Goal: Complete application form

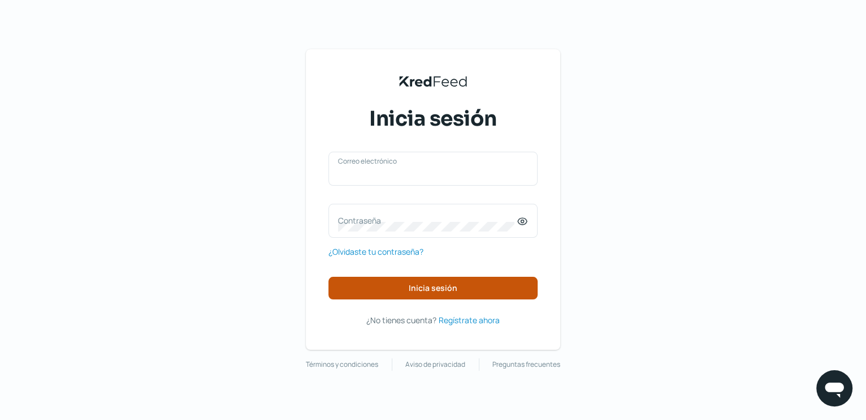
type input "[EMAIL_ADDRESS][DOMAIN_NAME]"
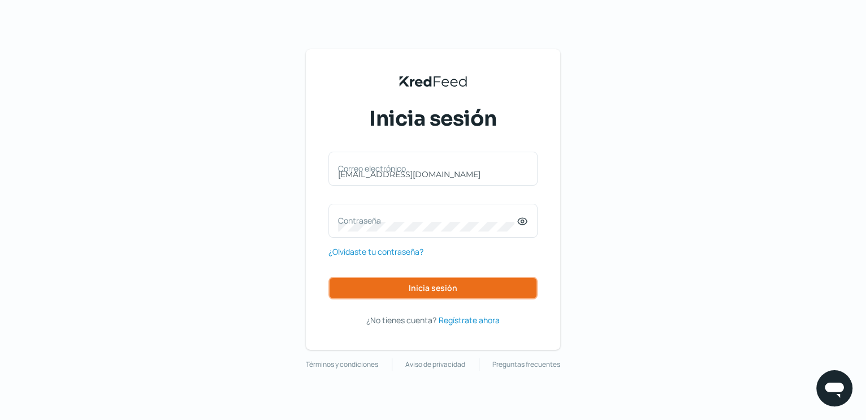
click at [412, 284] on span "Inicia sesión" at bounding box center [433, 288] width 49 height 8
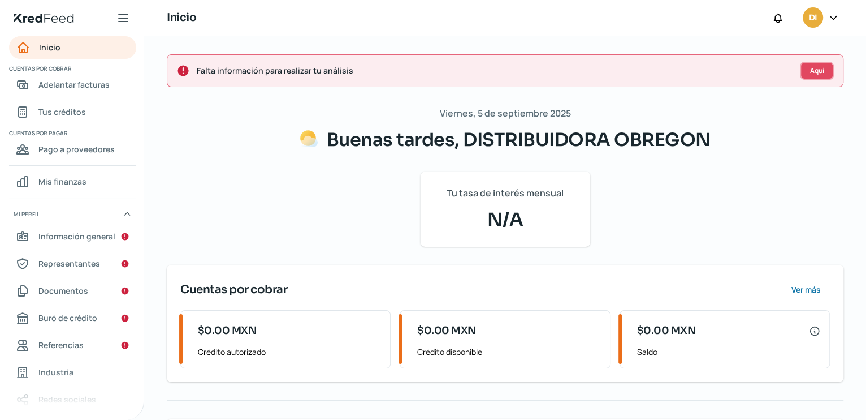
click at [809, 63] on button "Aquí" at bounding box center [817, 71] width 34 height 18
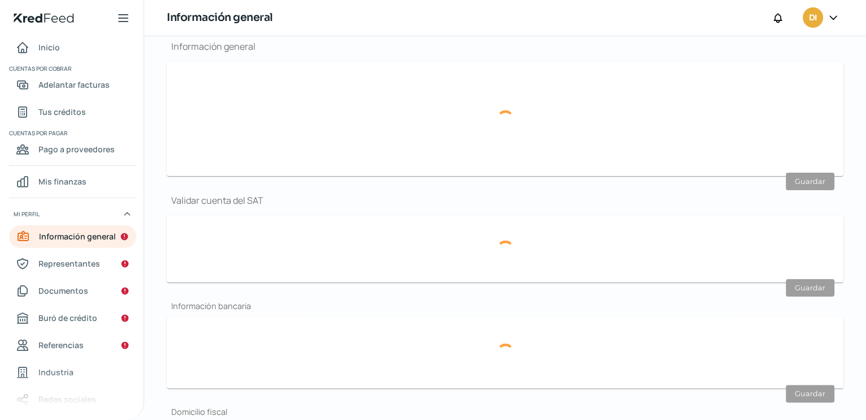
scroll to position [135, 0]
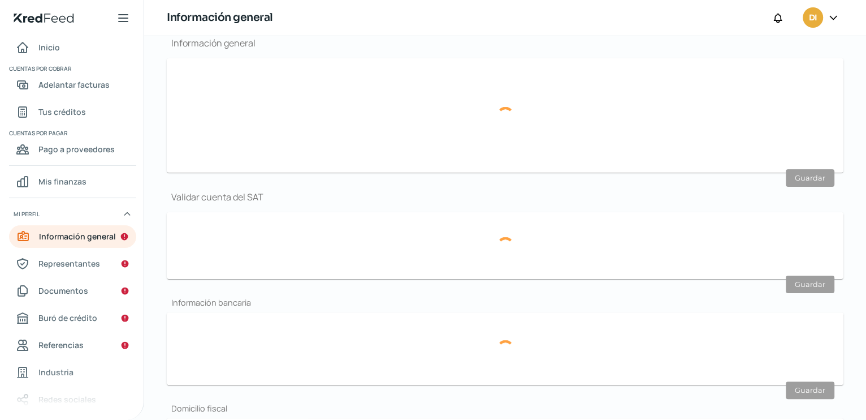
type input "[EMAIL_ADDRESS][DOMAIN_NAME]"
type input "DISTRIBUIDORA OBREGON"
type input "66 - 4385 - 4994"
type input "66 - 4641 - 0840"
type input "108"
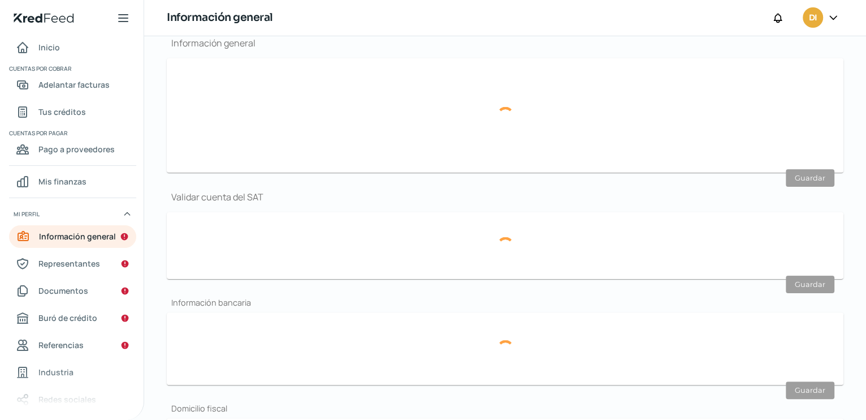
type input "DOF210427IV8"
type input "BANORTE/IXE"
type input "072028011534655331"
type input "[STREET_ADDRESS][PERSON_NAME]"
type input "65 A"
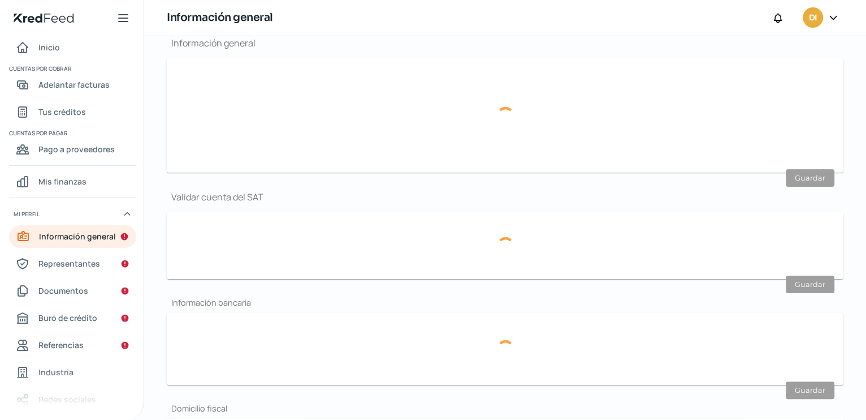
type input "22115"
type input "LAS HUERTAS TERCERA SECCION"
type input "tijuana"
type input "[GEOGRAPHIC_DATA][US_STATE]"
type input "[GEOGRAPHIC_DATA]"
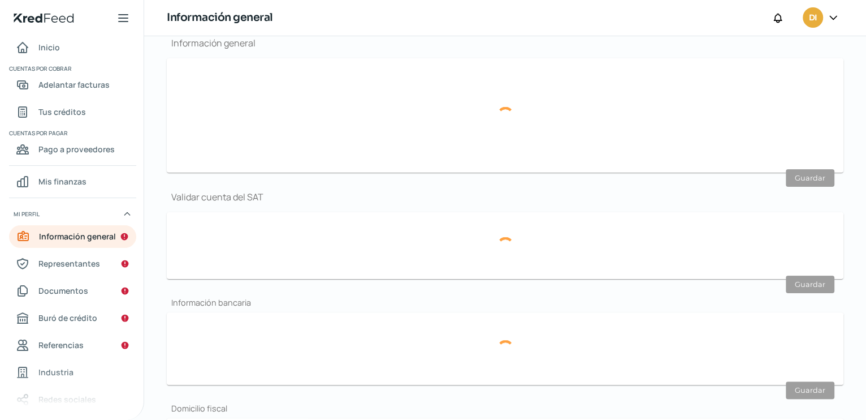
type input "comprobante de domicilioDFYL.pdf"
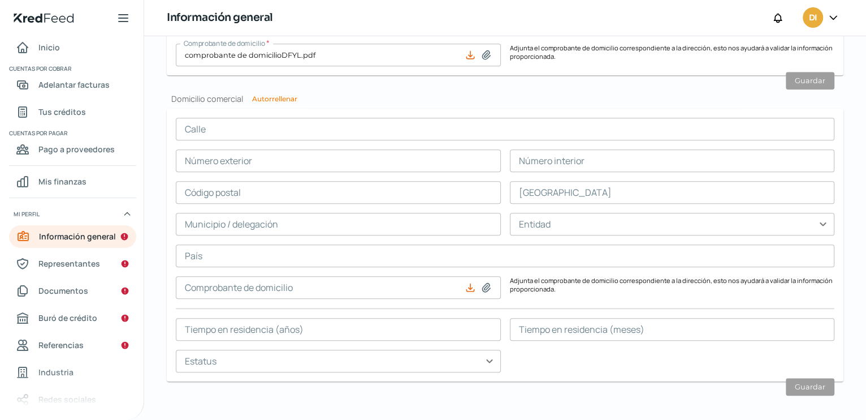
scroll to position [709, 0]
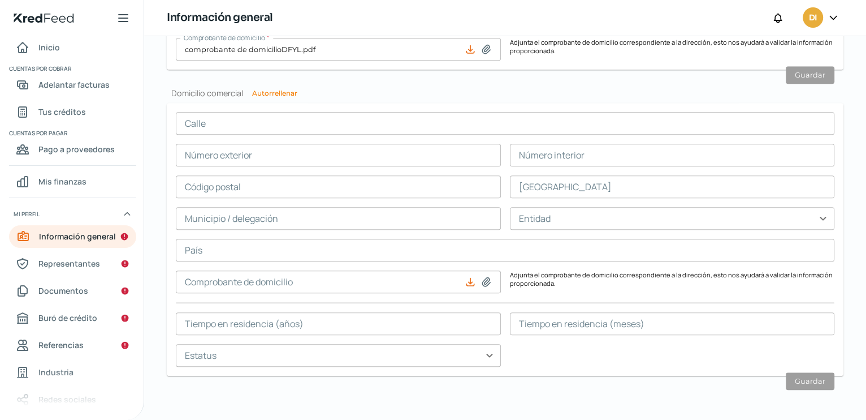
click at [483, 283] on icon at bounding box center [486, 282] width 8 height 8
type input "C:\fakepath\comprobante de domicilioDFYL.pdf"
type input "comprobante de domicilioDFYL.pdf"
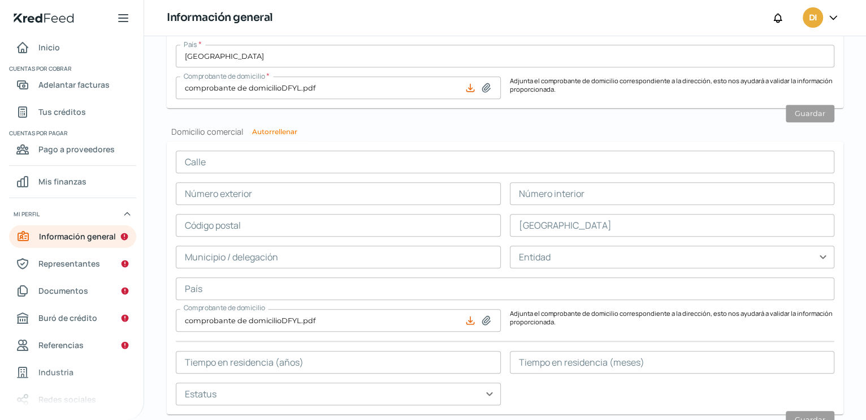
scroll to position [684, 0]
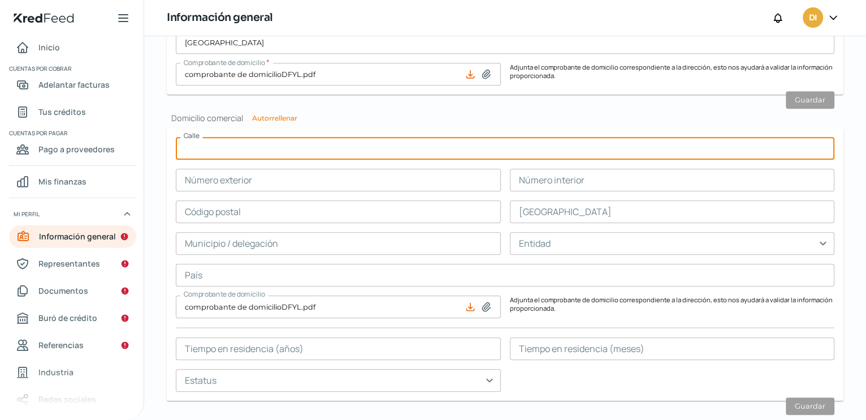
click at [191, 150] on input "text" at bounding box center [505, 148] width 659 height 23
type input "[STREET_ADDRESS][PERSON_NAME]"
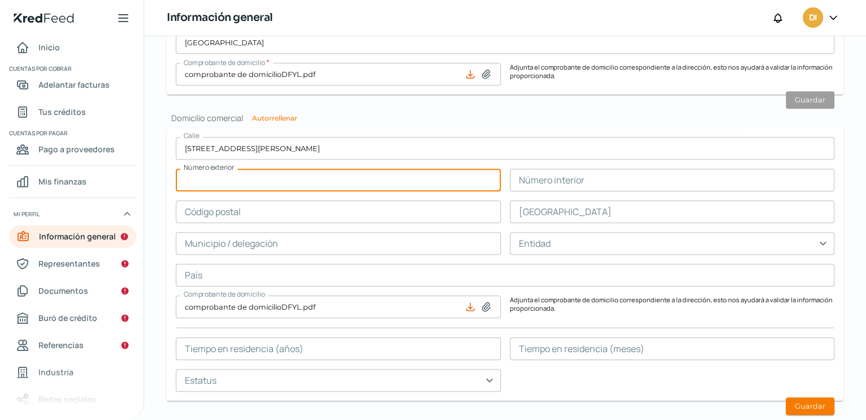
click at [224, 182] on input "text" at bounding box center [338, 180] width 325 height 23
type input "65 A"
click at [229, 209] on input "text" at bounding box center [338, 211] width 325 height 23
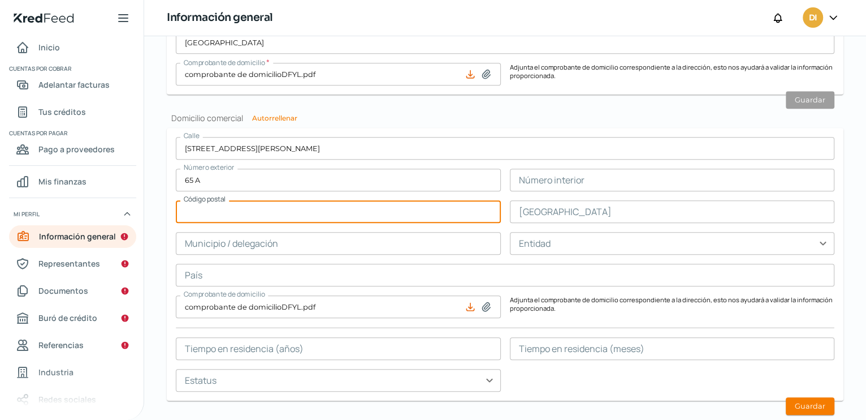
type input "22115"
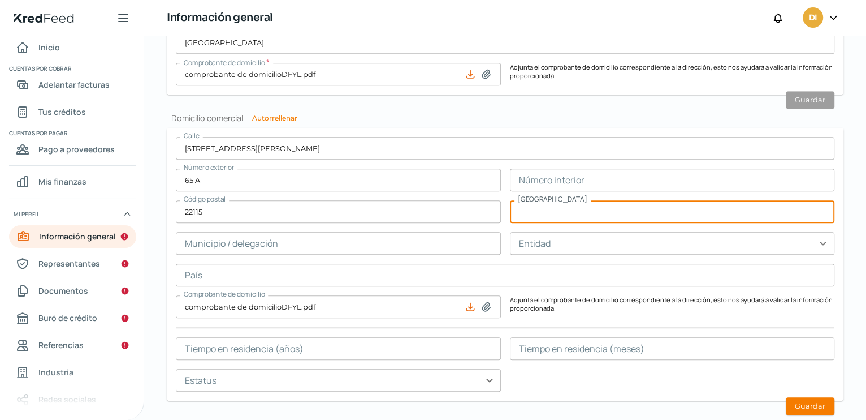
click at [555, 210] on input "text" at bounding box center [672, 211] width 325 height 23
type input "LAS HUERTAS TERCERA SECCION"
click at [252, 249] on input "text" at bounding box center [338, 243] width 325 height 23
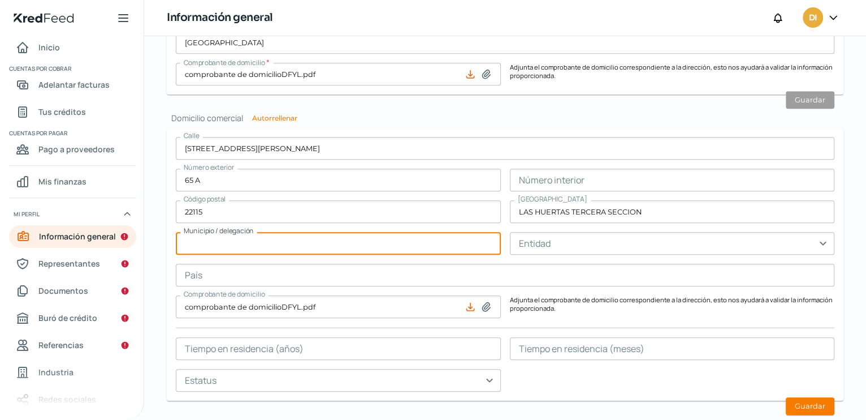
type input "TIJUANA"
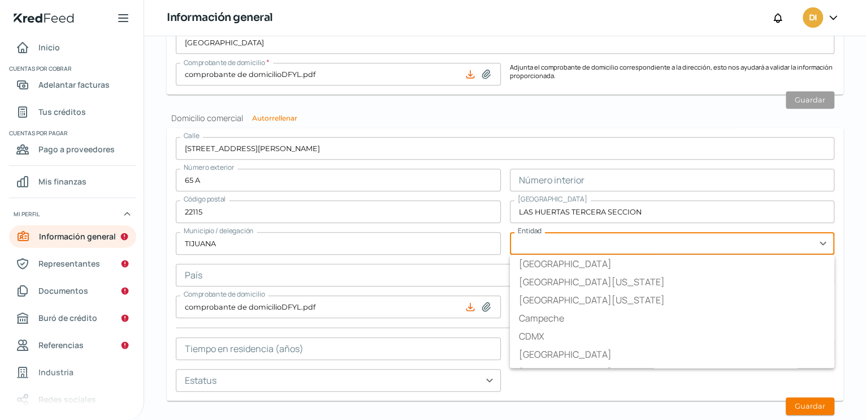
click at [548, 241] on input "text" at bounding box center [672, 243] width 325 height 23
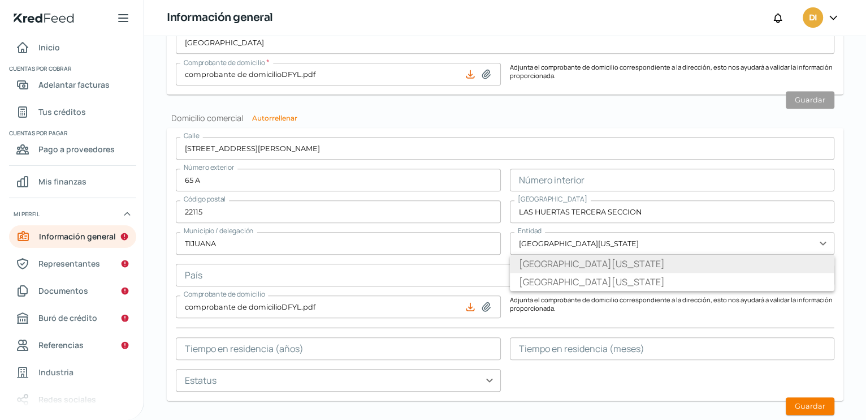
click at [552, 263] on li "[GEOGRAPHIC_DATA][US_STATE]" at bounding box center [672, 263] width 325 height 18
type input "[GEOGRAPHIC_DATA][US_STATE]"
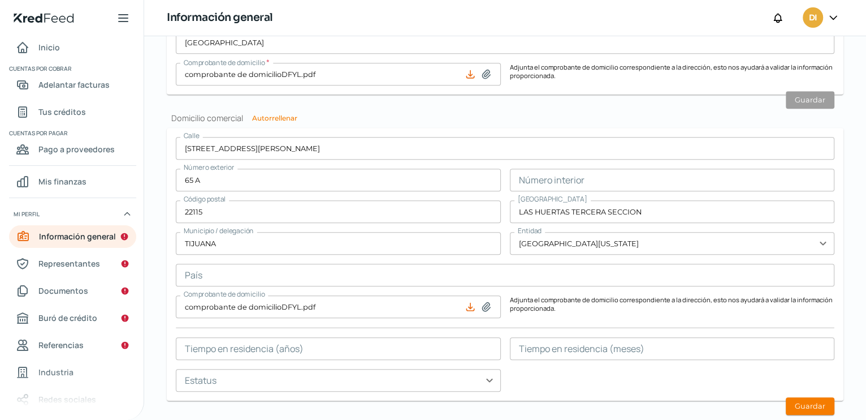
click at [230, 280] on input "text" at bounding box center [505, 274] width 659 height 23
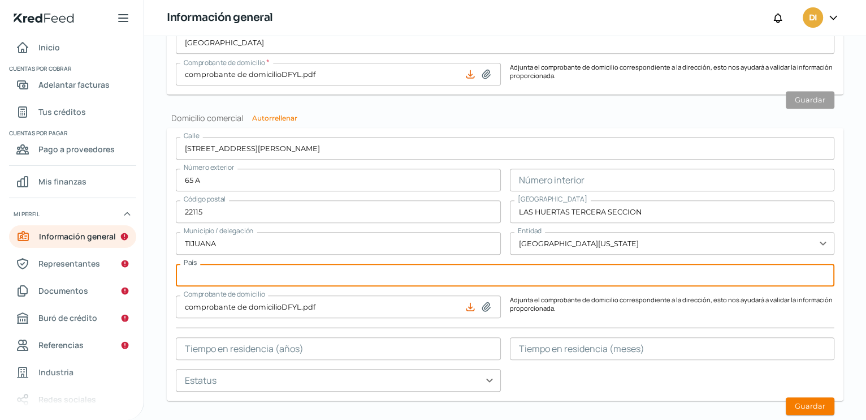
type input "[GEOGRAPHIC_DATA]"
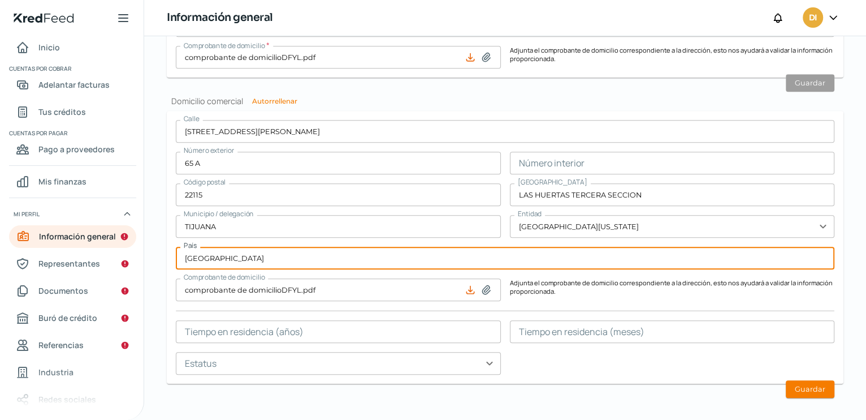
scroll to position [709, 0]
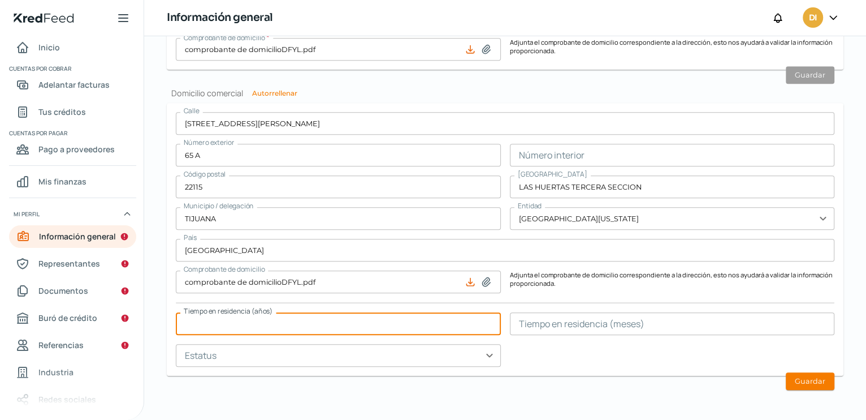
click at [215, 325] on input "text" at bounding box center [338, 323] width 325 height 23
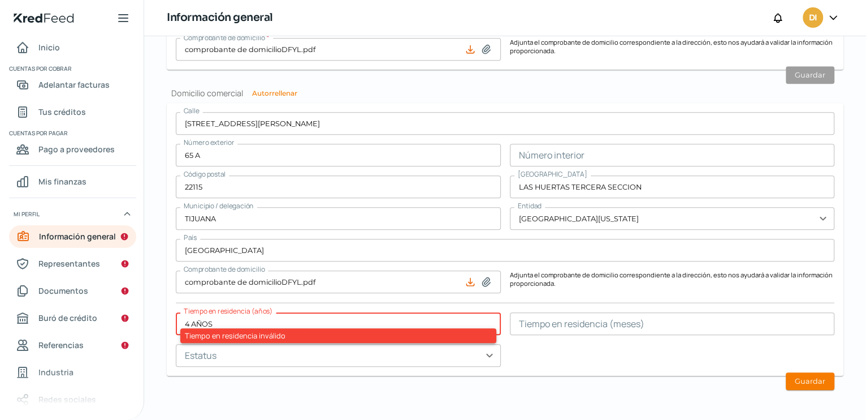
type input "4 AÑOS"
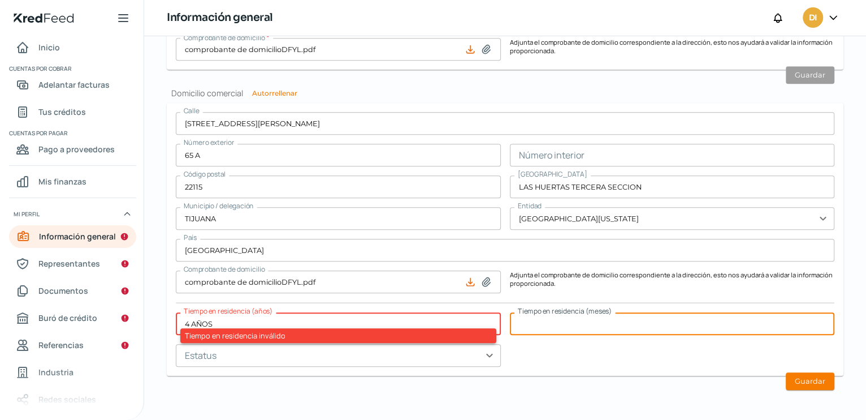
click at [573, 327] on input "text" at bounding box center [672, 323] width 325 height 23
type input "5"
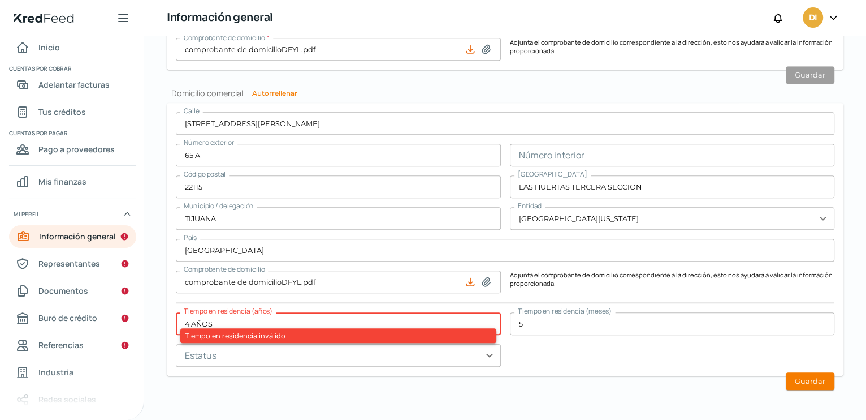
click at [565, 362] on div "[STREET_ADDRESS] Número interior Código postal 22115 [GEOGRAPHIC_DATA] TERCERA …" at bounding box center [505, 239] width 659 height 254
click at [210, 323] on input "4 AÑOS" at bounding box center [338, 323] width 325 height 23
click at [222, 323] on input "4 AÑOS" at bounding box center [338, 323] width 325 height 23
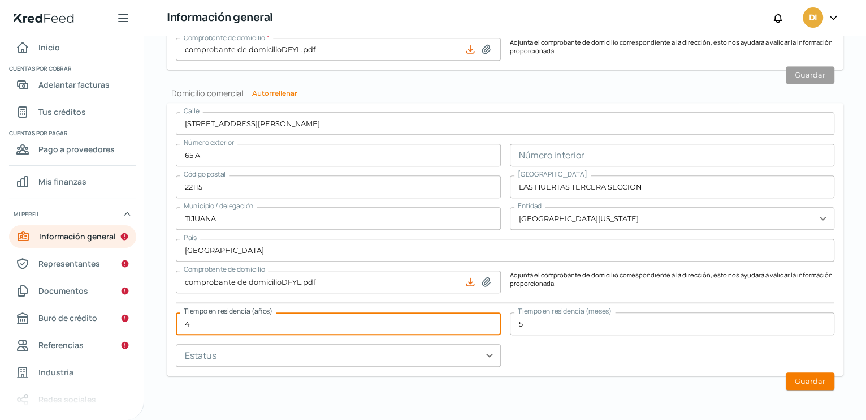
type input "4"
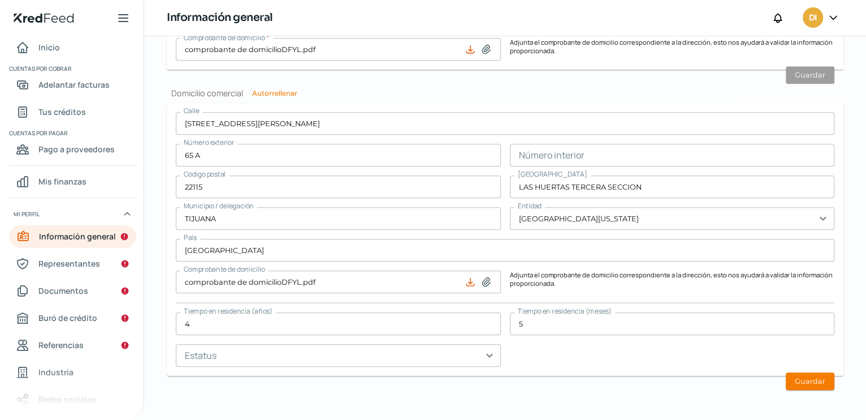
drag, startPoint x: 587, startPoint y: 351, endPoint x: 502, endPoint y: 359, distance: 85.7
click at [585, 352] on div "[STREET_ADDRESS] Número interior Código postal 22115 [GEOGRAPHIC_DATA] TERCERA …" at bounding box center [505, 239] width 659 height 254
click at [486, 356] on input "text" at bounding box center [338, 355] width 325 height 23
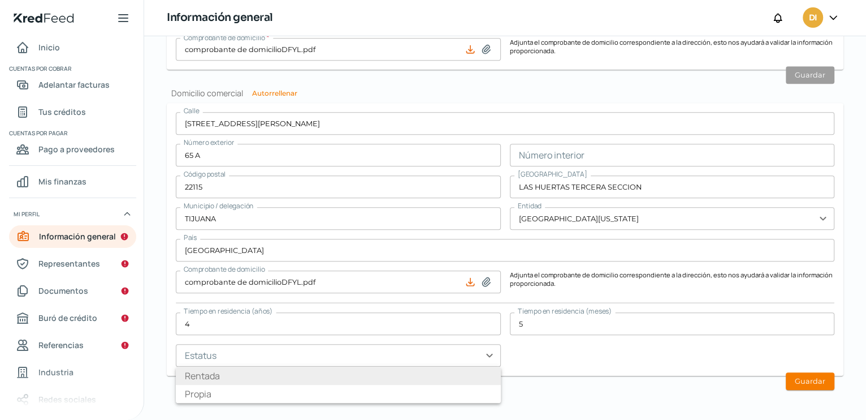
click at [227, 374] on li "Rentada" at bounding box center [338, 375] width 325 height 18
type input "Rentada"
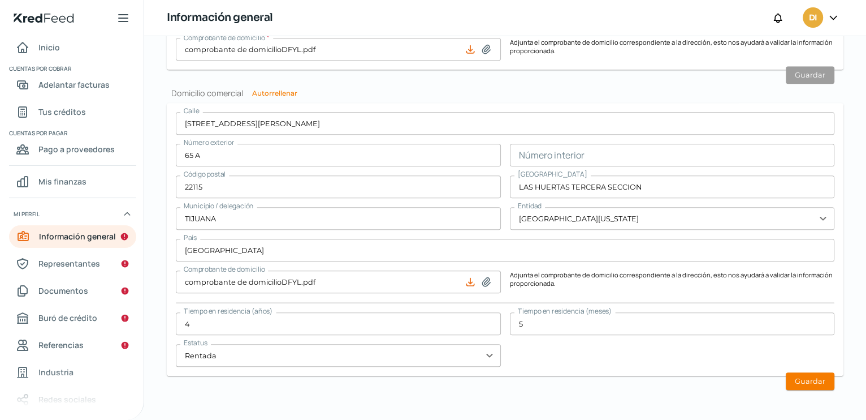
drag, startPoint x: 682, startPoint y: 352, endPoint x: 743, endPoint y: 357, distance: 60.7
click at [685, 353] on div "[STREET_ADDRESS] Número interior Código postal 22115 [GEOGRAPHIC_DATA] TERCERA …" at bounding box center [505, 239] width 659 height 254
click at [822, 381] on button "Guardar" at bounding box center [810, 381] width 49 height 18
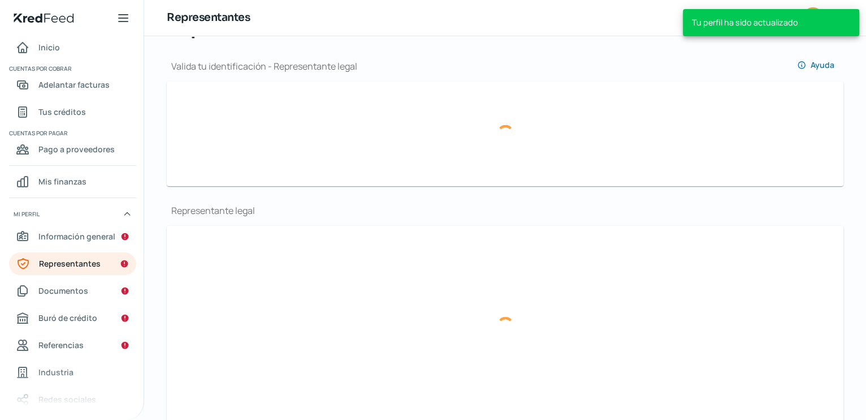
scroll to position [270, 0]
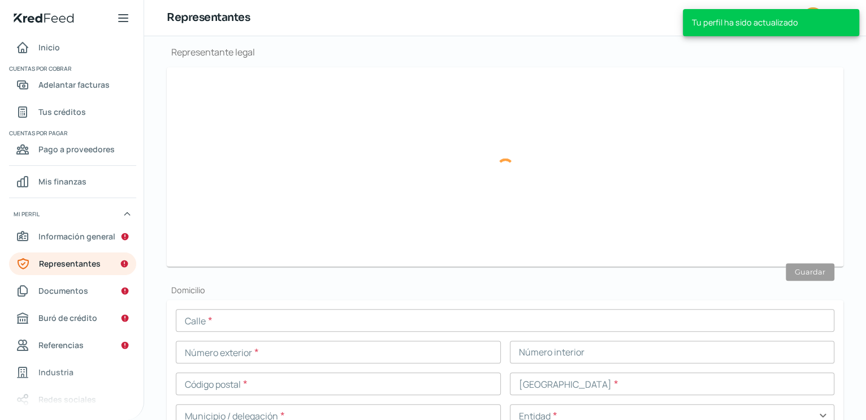
type input "66552472-3a84-4ba9-a723-5202aa2dc90e-officialIdFront.jpg"
type input "66552472-3a84-4ba9-a723-5202aa2dc90e-officialIdBack.jpg"
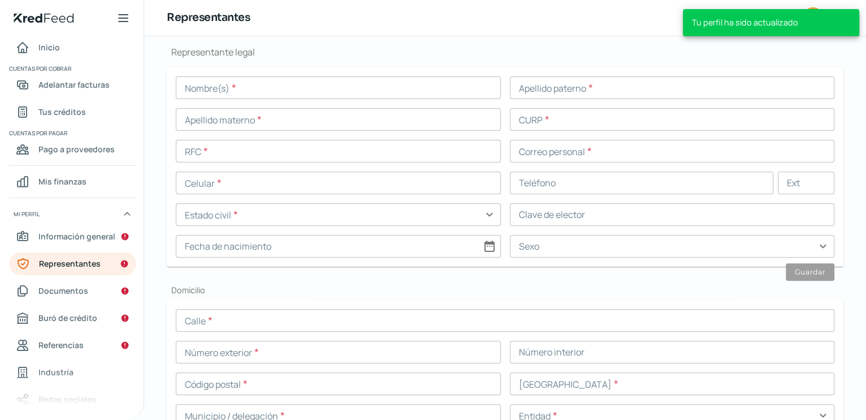
scroll to position [0, 0]
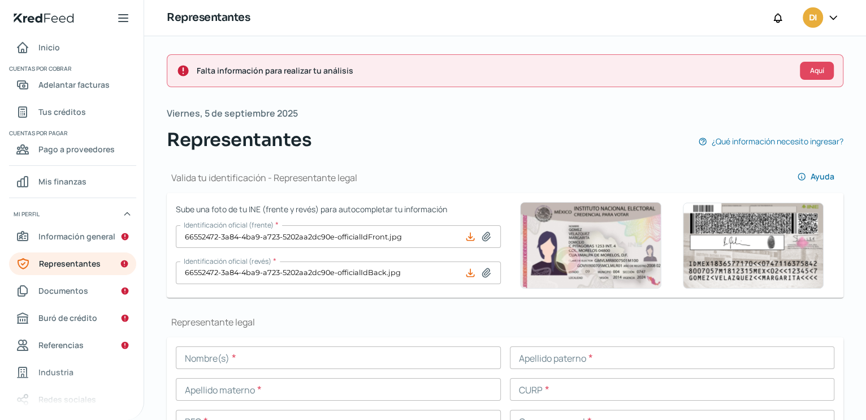
click at [835, 16] on icon at bounding box center [833, 17] width 7 height 3
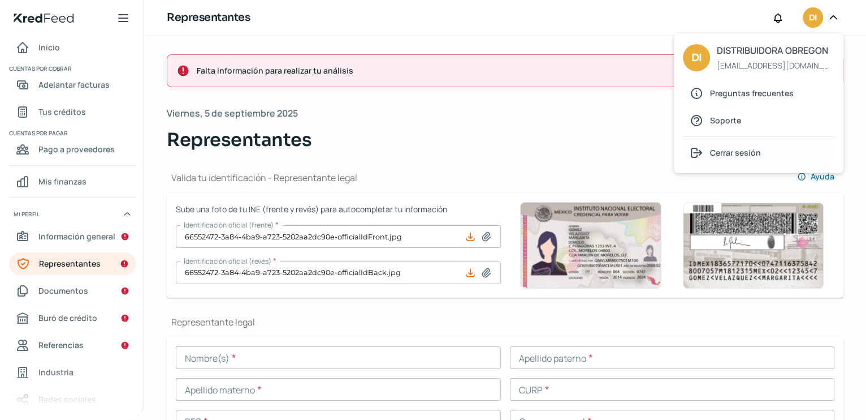
click at [719, 158] on span "Cerrar sesión" at bounding box center [735, 152] width 51 height 14
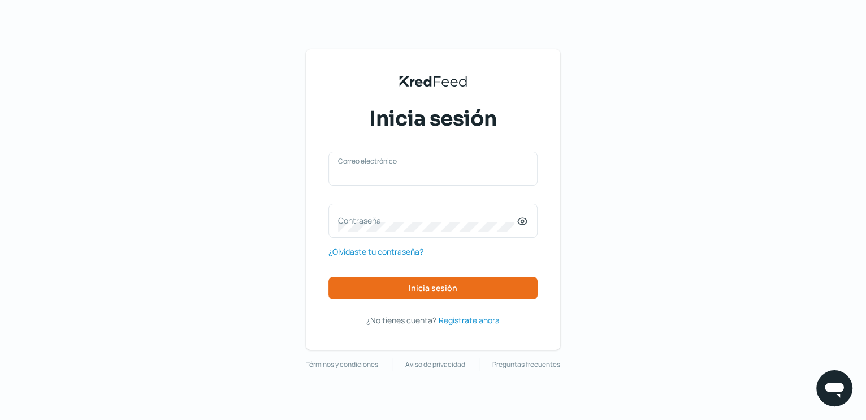
type input "[EMAIL_ADDRESS][DOMAIN_NAME]"
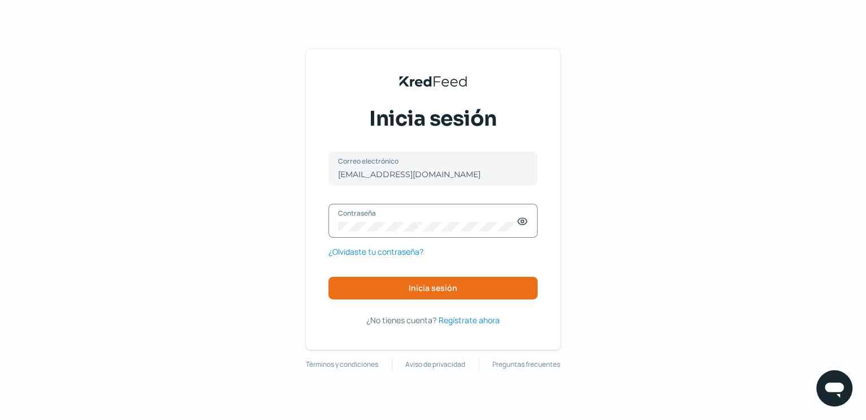
click at [265, 231] on div "KredFeed's Black Logo Inicia sesión [EMAIL_ADDRESS][DOMAIN_NAME] Correo electró…" at bounding box center [433, 210] width 866 height 420
click at [349, 284] on button "Inicia sesión" at bounding box center [433, 288] width 209 height 23
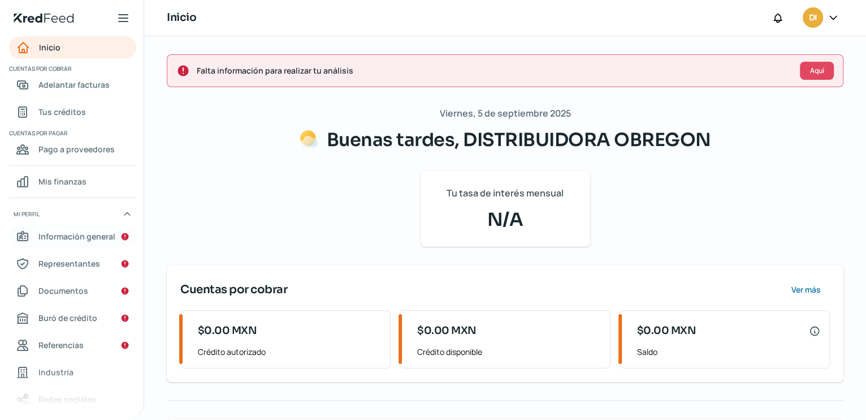
click at [95, 235] on span "Información general" at bounding box center [76, 236] width 77 height 14
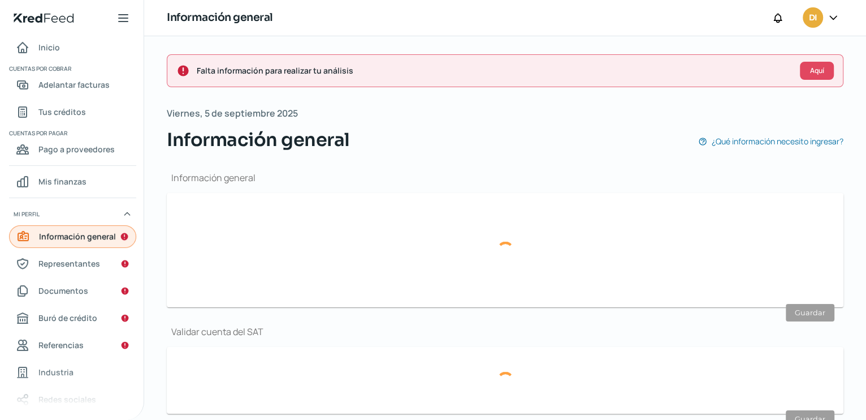
type input "[EMAIL_ADDRESS][DOMAIN_NAME]"
type input "DISTRIBUIDORA OBREGON"
type input "66 - 4385 - 4994"
type input "66 - 4641 - 0840"
type input "108"
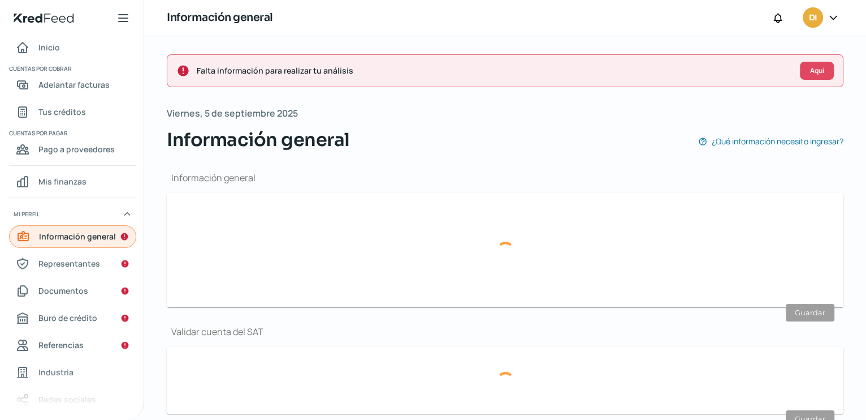
type input "DOF210427IV8"
type input "[STREET_ADDRESS][PERSON_NAME]"
type input "65 A"
type input "22115"
type input "LAS HUERTAS TERCERA SECCION"
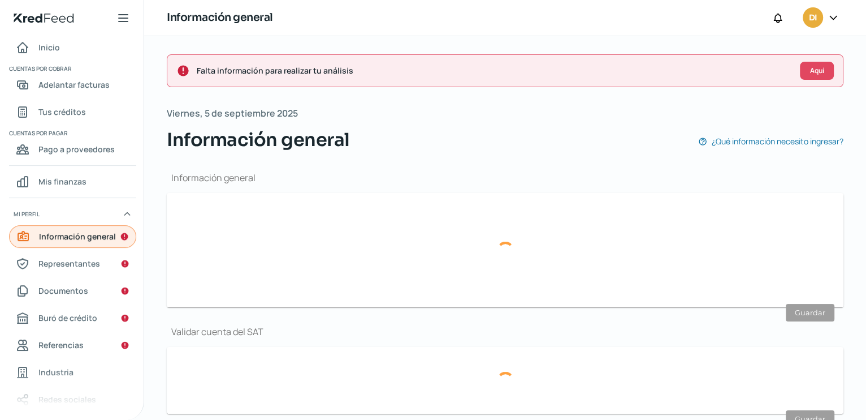
type input "TIJUANA"
type input "[GEOGRAPHIC_DATA][US_STATE]"
type input "[GEOGRAPHIC_DATA]"
type input "comprobante de domicilioDFYL.pdf"
type input "4"
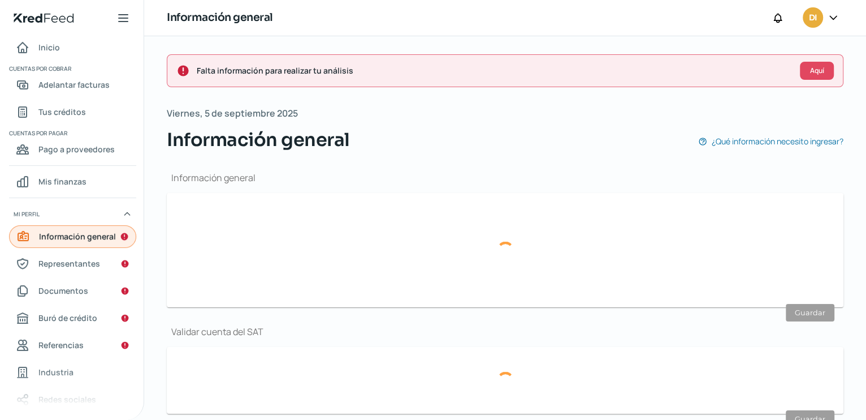
type input "5"
type input "Rentada"
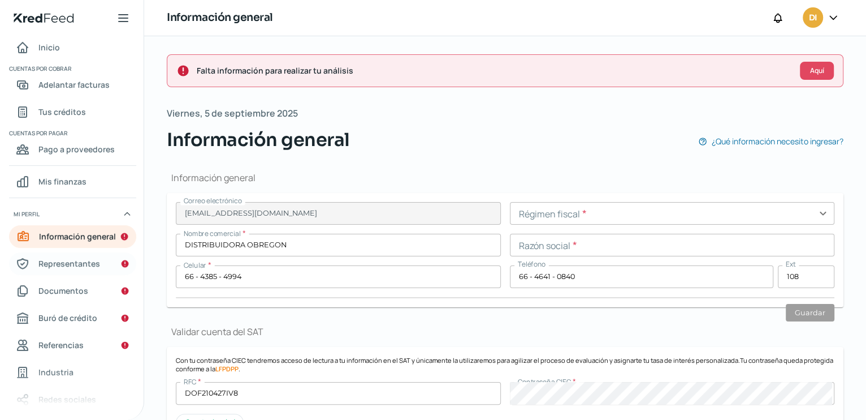
click at [66, 265] on span "Representantes" at bounding box center [69, 263] width 62 height 14
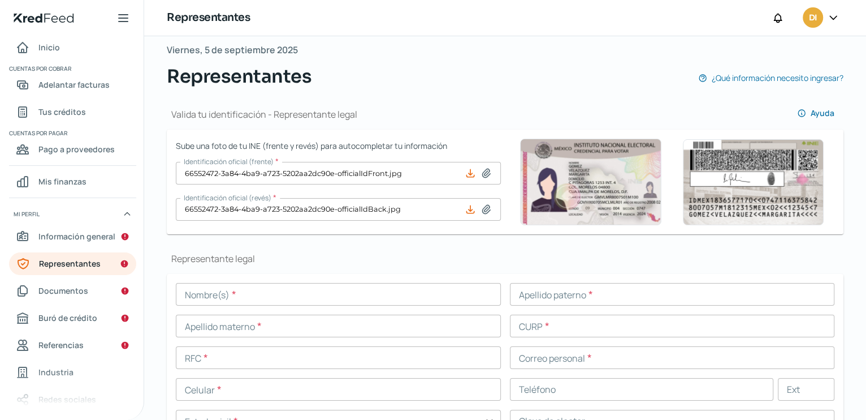
scroll to position [57, 0]
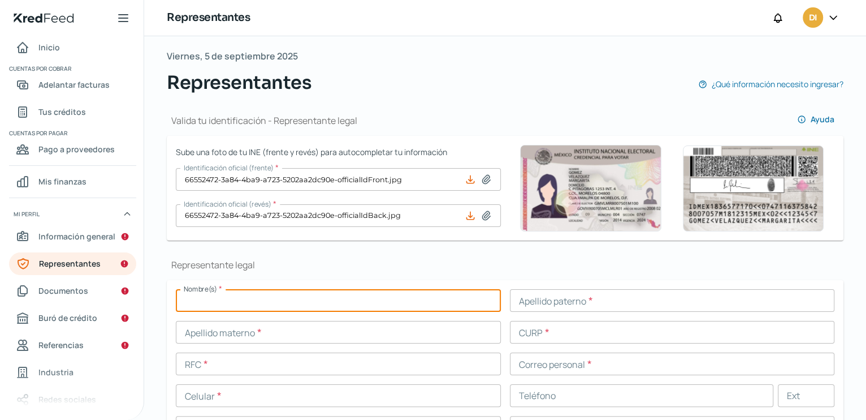
drag, startPoint x: 206, startPoint y: 298, endPoint x: 442, endPoint y: 312, distance: 235.6
click at [208, 300] on input "text" at bounding box center [338, 300] width 325 height 23
type input "[PERSON_NAME]"
drag, startPoint x: 248, startPoint y: 299, endPoint x: 143, endPoint y: 297, distance: 105.2
click at [143, 297] on div "Inicio | KredFeed Inicio Cuentas por cobrar Adelantar facturas Tus créditos Cue…" at bounding box center [433, 210] width 866 height 420
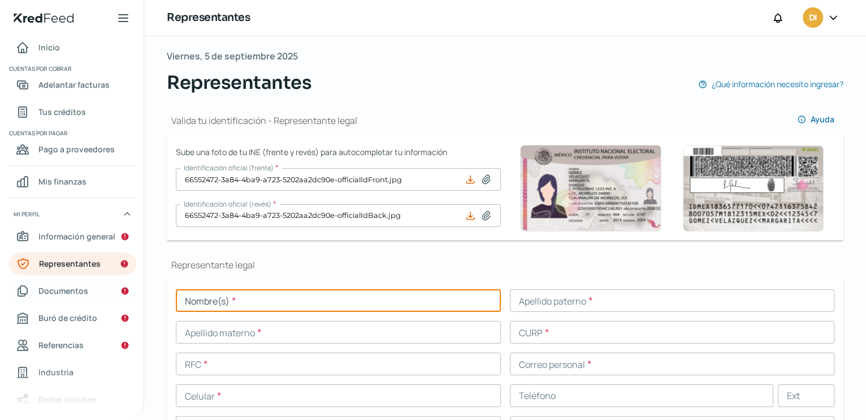
click at [53, 290] on span "Documentos" at bounding box center [63, 290] width 50 height 14
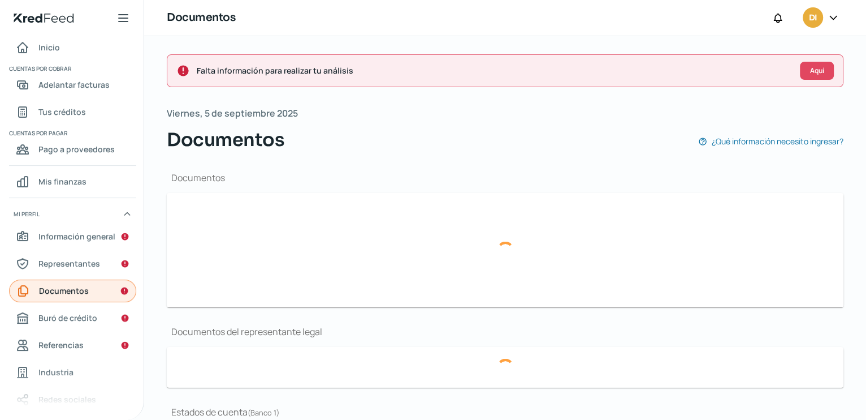
type input "CONSTANCIA [DATE].pdf"
type input "Curriculum Dist Obregon.pdf"
type input "Estados Financieros [DATE].pdf"
type input "1153465533_20250731.PDF"
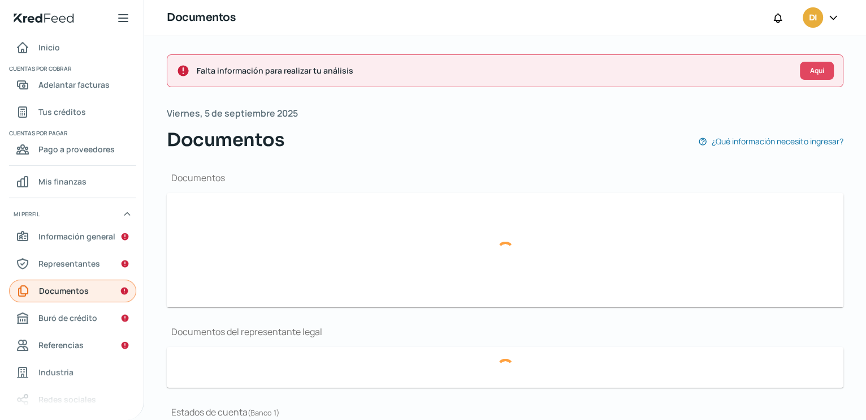
type input "1153465533_20250630.PDF"
type input "1153465533_20250531.PDF"
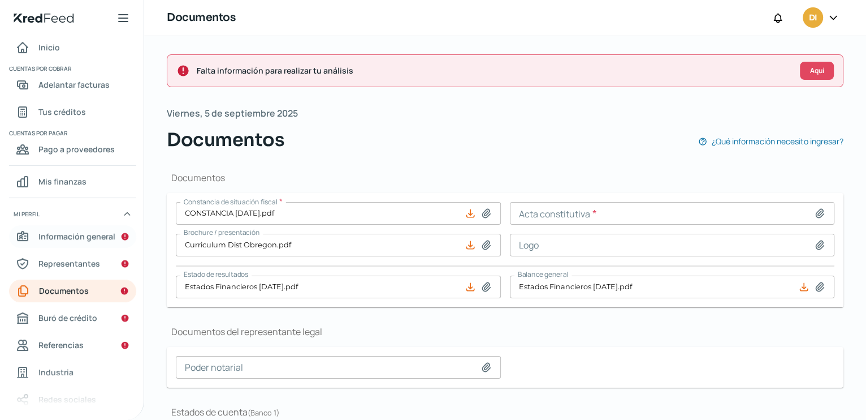
click at [81, 237] on span "Información general" at bounding box center [76, 236] width 77 height 14
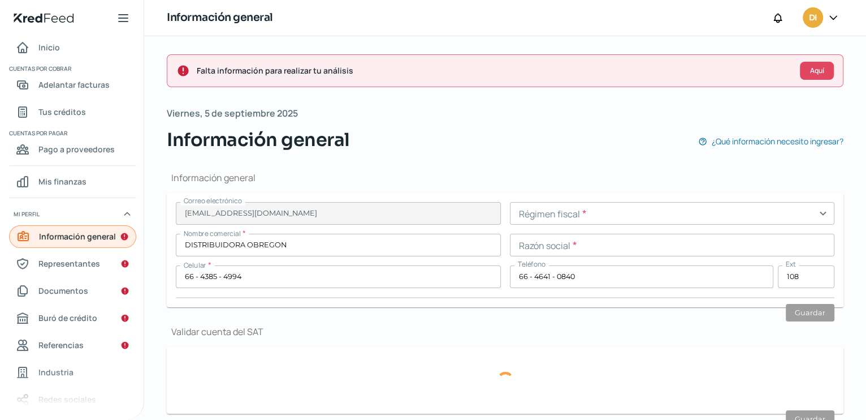
type input "DOF210427IV8"
type input "[STREET_ADDRESS][PERSON_NAME]"
type input "65 A"
type input "22115"
type input "LAS HUERTAS TERCERA SECCION"
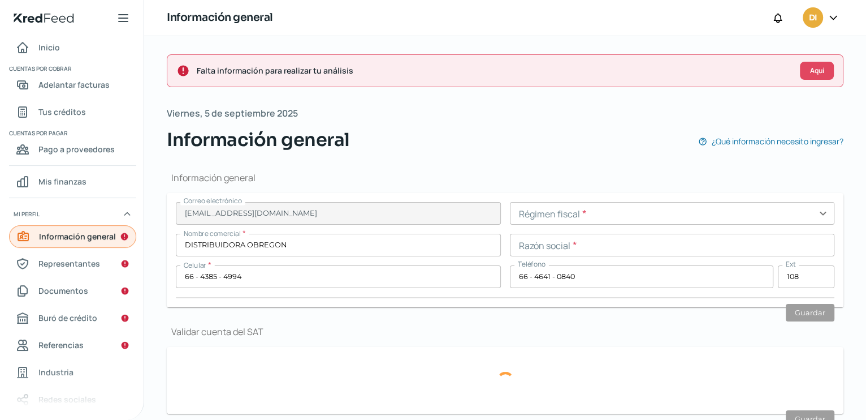
type input "TIJUANA"
type input "[GEOGRAPHIC_DATA][US_STATE]"
type input "[GEOGRAPHIC_DATA]"
type input "comprobante de domicilioDFYL.pdf"
type input "4"
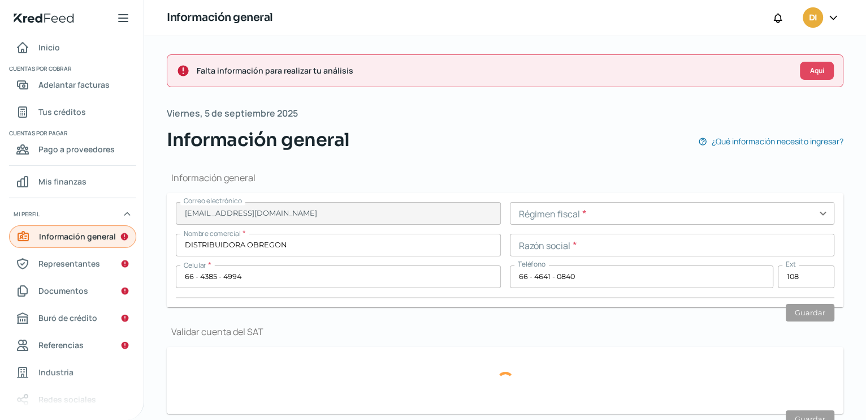
type input "5"
type input "Rentada"
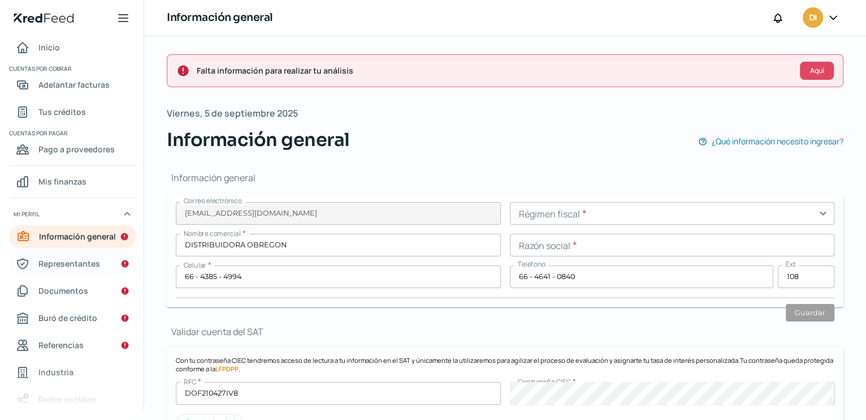
click at [77, 266] on span "Representantes" at bounding box center [69, 263] width 62 height 14
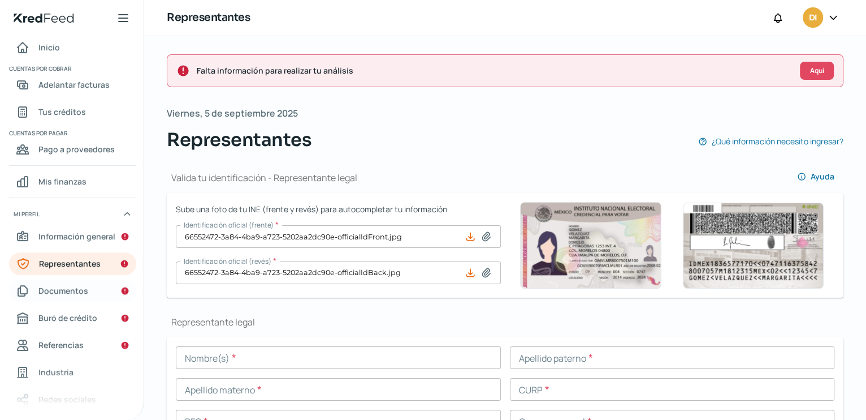
click at [47, 291] on span "Documentos" at bounding box center [63, 290] width 50 height 14
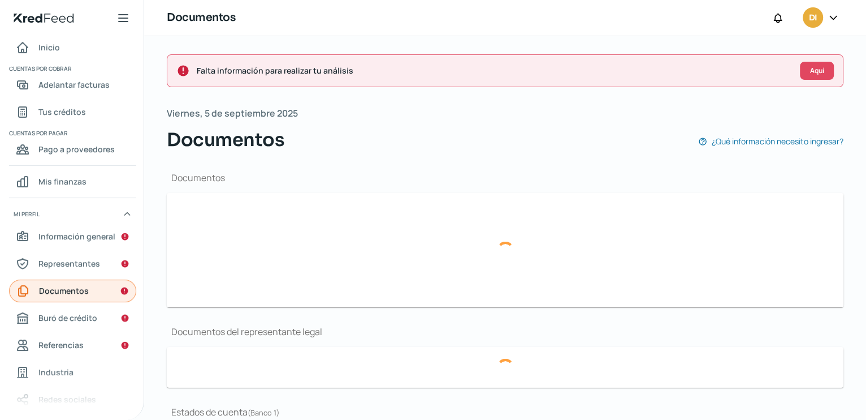
type input "CONSTANCIA [DATE].pdf"
type input "Curriculum Dist Obregon.pdf"
type input "Estados Financieros [DATE].pdf"
type input "1153465533_20250731.PDF"
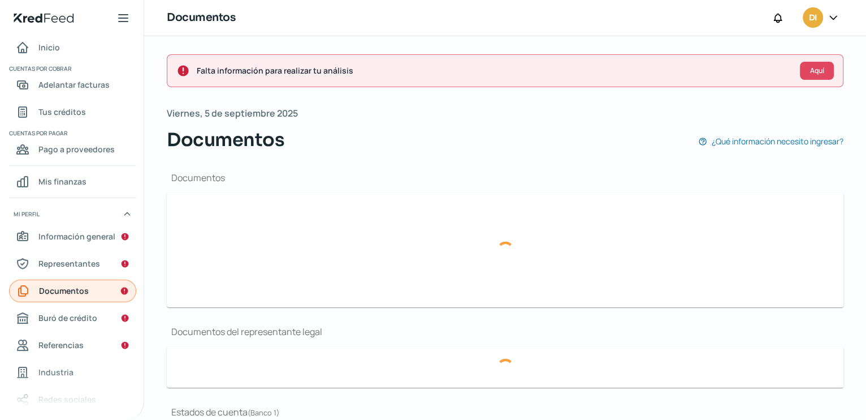
type input "1153465533_20250630.PDF"
type input "1153465533_20250531.PDF"
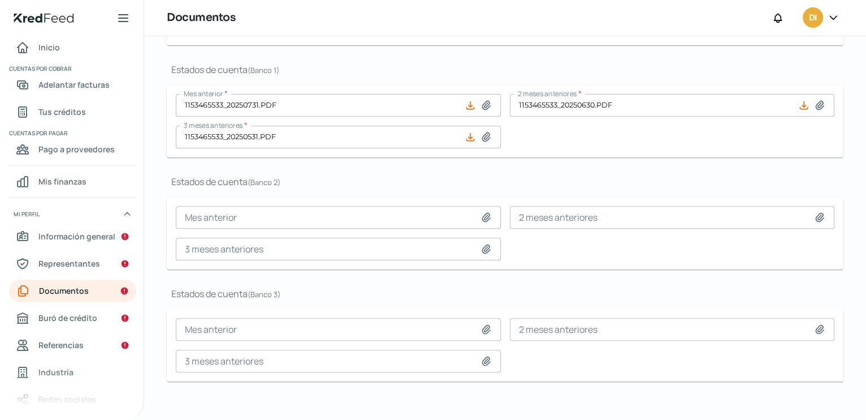
scroll to position [348, 0]
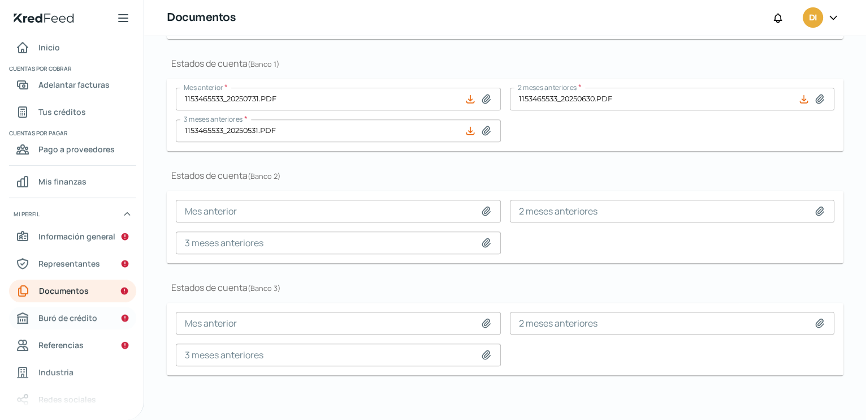
click at [64, 319] on span "Buró de crédito" at bounding box center [67, 317] width 59 height 14
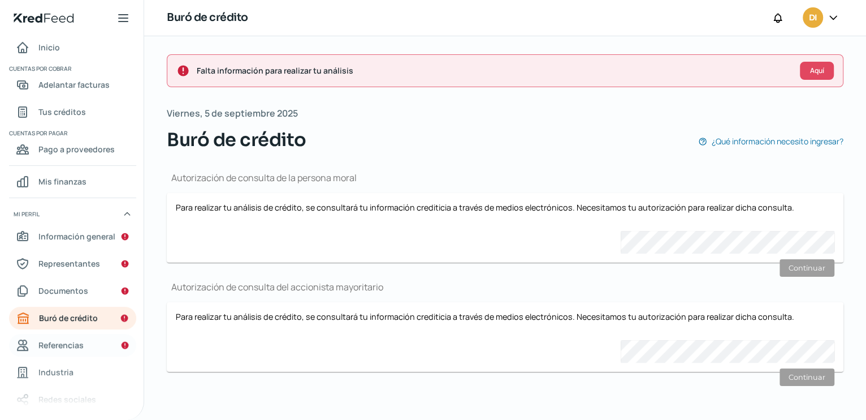
click at [73, 347] on span "Referencias" at bounding box center [60, 345] width 45 height 14
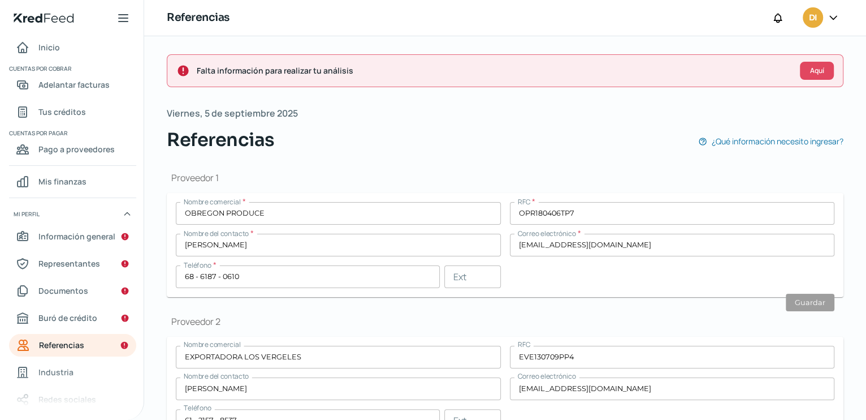
click at [831, 20] on icon at bounding box center [833, 17] width 11 height 11
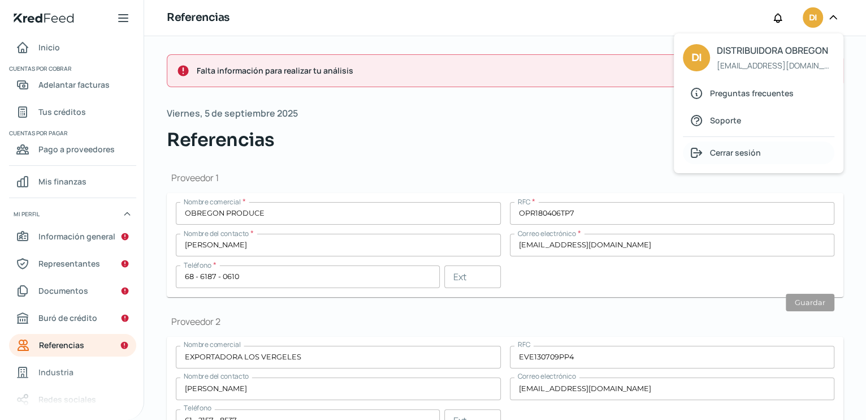
click at [743, 148] on span "Cerrar sesión" at bounding box center [735, 152] width 51 height 14
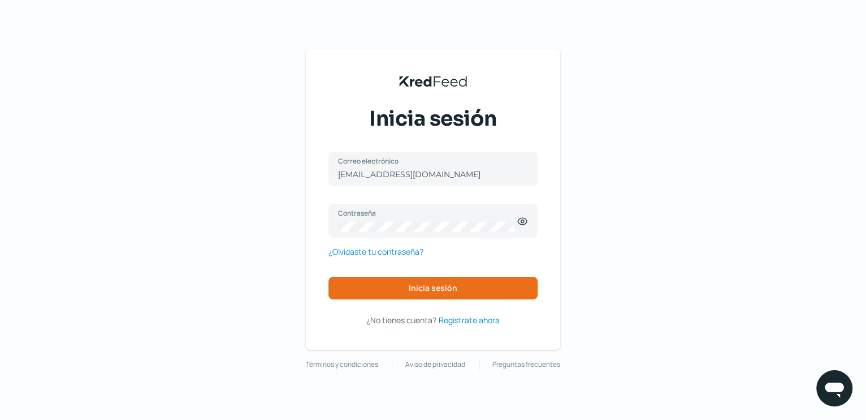
click at [167, 182] on div "KredFeed's Black Logo Inicia sesión [EMAIL_ADDRESS][DOMAIN_NAME] Correo electró…" at bounding box center [433, 210] width 866 height 420
click at [427, 277] on button "Inicia sesión" at bounding box center [433, 288] width 209 height 23
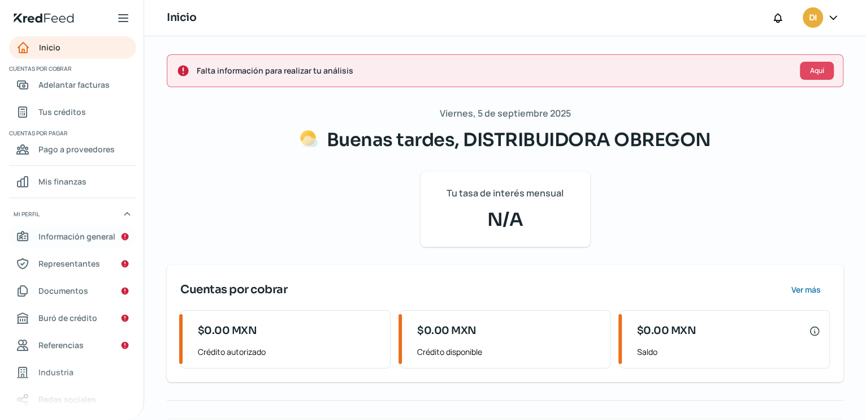
click at [65, 235] on span "Información general" at bounding box center [76, 236] width 77 height 14
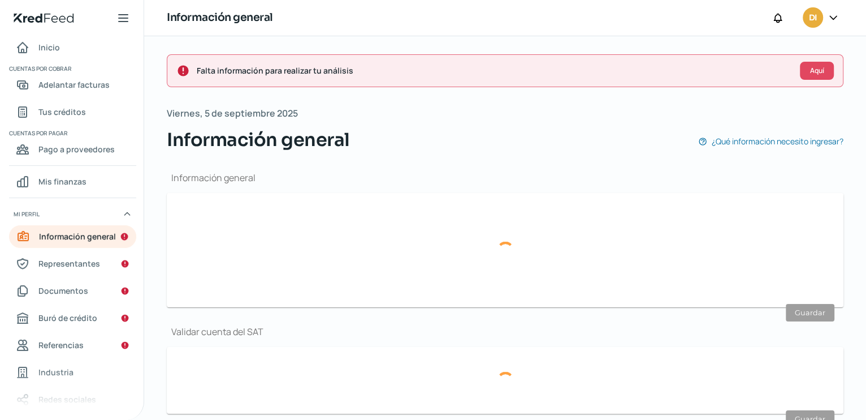
type input "[EMAIL_ADDRESS][DOMAIN_NAME]"
type input "DISTRIBUIDORA OBREGON"
type input "66 - 4385 - 4994"
type input "66 - 4641 - 0840"
type input "108"
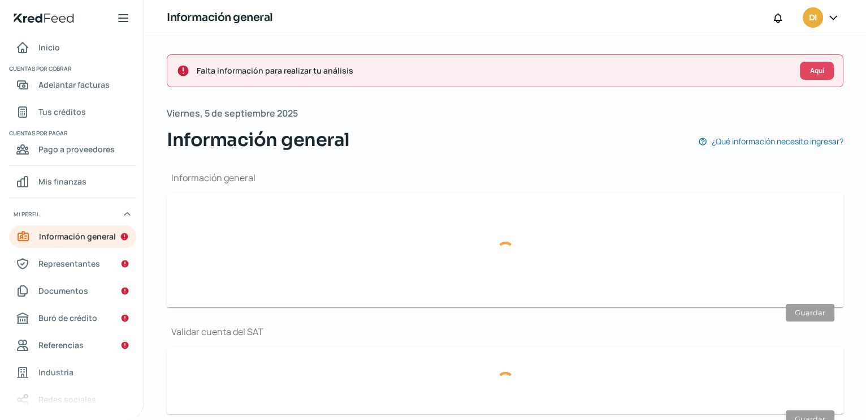
type input "DOF210427IV8"
type input "[STREET_ADDRESS][PERSON_NAME]"
type input "65 A"
type input "22115"
type input "LAS HUERTAS TERCERA SECCION"
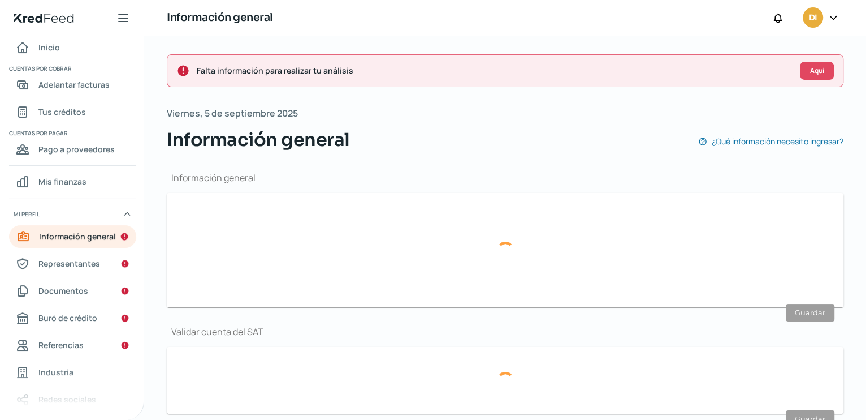
type input "TIJUANA"
type input "[GEOGRAPHIC_DATA][US_STATE]"
type input "[GEOGRAPHIC_DATA]"
type input "comprobante de domicilioDFYL.pdf"
type input "4"
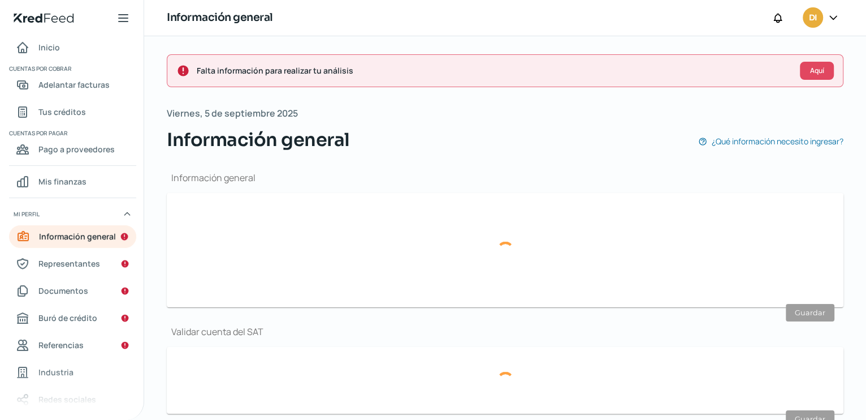
type input "5"
type input "Rentada"
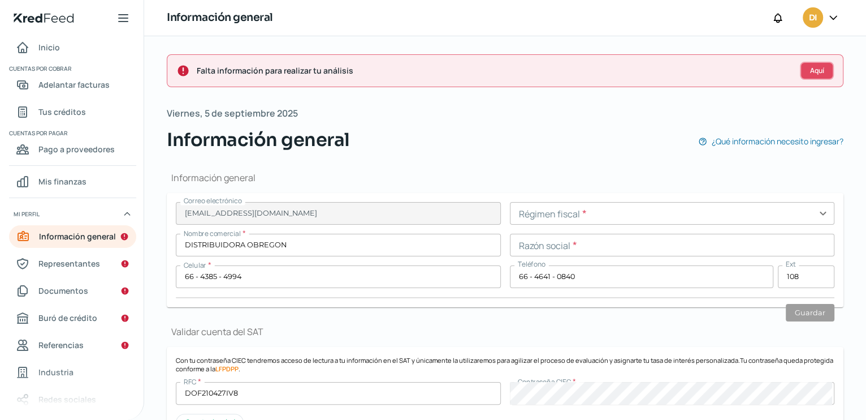
click at [810, 69] on span "Aquí" at bounding box center [817, 70] width 14 height 7
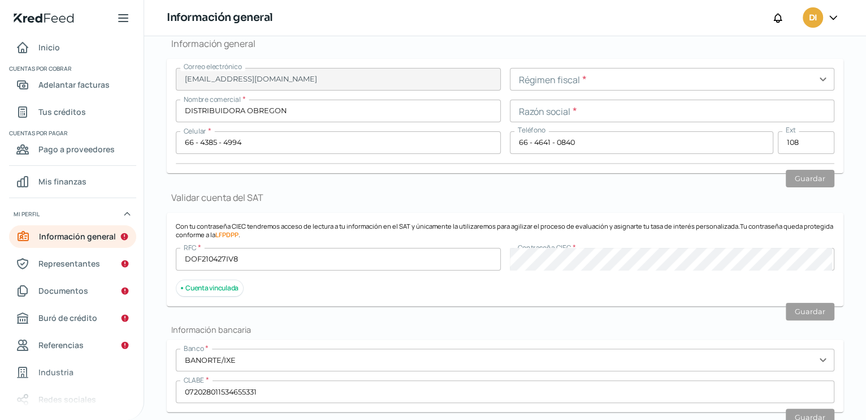
scroll to position [135, 0]
click at [820, 79] on input "text" at bounding box center [672, 78] width 325 height 23
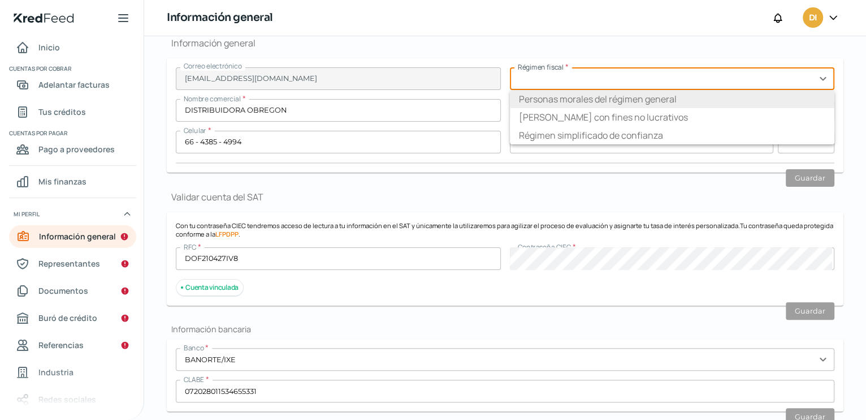
click at [644, 102] on li "Personas morales del régimen general" at bounding box center [672, 99] width 325 height 18
type input "Personas morales del régimen general"
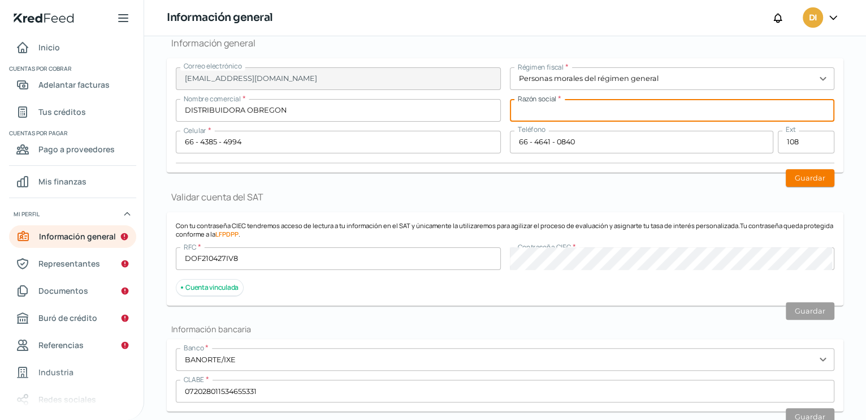
click at [591, 110] on input "text" at bounding box center [672, 110] width 325 height 23
type input "distribuidora obregon"
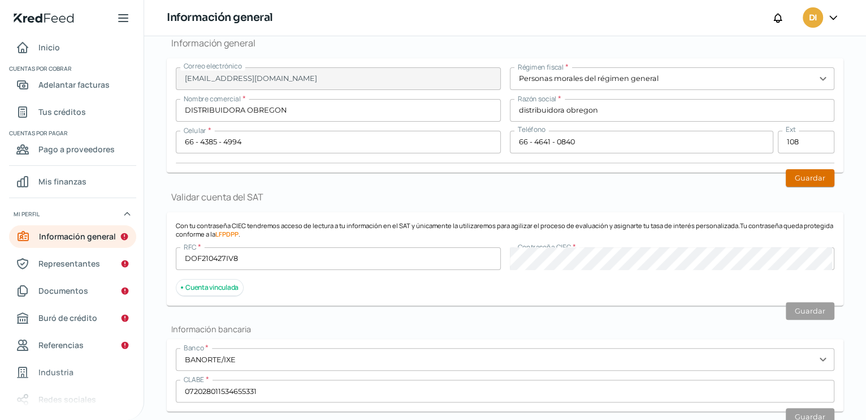
click at [800, 178] on button "Guardar" at bounding box center [810, 178] width 49 height 18
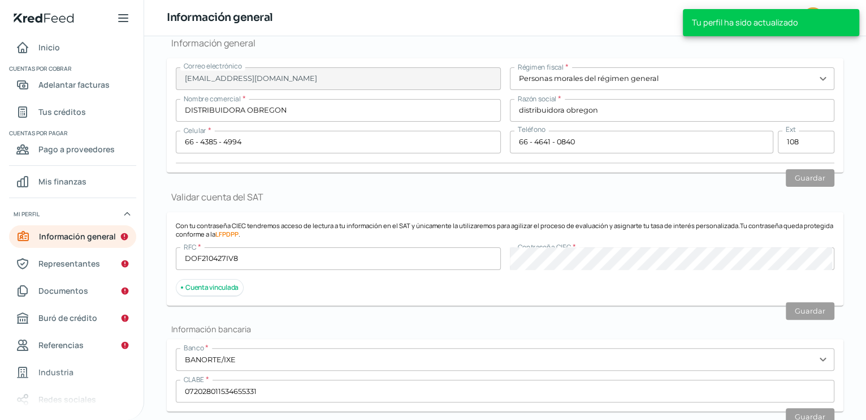
scroll to position [102, 0]
click at [87, 265] on span "Representantes" at bounding box center [69, 263] width 62 height 14
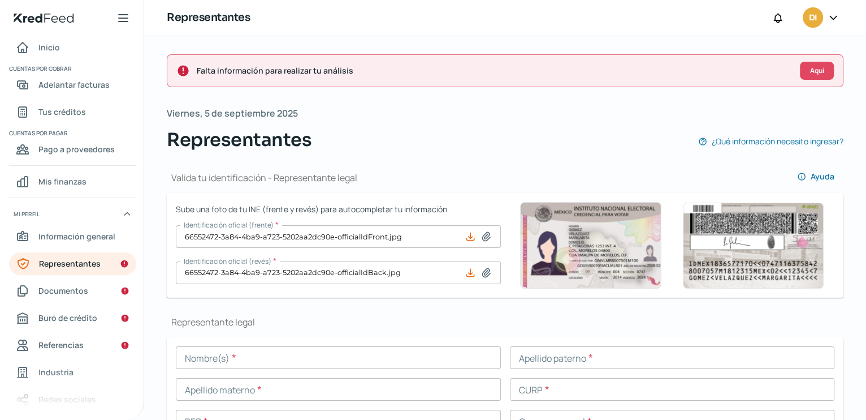
drag, startPoint x: 861, startPoint y: 107, endPoint x: 860, endPoint y: 162, distance: 54.3
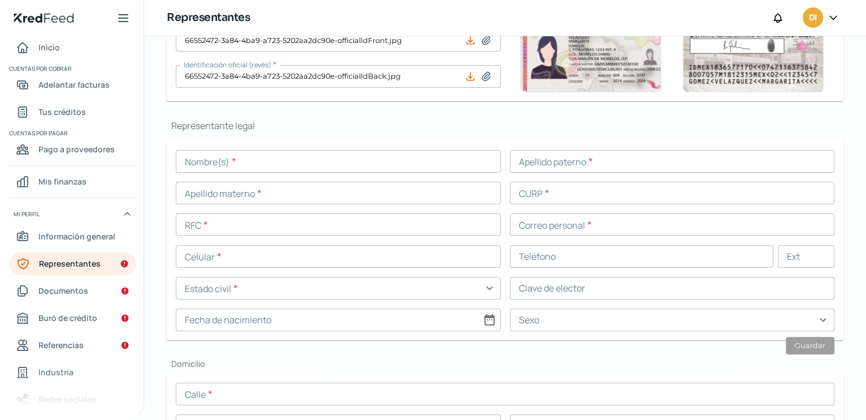
scroll to position [210, 0]
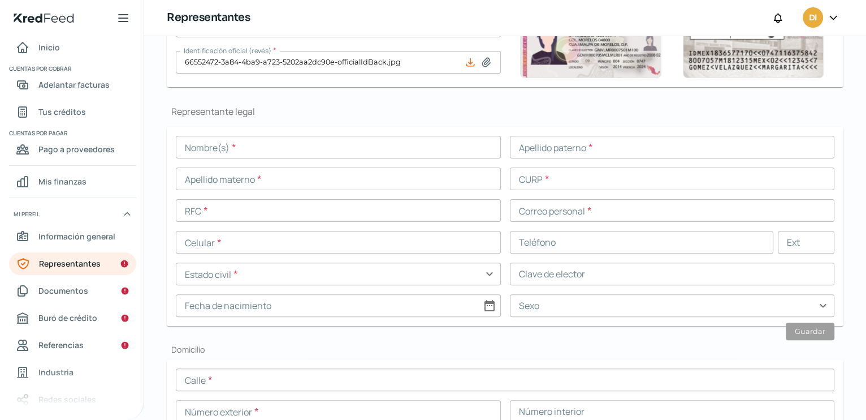
click at [230, 150] on input "text" at bounding box center [338, 147] width 325 height 23
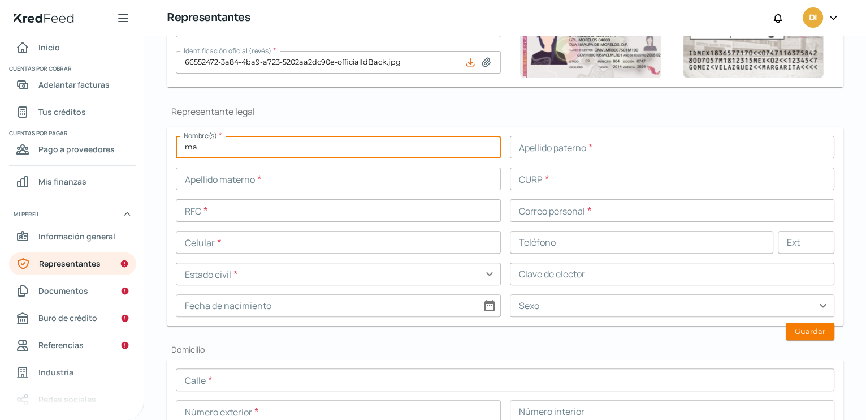
type input "m"
type input "[PERSON_NAME]"
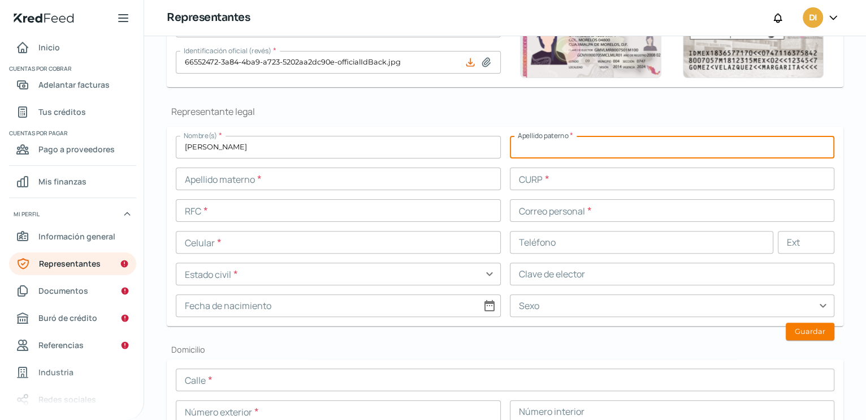
click at [554, 146] on input "text" at bounding box center [672, 147] width 325 height 23
type input "[PERSON_NAME]"
click at [204, 177] on input "text" at bounding box center [338, 178] width 325 height 23
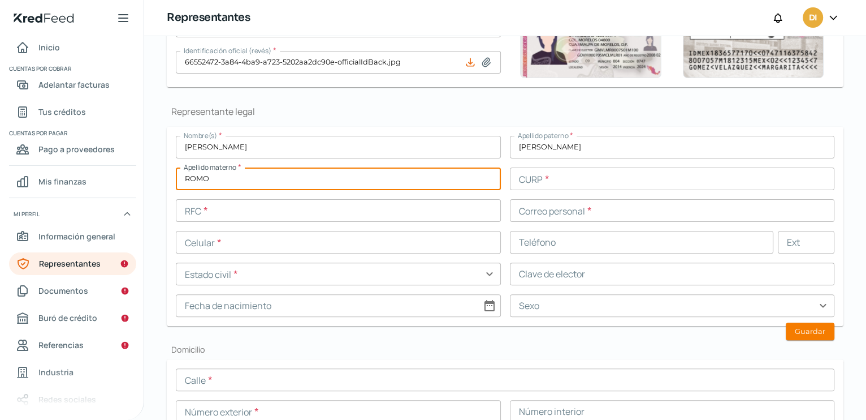
type input "ROMO"
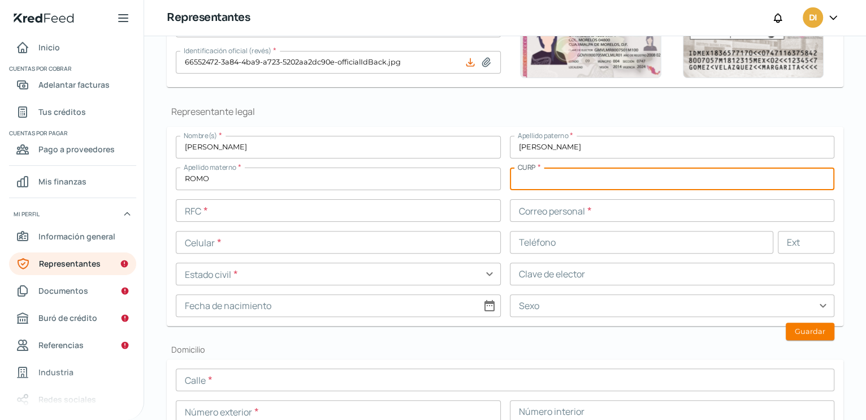
click at [538, 175] on input "text" at bounding box center [672, 178] width 325 height 23
click at [217, 209] on input "text" at bounding box center [338, 210] width 325 height 23
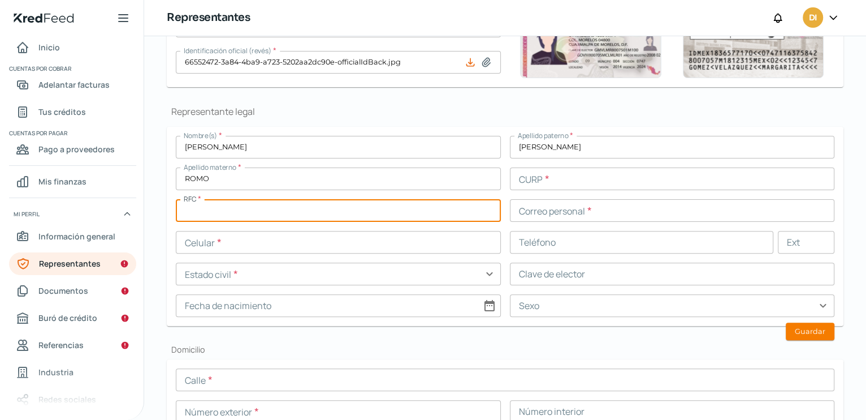
paste input "FIRF960721TD7"
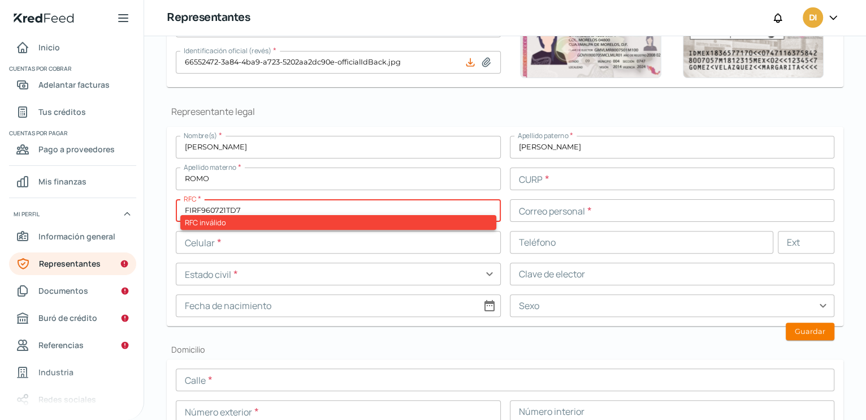
type input "FIRF960721TD7"
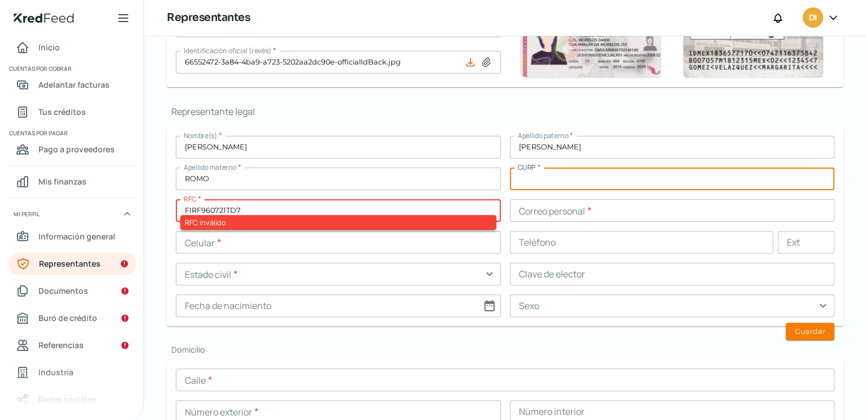
click at [547, 173] on input "text" at bounding box center [672, 178] width 325 height 23
paste input "FIRF960721MSRGMR02"
type input "FIRF960721MSRGMR02"
click at [535, 204] on input "text" at bounding box center [672, 210] width 325 height 23
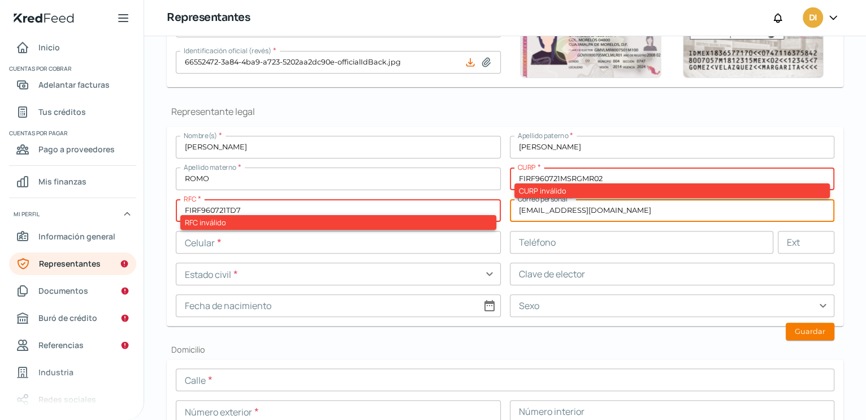
type input "[EMAIL_ADDRESS][DOMAIN_NAME]"
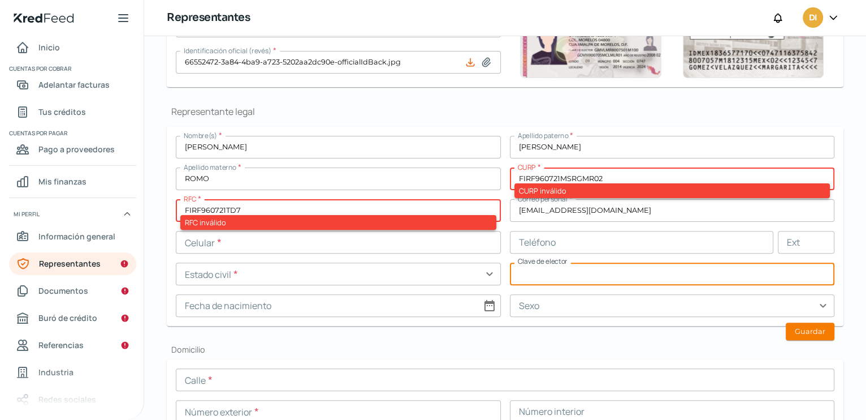
click at [635, 282] on input "text" at bounding box center [672, 273] width 325 height 23
click at [519, 178] on input "FIRF960721MSRGMR02" at bounding box center [672, 178] width 325 height 23
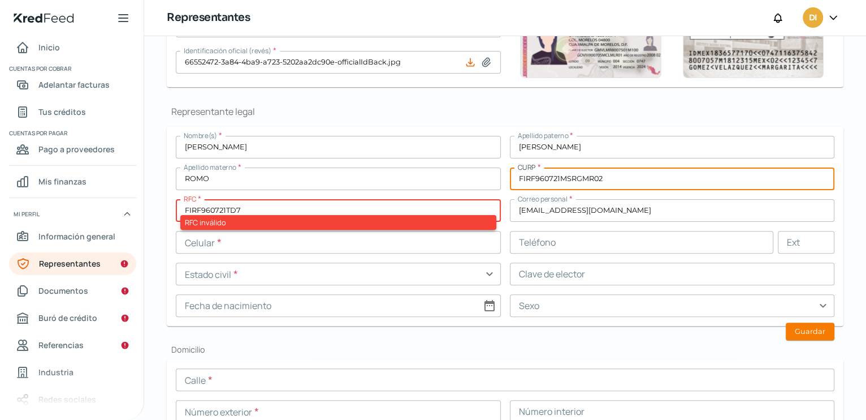
type input "FIRF960721MSRGMR02"
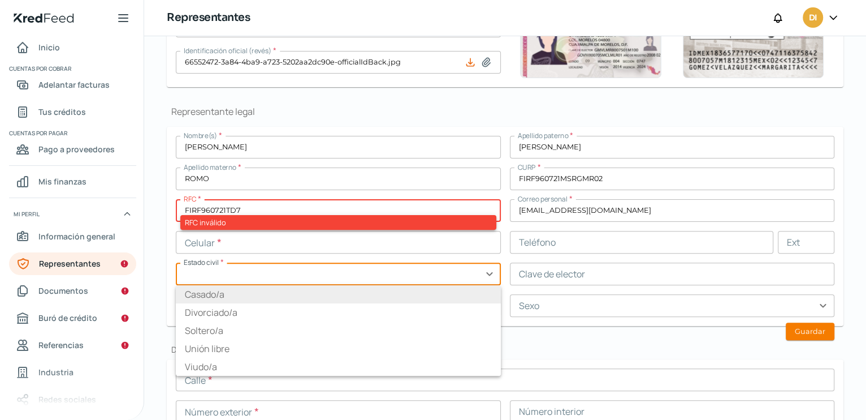
drag, startPoint x: 306, startPoint y: 284, endPoint x: 290, endPoint y: 268, distance: 23.2
click at [306, 284] on div "Estado civil * expand_more [DEMOGRAPHIC_DATA]/a [DEMOGRAPHIC_DATA]/a [DEMOGRAPH…" at bounding box center [338, 273] width 325 height 23
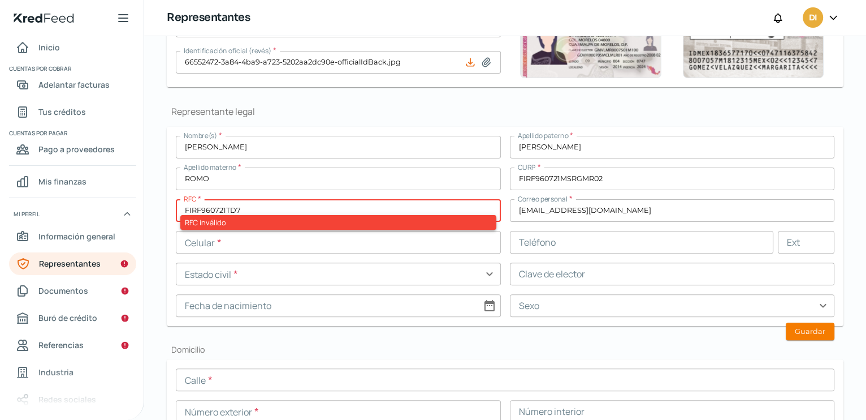
click at [188, 213] on input "FIRF960721TD7" at bounding box center [338, 210] width 325 height 23
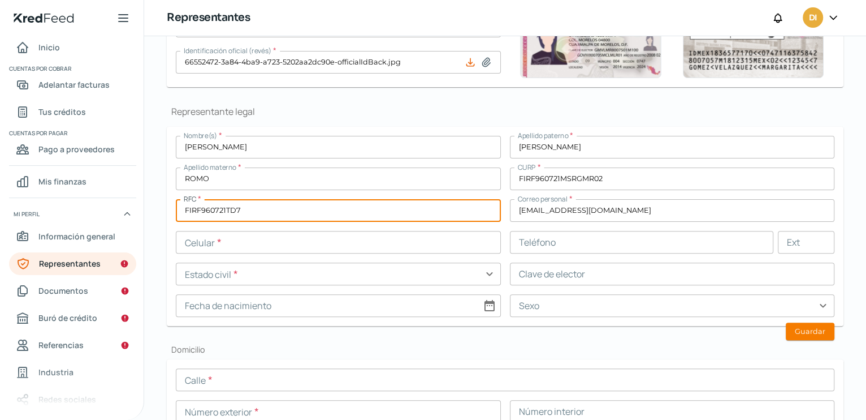
type input "FIRF960721TD7"
click at [222, 244] on input "text" at bounding box center [338, 242] width 325 height 23
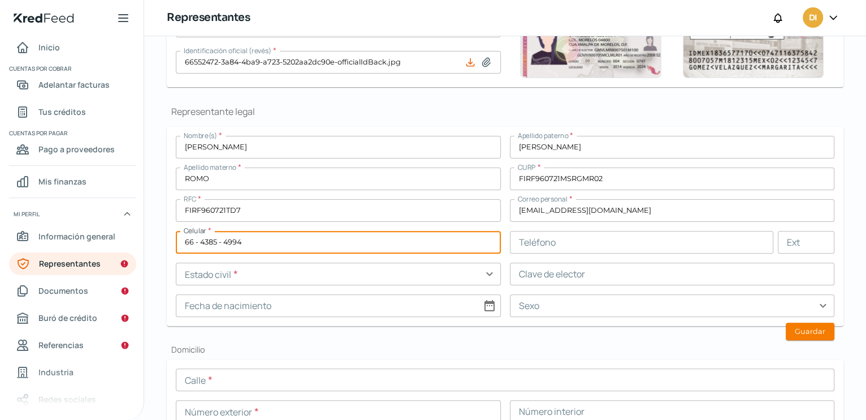
type input "66 - 4385 - 4994"
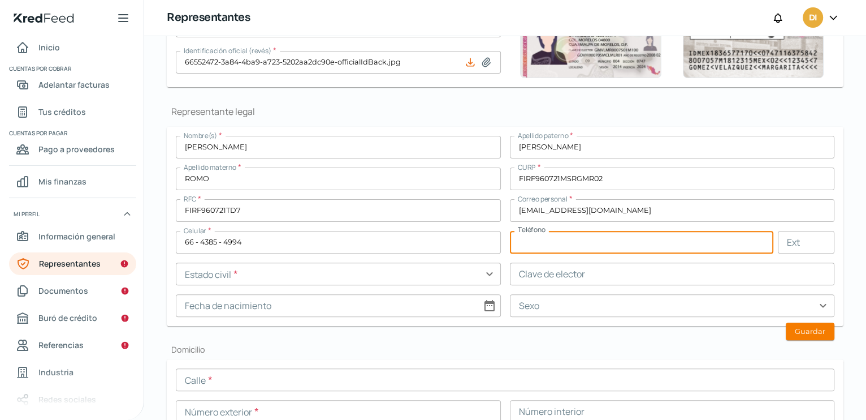
click at [606, 246] on input "text" at bounding box center [642, 242] width 264 height 23
type input "66 - 4385 - 4994"
click at [564, 311] on input "text" at bounding box center [672, 305] width 325 height 23
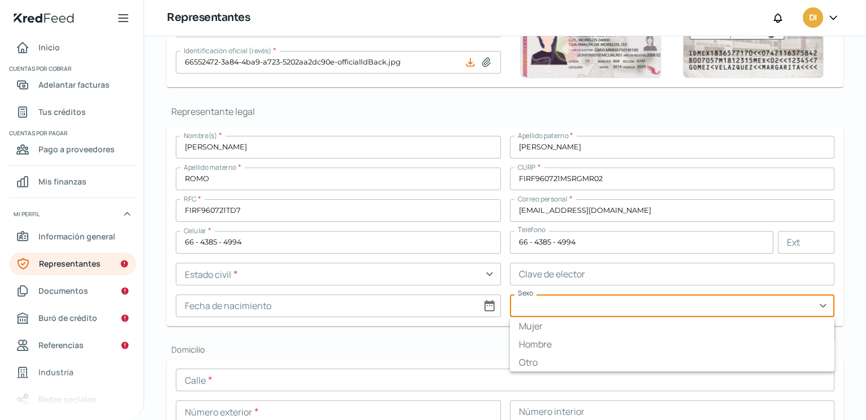
click at [246, 271] on input "text" at bounding box center [338, 273] width 325 height 23
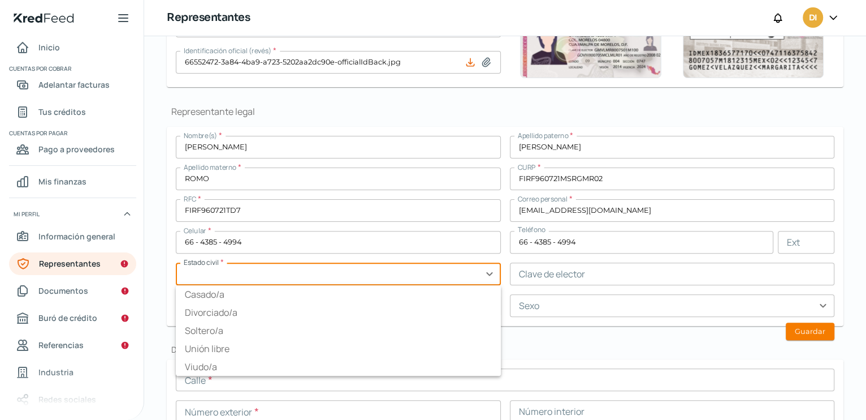
type input "Soltero/a"
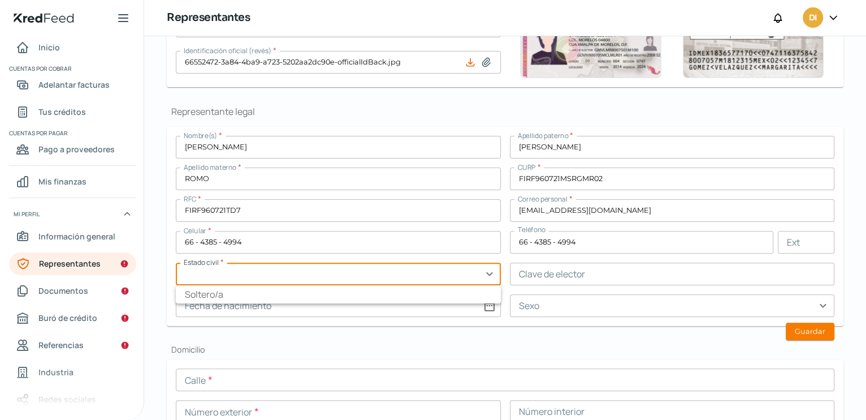
click at [605, 280] on input "text" at bounding box center [672, 273] width 325 height 23
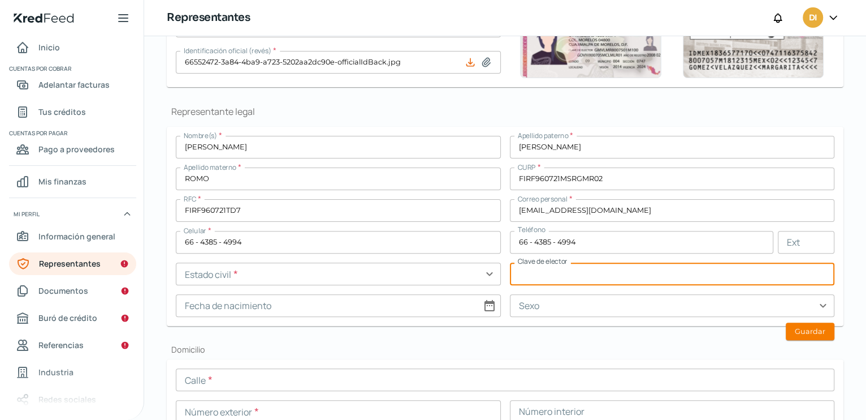
click at [248, 306] on input at bounding box center [338, 305] width 325 height 23
select select "8"
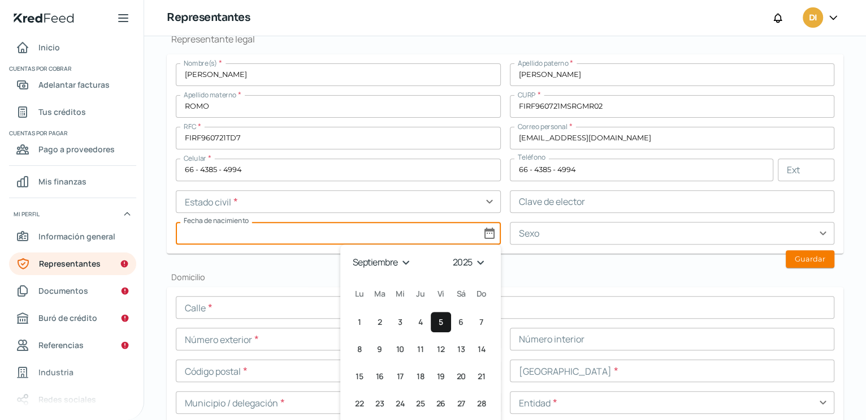
scroll to position [328, 0]
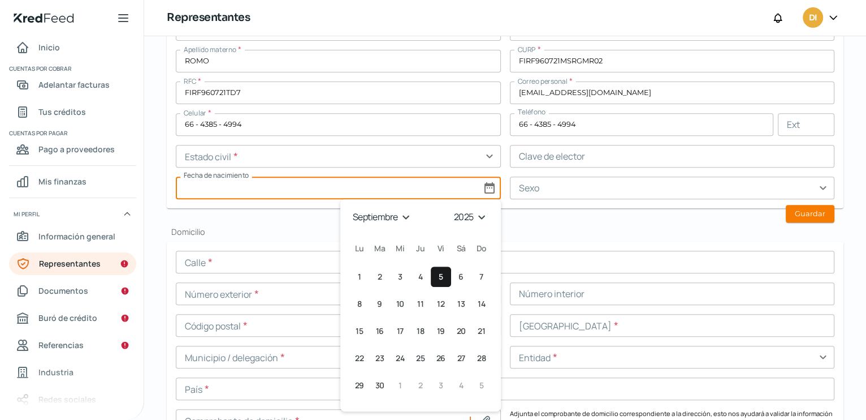
click at [475, 214] on select "1925 1926 1927 1928 1929 1930 1931 1932 1933 1934 1935 1936 1937 1938 1939 1940…" at bounding box center [472, 217] width 40 height 18
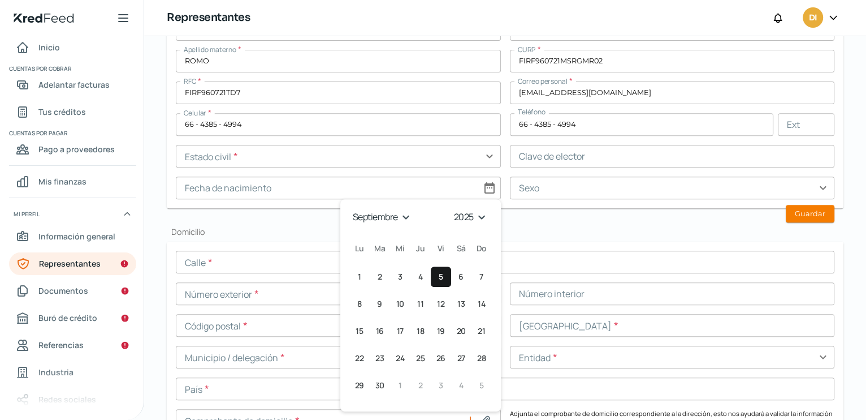
select select "1996"
click at [452, 208] on select "1925 1926 1927 1928 1929 1930 1931 1932 1933 1934 1935 1936 1937 1938 1939 1940…" at bounding box center [472, 217] width 40 height 18
drag, startPoint x: 403, startPoint y: 215, endPoint x: 401, endPoint y: 226, distance: 10.4
click at [403, 215] on select "enero febrero marzo abril mayo junio julio agosto septiembre octubre noviembre …" at bounding box center [382, 217] width 66 height 18
select select "6"
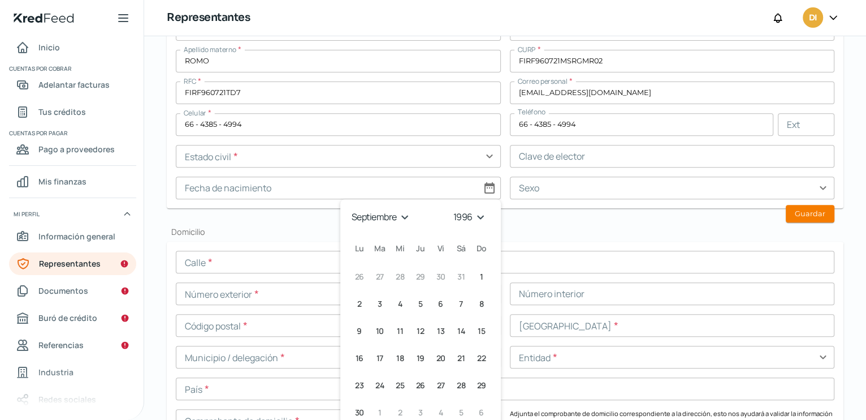
click at [349, 208] on select "enero febrero marzo abril mayo junio julio agosto septiembre octubre noviembre …" at bounding box center [382, 217] width 66 height 18
click at [472, 330] on button "21 [DATE] (domingo)" at bounding box center [482, 331] width 20 height 20
type input "[DATE]"
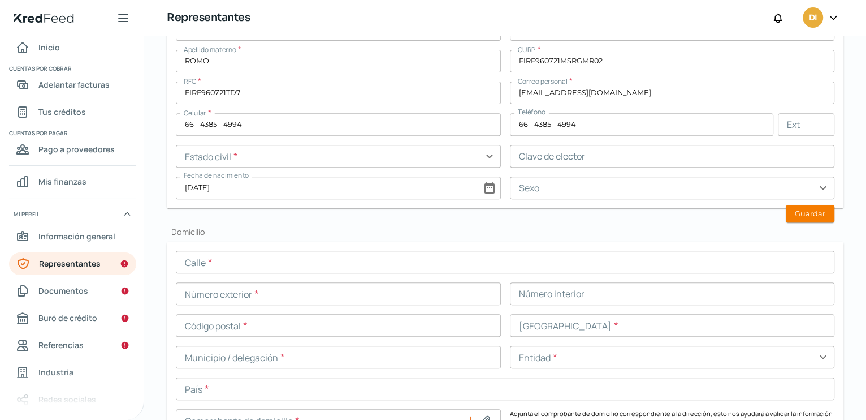
click at [599, 186] on input "text" at bounding box center [672, 187] width 325 height 23
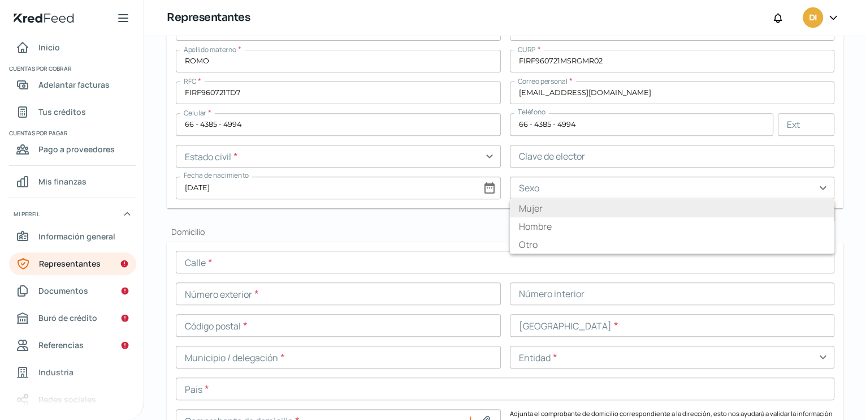
click at [533, 206] on li "Mujer" at bounding box center [672, 208] width 325 height 18
type input "Mujer"
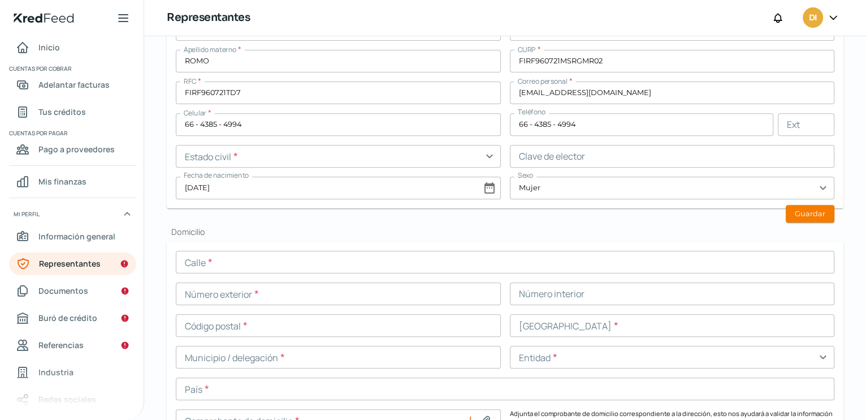
click at [576, 156] on input "text" at bounding box center [672, 156] width 325 height 23
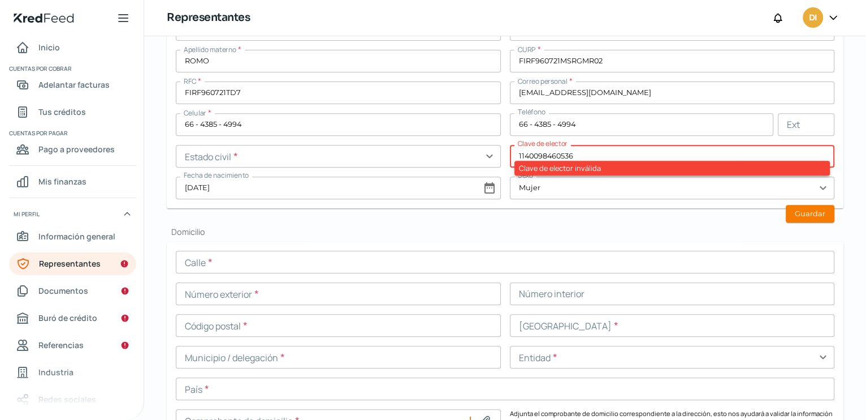
type input "1140098460536"
click at [600, 189] on input "text" at bounding box center [672, 187] width 325 height 23
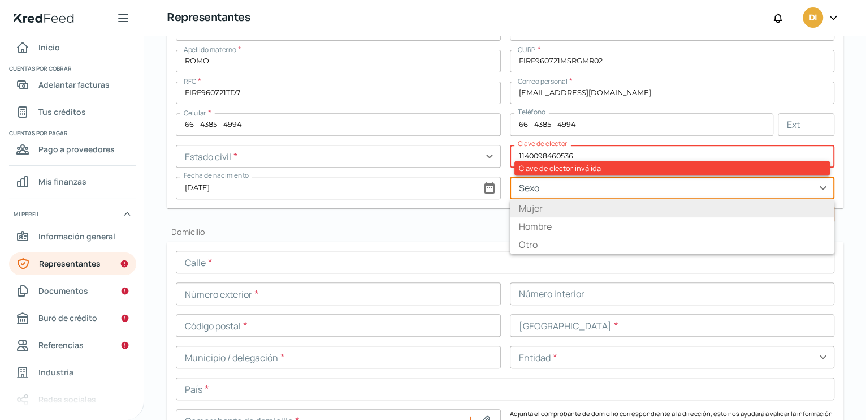
click at [553, 185] on input "text" at bounding box center [672, 187] width 325 height 23
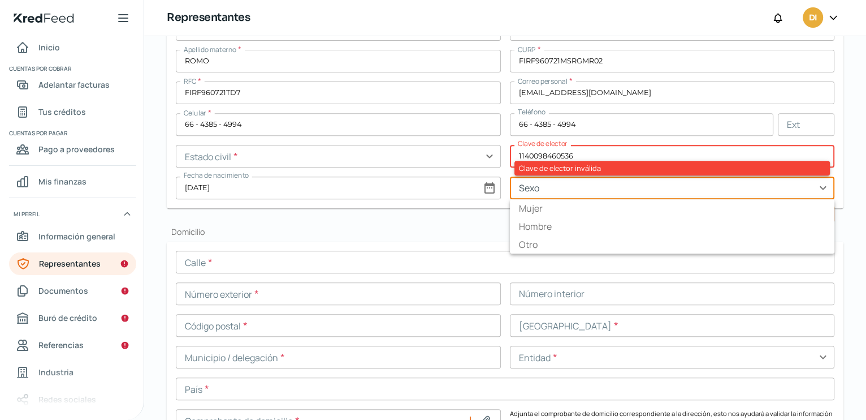
type input "Mujer"
click at [436, 233] on h2 "Domicilio" at bounding box center [505, 231] width 677 height 11
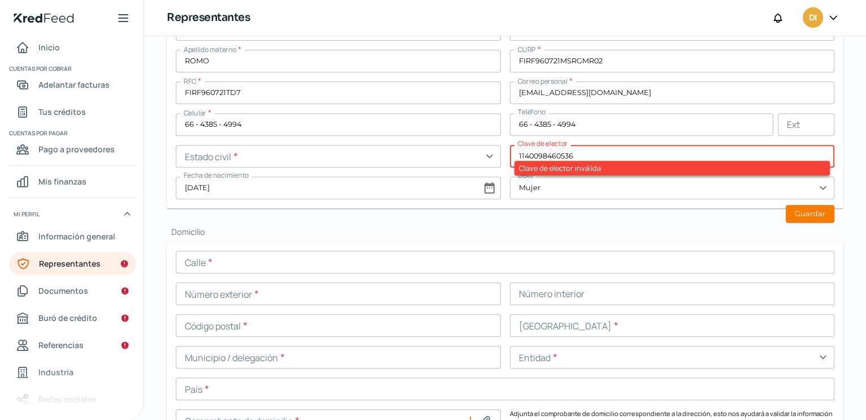
click at [517, 154] on input "1140098460536" at bounding box center [672, 156] width 325 height 23
click at [585, 150] on input "1140098460536" at bounding box center [672, 156] width 325 height 23
click at [579, 154] on input "1140098460536" at bounding box center [672, 156] width 325 height 23
click at [574, 154] on input "1140098460536" at bounding box center [672, 156] width 325 height 23
drag, startPoint x: 582, startPoint y: 154, endPoint x: 359, endPoint y: 154, distance: 222.8
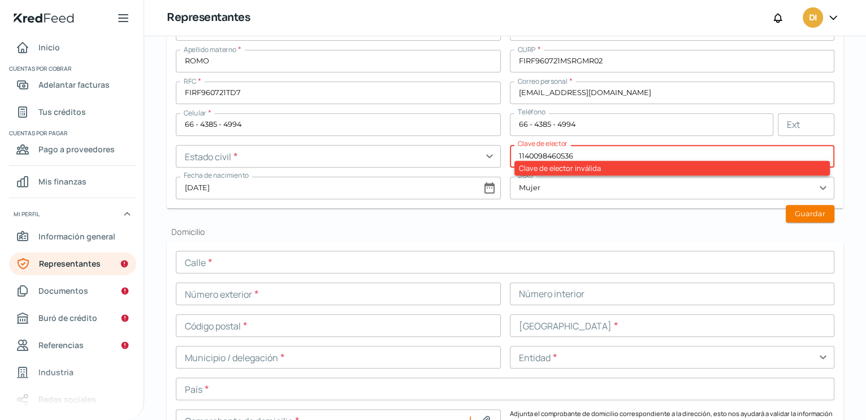
click at [352, 163] on div "Nombre(s) * [PERSON_NAME] paterno * [PERSON_NAME] materno * [PERSON_NAME] * FIR…" at bounding box center [505, 108] width 659 height 181
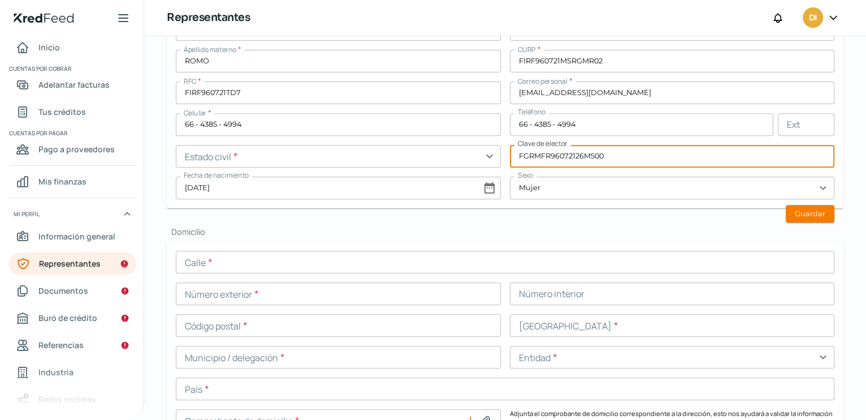
type input "FGRMFR96072126M500"
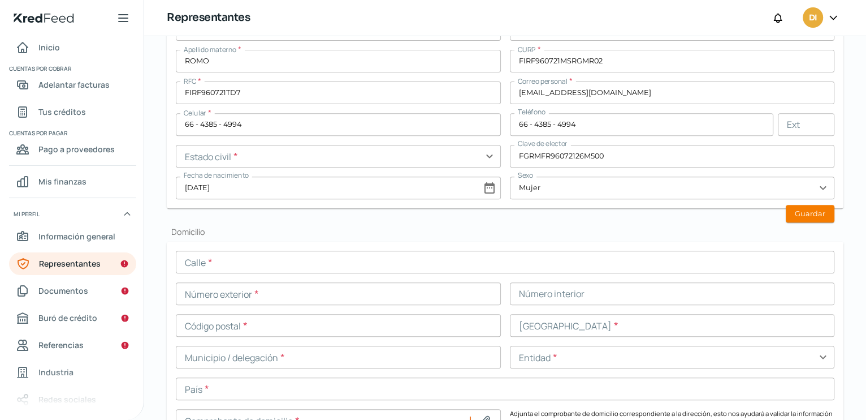
click at [591, 227] on h2 "Domicilio" at bounding box center [505, 231] width 677 height 11
click at [797, 214] on button "Guardar" at bounding box center [810, 214] width 49 height 18
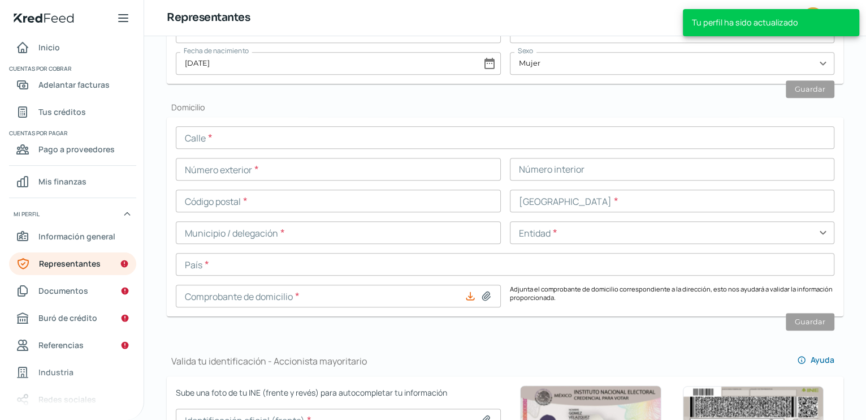
scroll to position [460, 0]
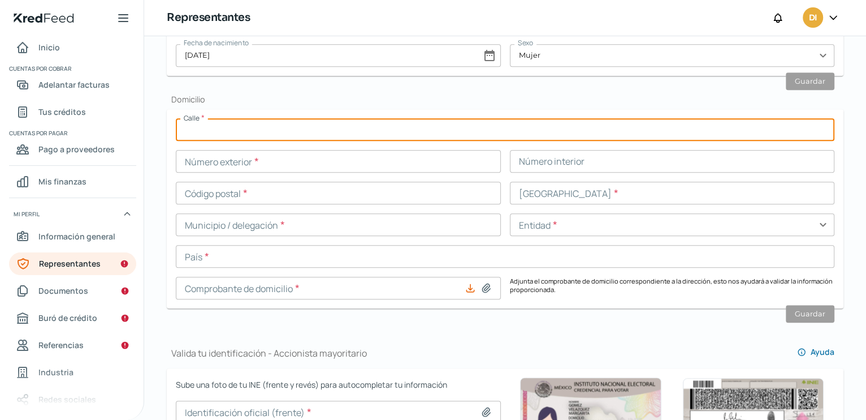
click at [215, 135] on input "text" at bounding box center [505, 129] width 659 height 23
type input "LAGO NYASA"
click at [211, 167] on input "text" at bounding box center [338, 161] width 325 height 23
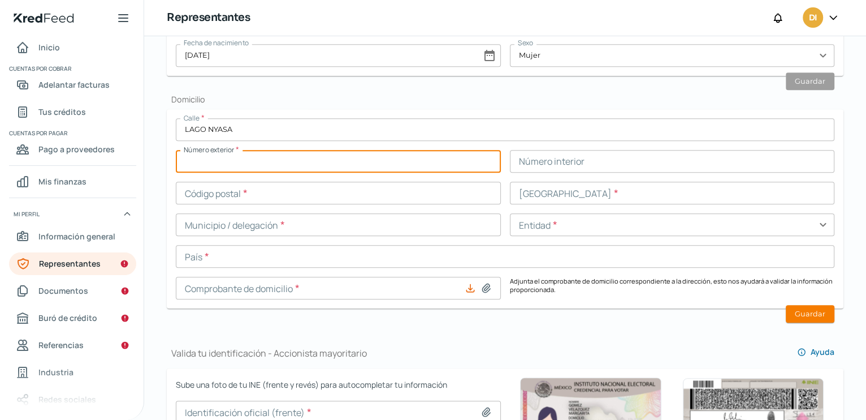
type input "17767"
click at [231, 198] on input "text" at bounding box center [338, 193] width 325 height 23
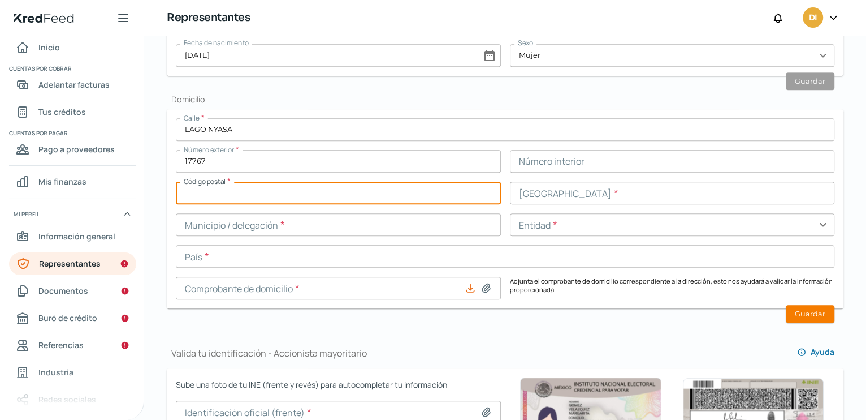
click at [195, 192] on input "text" at bounding box center [338, 193] width 325 height 23
type input "22436"
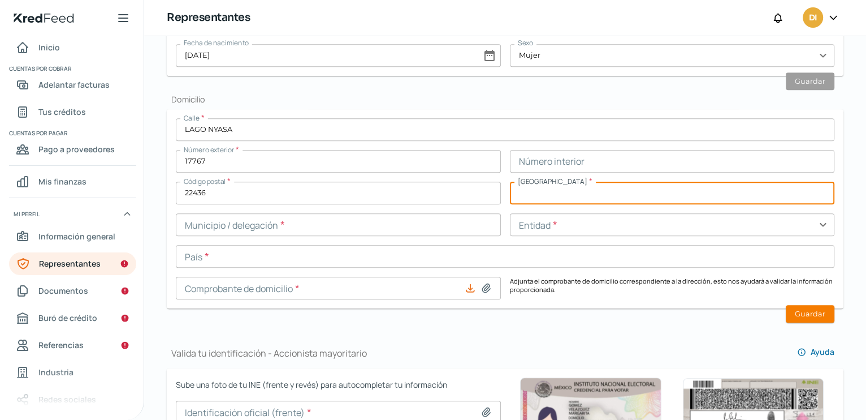
click at [547, 195] on input "text" at bounding box center [672, 193] width 325 height 23
type input "VISTA LAGO"
click at [247, 232] on input "text" at bounding box center [338, 224] width 325 height 23
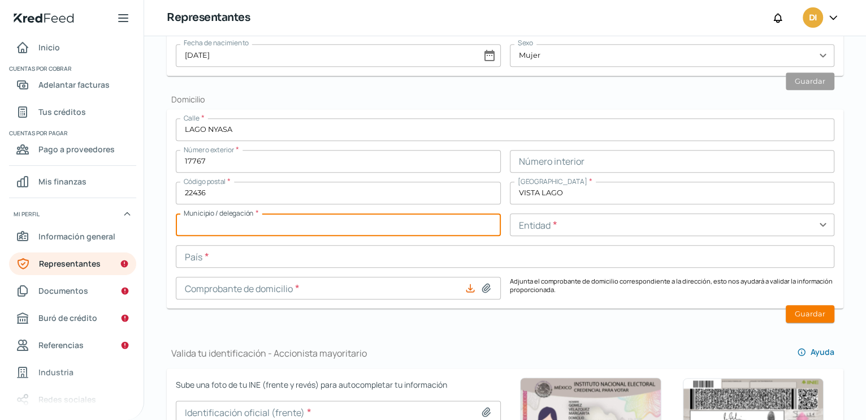
type input "tijuana"
type input "[GEOGRAPHIC_DATA]"
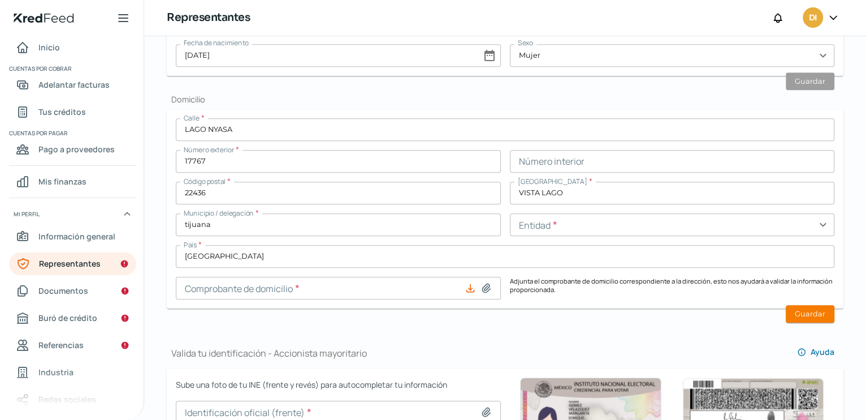
click at [483, 286] on icon at bounding box center [486, 287] width 11 height 11
type input "C:\fakepath\comprobante domicilio [PERSON_NAME].pdf"
type input "comprobante domicilio [PERSON_NAME].pdf"
click at [582, 228] on input "text" at bounding box center [672, 224] width 325 height 23
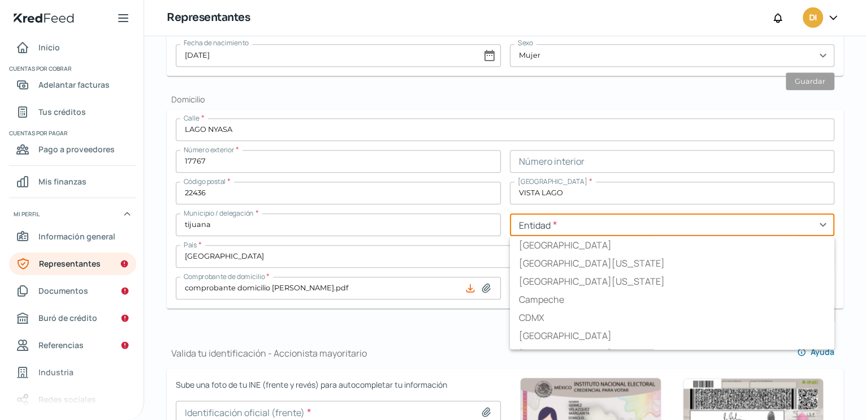
type input "[GEOGRAPHIC_DATA][US_STATE]"
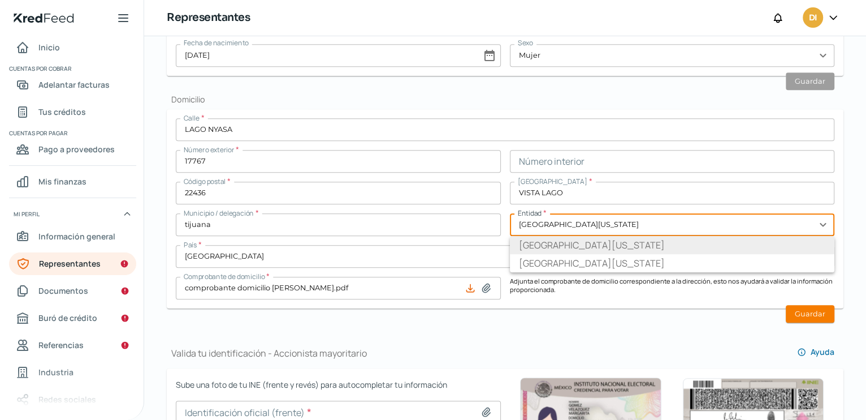
click at [536, 245] on li "[GEOGRAPHIC_DATA][US_STATE]" at bounding box center [672, 245] width 325 height 18
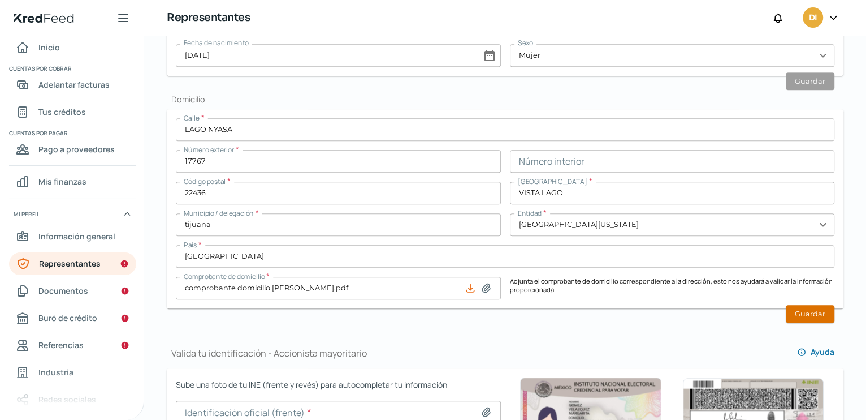
click at [800, 312] on button "Guardar" at bounding box center [810, 314] width 49 height 18
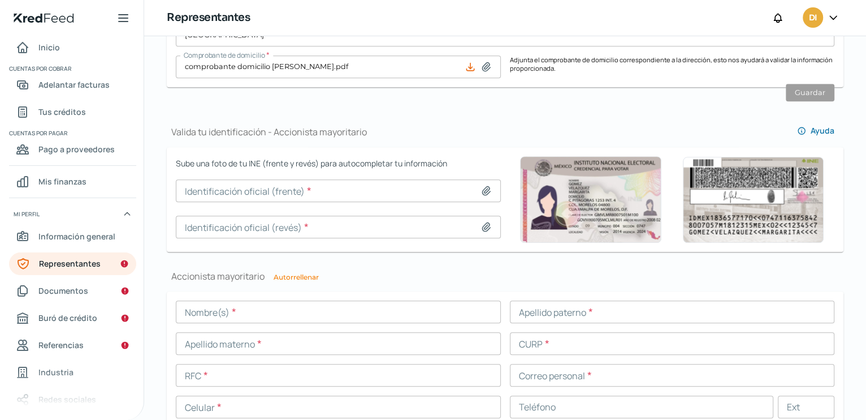
scroll to position [700, 0]
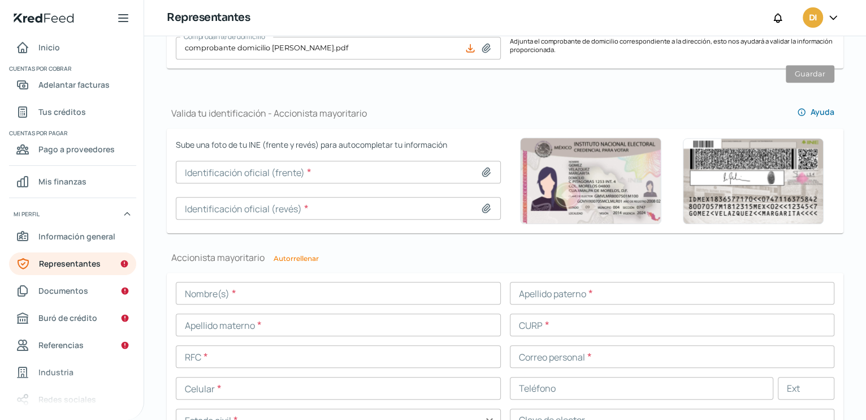
click at [485, 174] on icon at bounding box center [486, 172] width 8 height 8
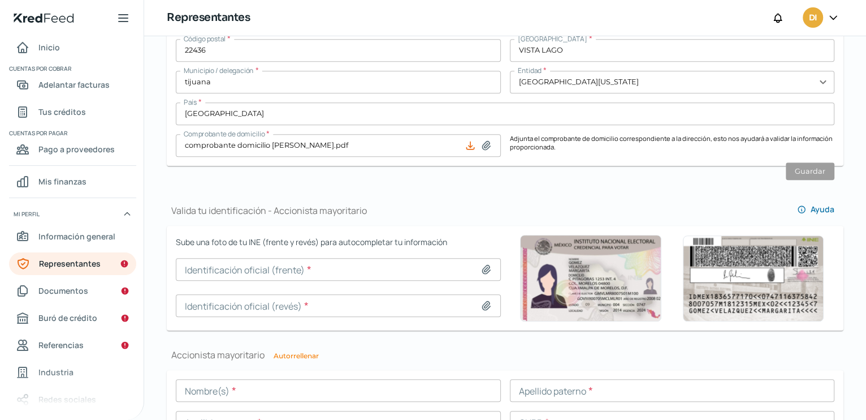
scroll to position [606, 0]
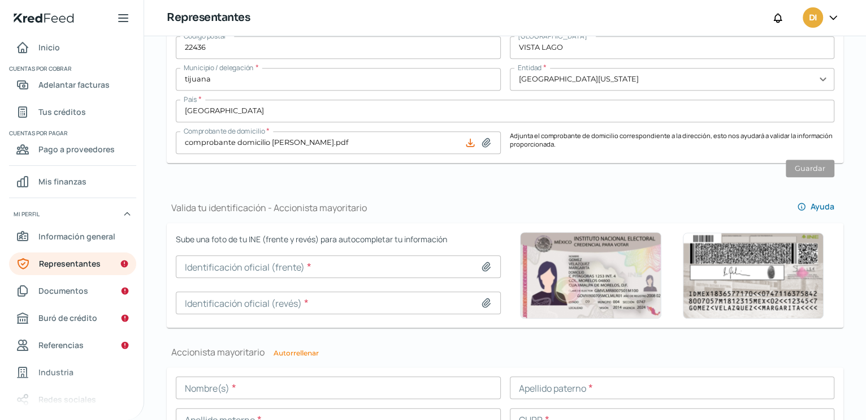
click at [482, 265] on icon at bounding box center [486, 266] width 8 height 8
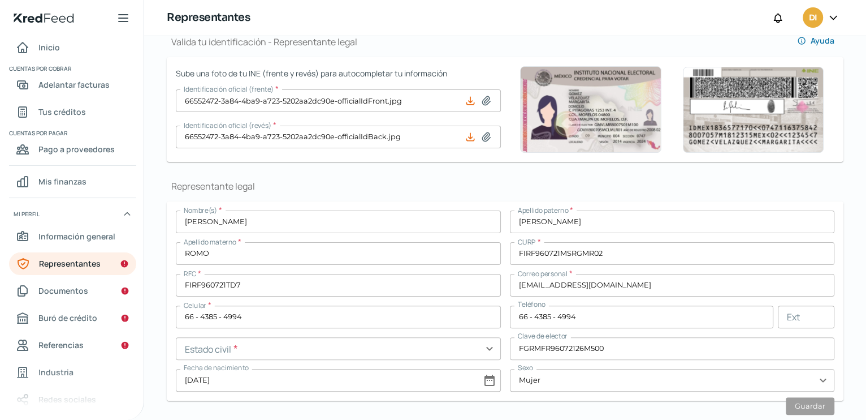
scroll to position [66, 0]
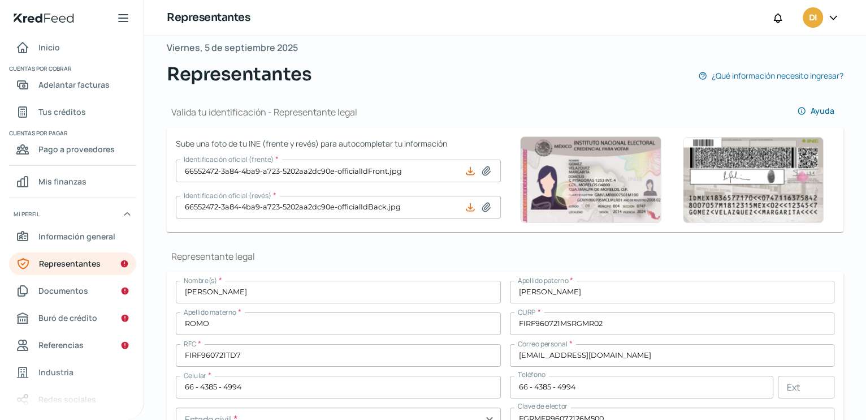
click at [482, 171] on icon at bounding box center [486, 171] width 8 height 8
click at [275, 170] on input "66552472-3a84-4ba9-a723-5202aa2dc90e-officialIdFront.jpg" at bounding box center [338, 170] width 325 height 23
click at [467, 173] on icon at bounding box center [470, 170] width 11 height 11
click at [468, 207] on icon at bounding box center [469, 206] width 7 height 7
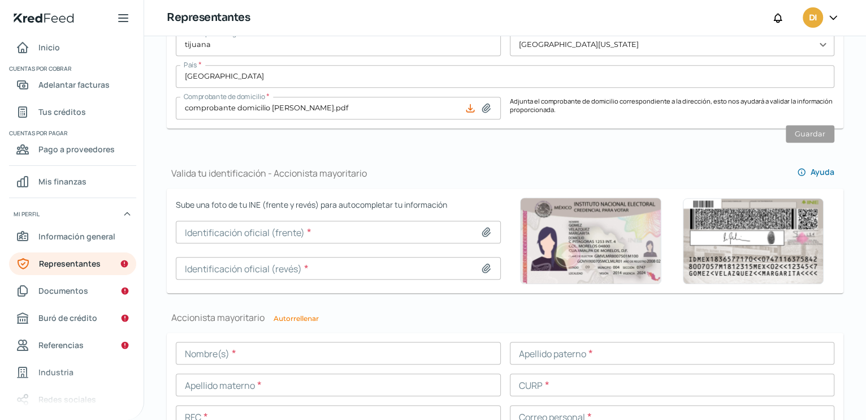
scroll to position [638, 0]
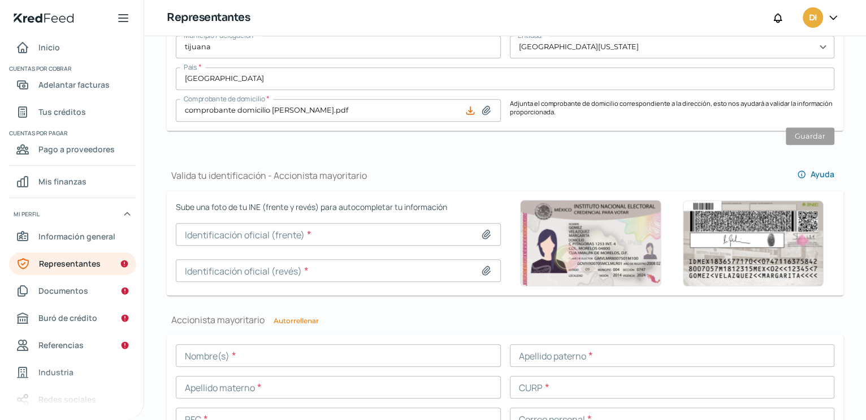
click at [482, 230] on icon at bounding box center [486, 233] width 11 height 11
type input "C:\fakepath\66552472-3a84-4ba9-a723-5202aa2dc90e-officialIdFront.jpg"
type input "66552472-3a84-4ba9-a723-5202aa2dc90e-officialIdFront.jpg"
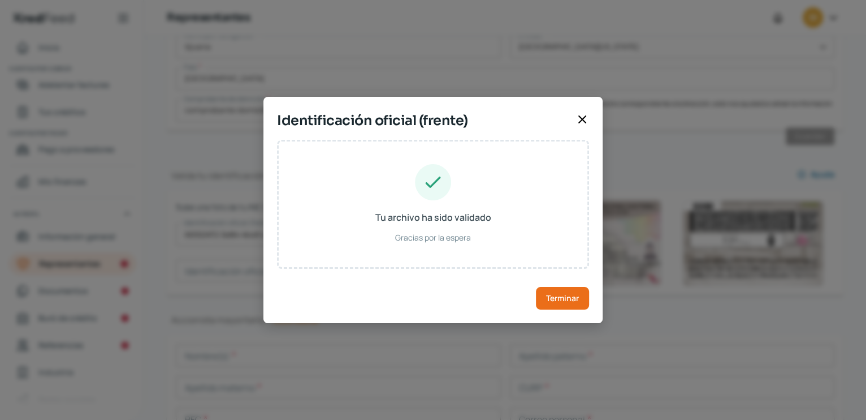
type input "[PERSON_NAME]"
type input "ROMO"
type input "FIRF960721MSRGMR02"
type input "FGRMFR96072126M500"
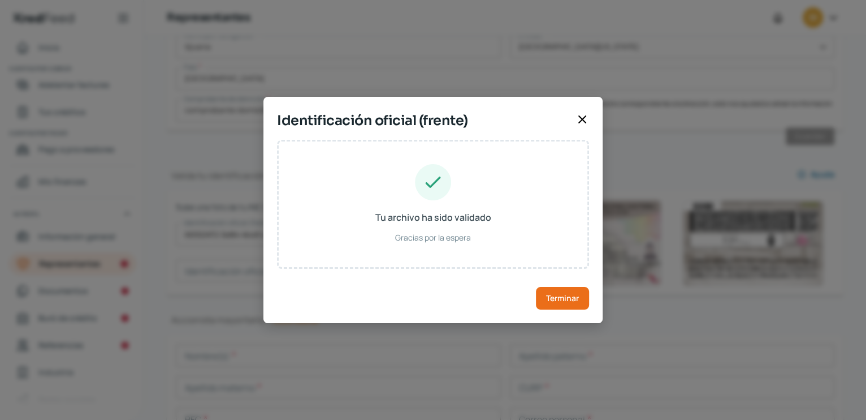
type input "[DATE]"
type input "Mujer"
click at [564, 303] on button "Terminar" at bounding box center [562, 298] width 53 height 23
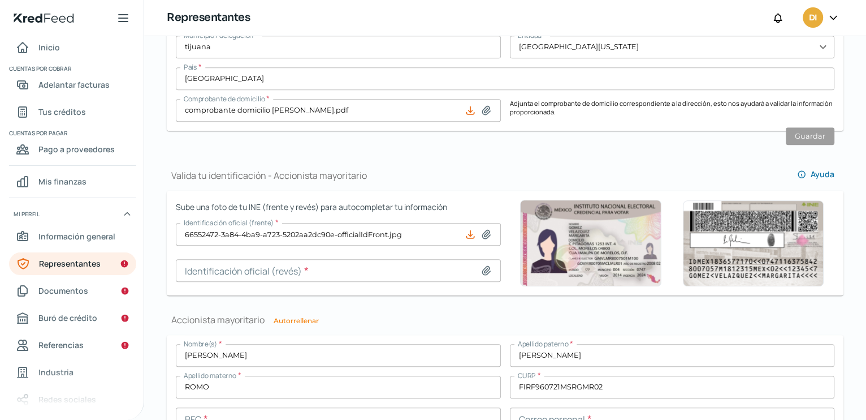
click at [482, 271] on icon at bounding box center [486, 270] width 8 height 8
type input "C:\fakepath\66552472-3a84-4ba9-a723-5202aa2dc90e-officialIdBack.jpg"
type input "66552472-3a84-4ba9-a723-5202aa2dc90e-officialIdBack.jpg"
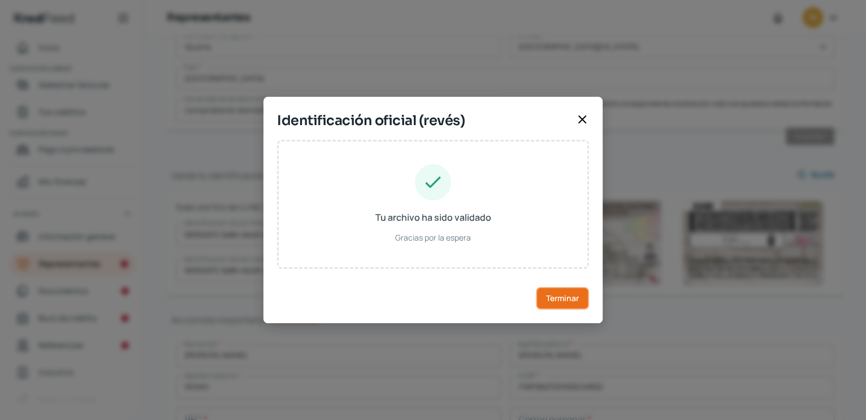
click at [577, 297] on span "Terminar" at bounding box center [562, 298] width 33 height 8
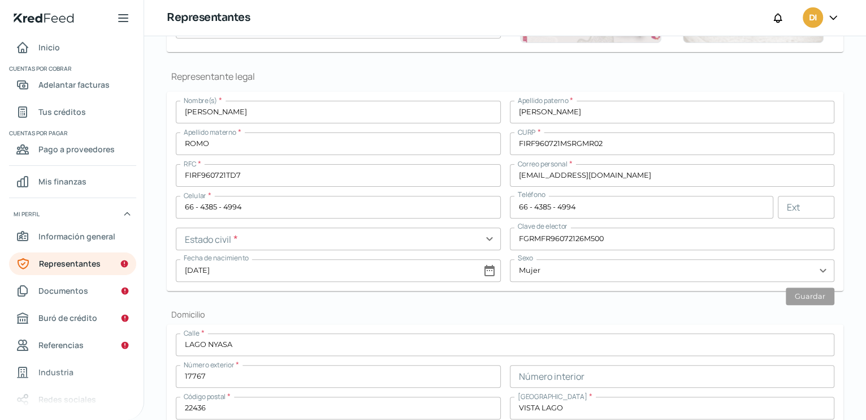
scroll to position [237, 0]
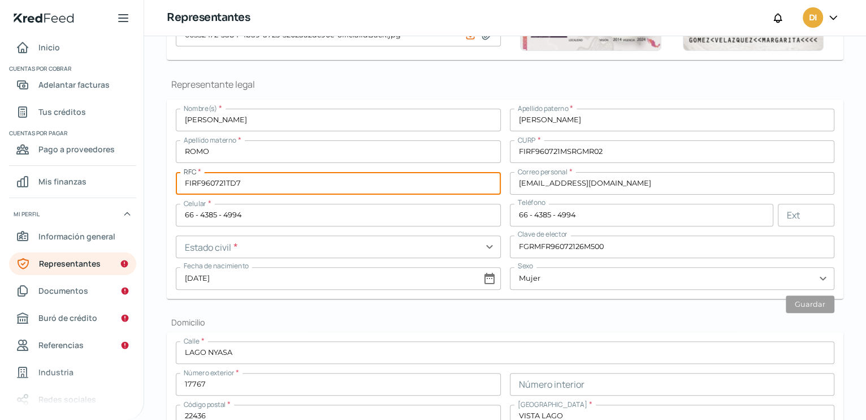
drag, startPoint x: 185, startPoint y: 184, endPoint x: 252, endPoint y: 187, distance: 67.3
click at [252, 187] on input "FIRF960721TD7" at bounding box center [338, 183] width 325 height 23
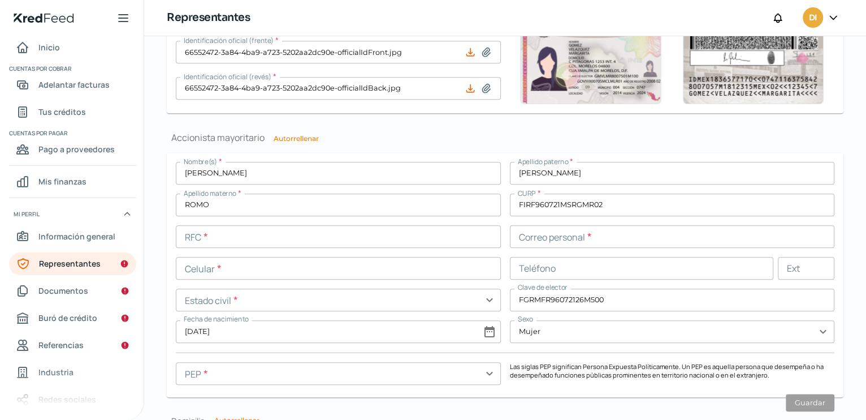
scroll to position [833, 0]
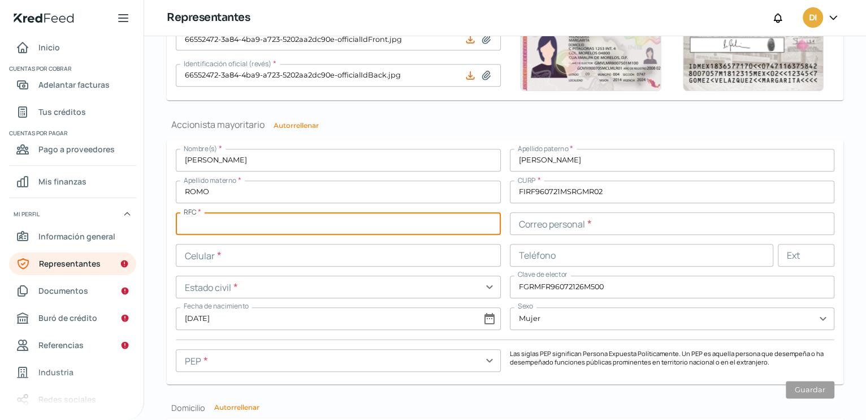
click at [195, 224] on input "text" at bounding box center [338, 223] width 325 height 23
paste input "FIRF960721TD7"
type input "FIRF960721TD7"
click at [528, 223] on input "text" at bounding box center [672, 223] width 325 height 23
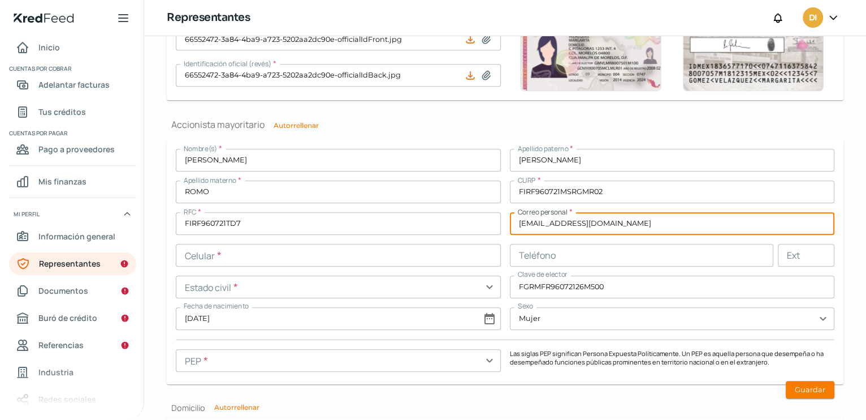
click at [516, 227] on input "[EMAIL_ADDRESS][DOMAIN_NAME]" at bounding box center [672, 223] width 325 height 23
type input "[EMAIL_ADDRESS][DOMAIN_NAME]"
click at [268, 254] on input "text" at bounding box center [338, 255] width 325 height 23
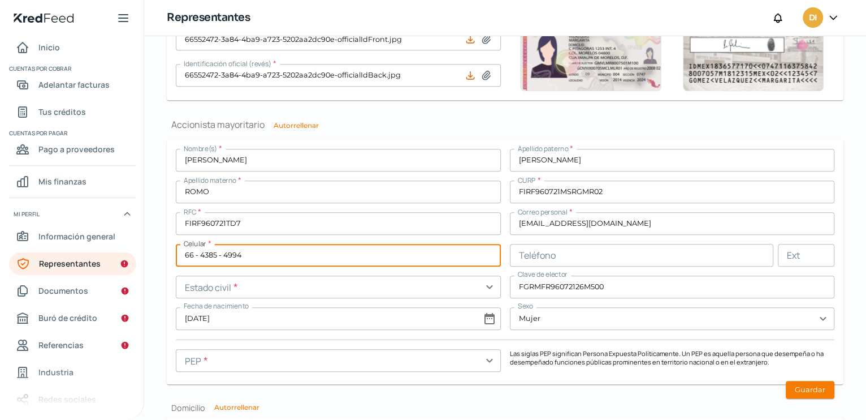
type input "66 - 4385 - 4994"
click at [594, 254] on input "text" at bounding box center [642, 255] width 264 height 23
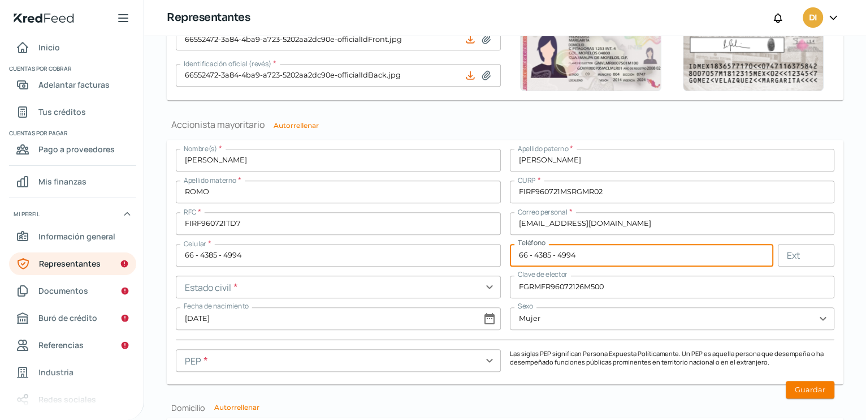
type input "66 - 4385 - 4994"
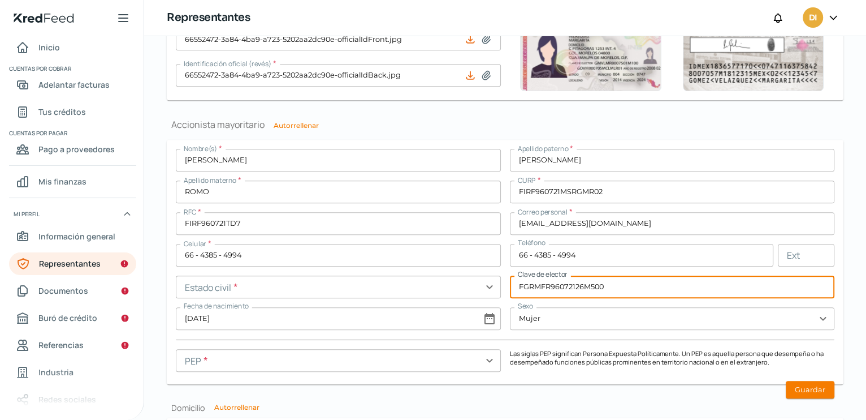
click at [666, 291] on input "FGRMFR96072126M500" at bounding box center [672, 286] width 325 height 23
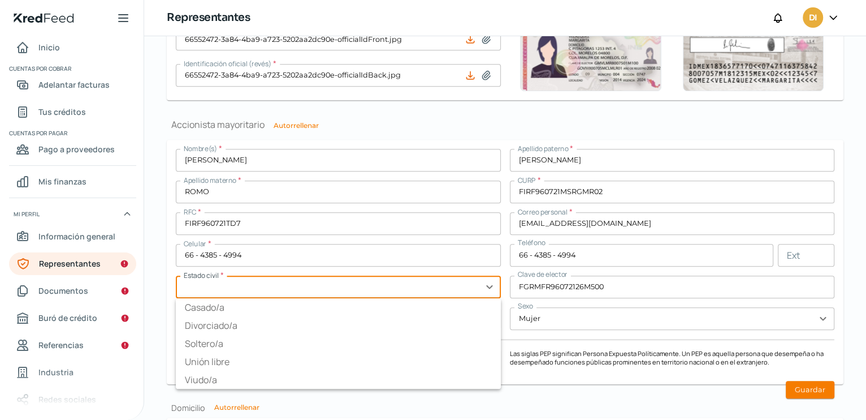
click at [270, 286] on input "text" at bounding box center [338, 286] width 325 height 23
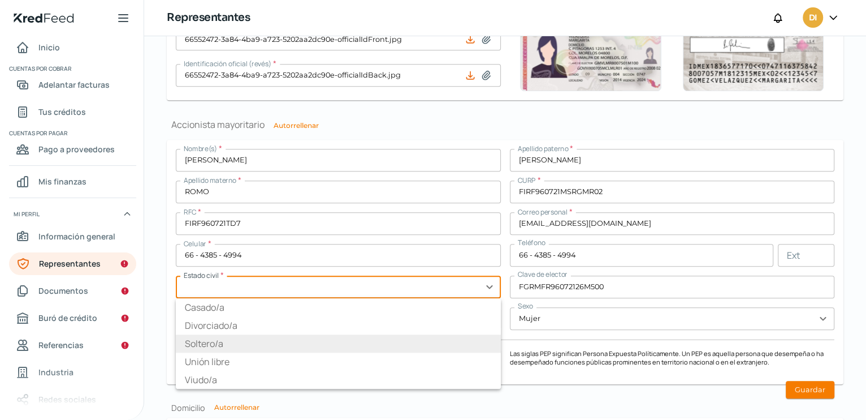
click at [230, 345] on li "Soltero/a" at bounding box center [338, 343] width 325 height 18
type input "Soltero/a"
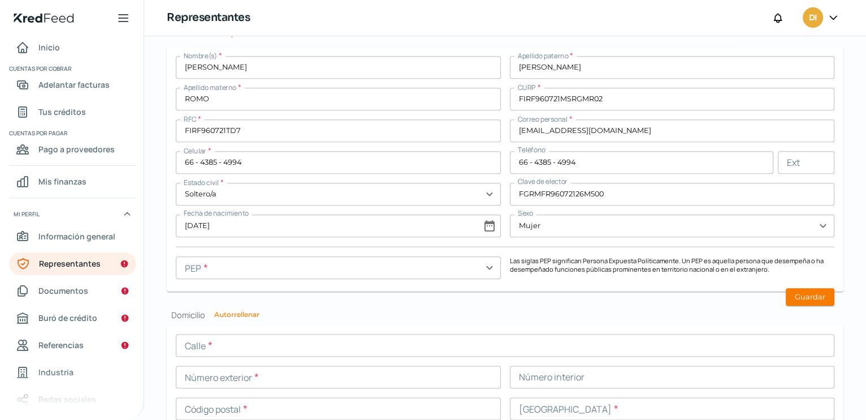
scroll to position [932, 0]
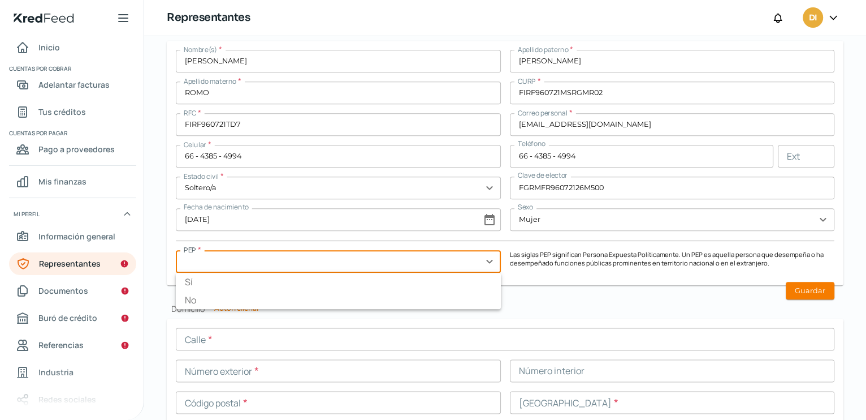
click at [214, 263] on input "text" at bounding box center [338, 261] width 325 height 23
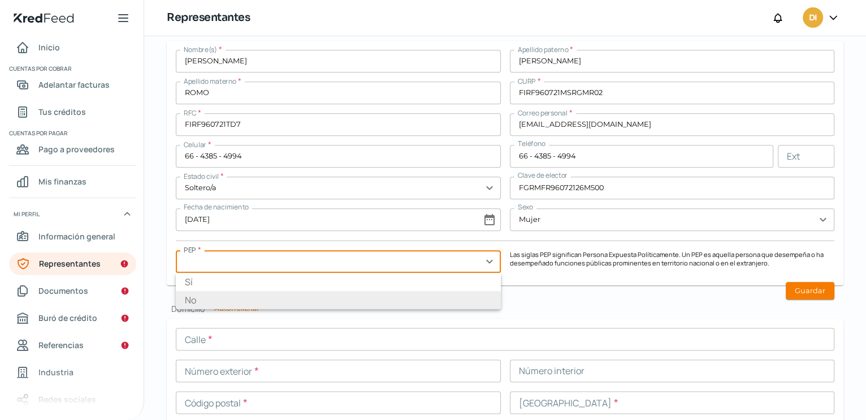
click at [195, 299] on li "No" at bounding box center [338, 300] width 325 height 18
type input "No"
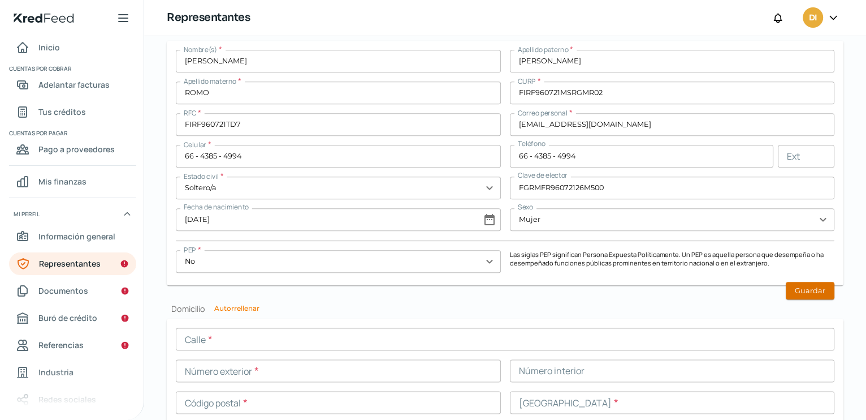
click at [806, 288] on button "Guardar" at bounding box center [810, 291] width 49 height 18
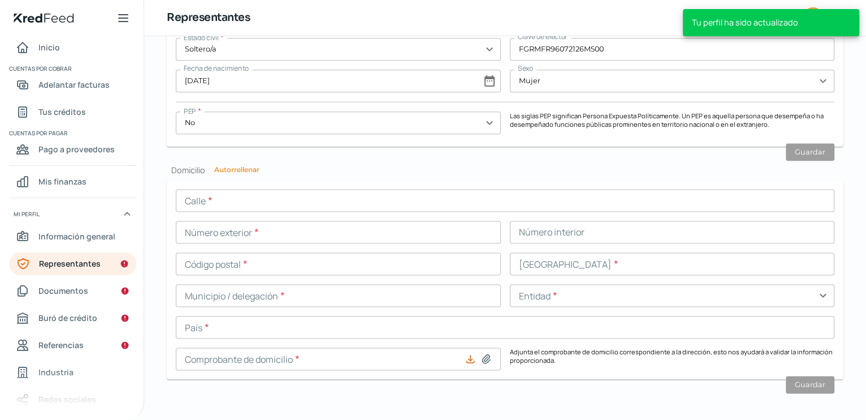
scroll to position [1074, 0]
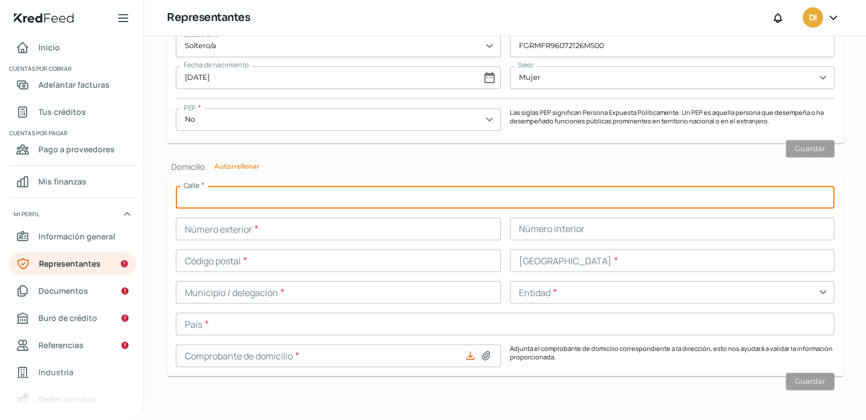
click at [259, 194] on input "text" at bounding box center [505, 196] width 659 height 23
type input "LAGO NYASA"
type input "17767"
type input "22436"
type input "VISTA LAGO"
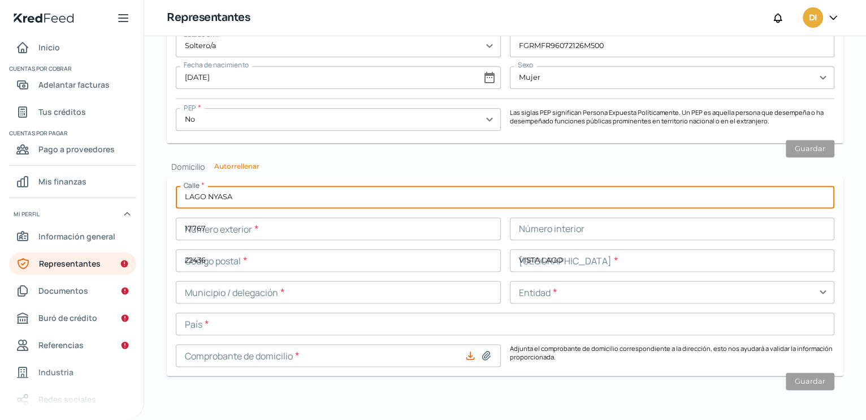
type input "tijuana"
type input "[GEOGRAPHIC_DATA]"
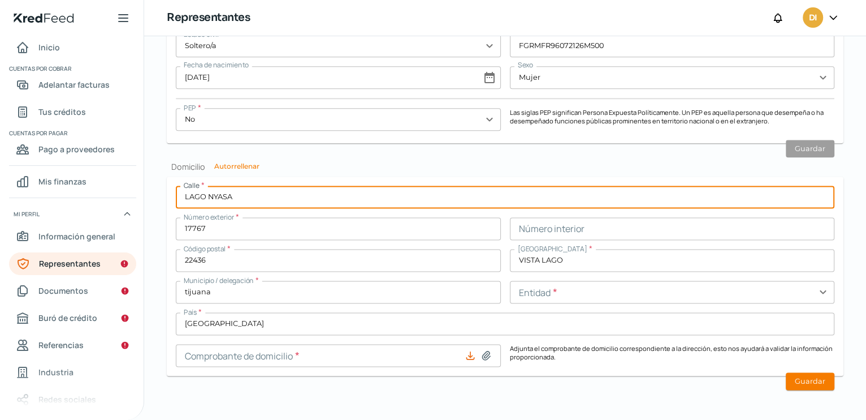
click at [564, 291] on input "text" at bounding box center [672, 291] width 325 height 23
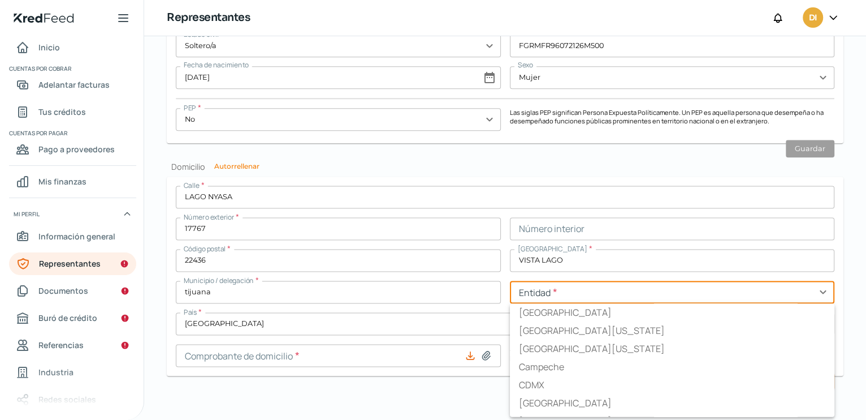
type input "[GEOGRAPHIC_DATA][US_STATE]"
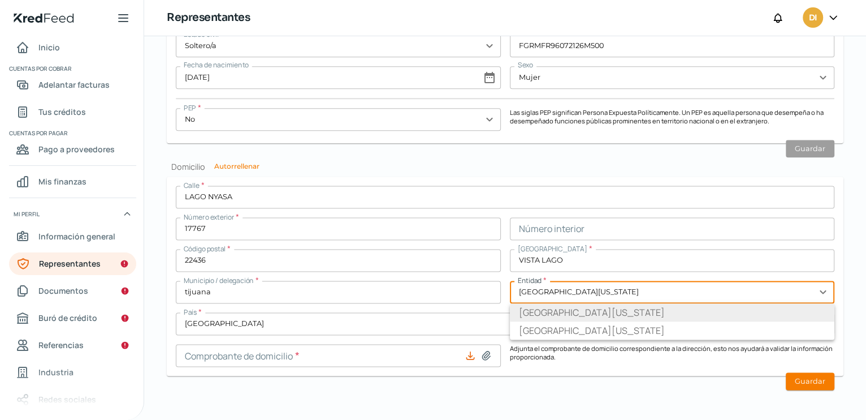
click at [574, 309] on li "[GEOGRAPHIC_DATA][US_STATE]" at bounding box center [672, 312] width 325 height 18
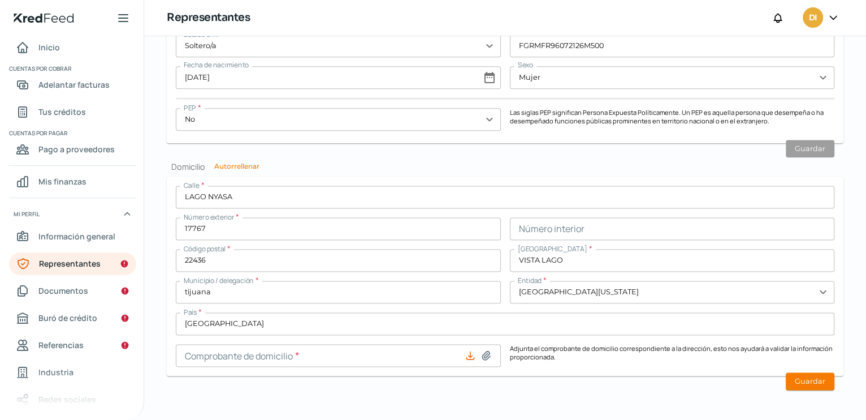
click at [485, 357] on icon at bounding box center [486, 355] width 8 height 8
type input "C:\fakepath\comprobante domicilio [PERSON_NAME].pdf"
type input "comprobante domicilio [PERSON_NAME].pdf"
click at [800, 383] on button "Guardar" at bounding box center [810, 381] width 49 height 18
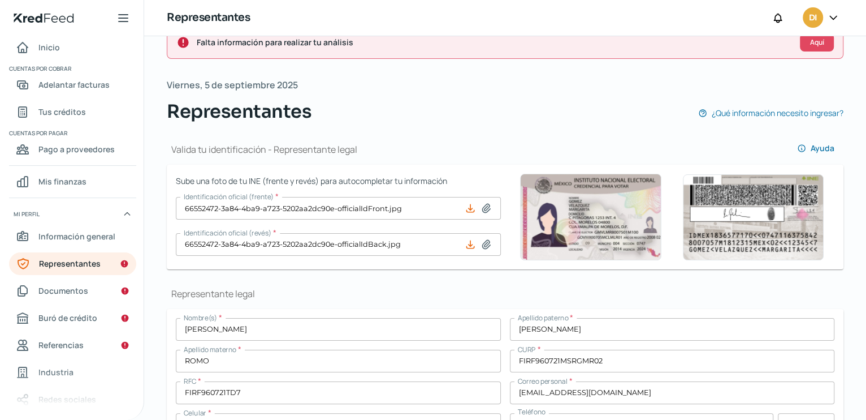
scroll to position [0, 0]
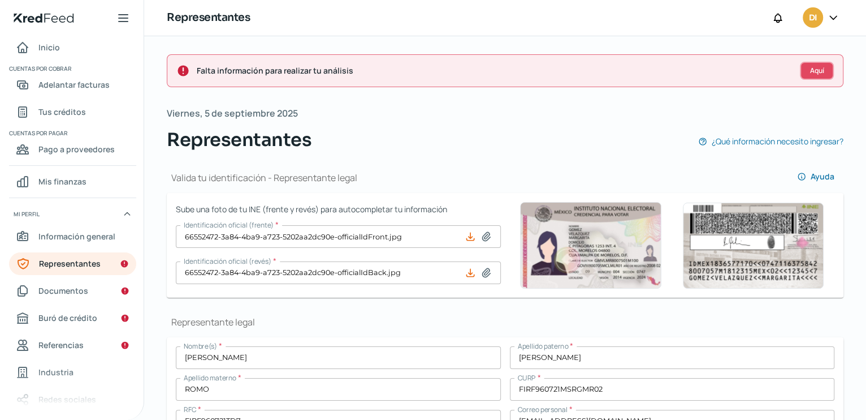
click at [804, 68] on button "Aquí" at bounding box center [817, 71] width 34 height 18
click at [804, 72] on button "Aquí" at bounding box center [817, 71] width 34 height 18
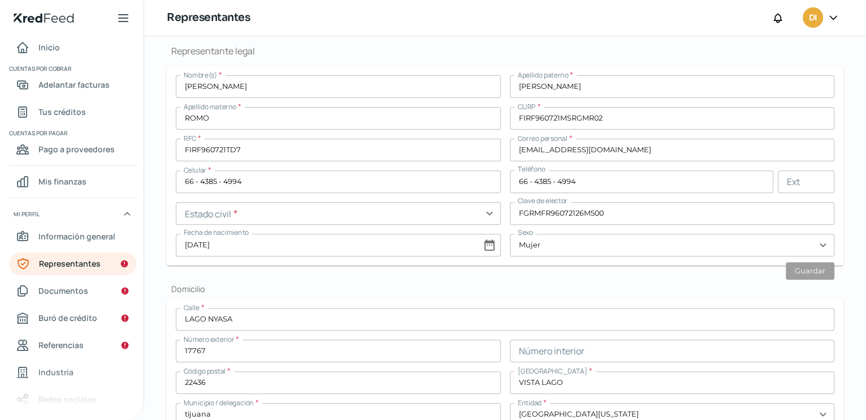
scroll to position [279, 0]
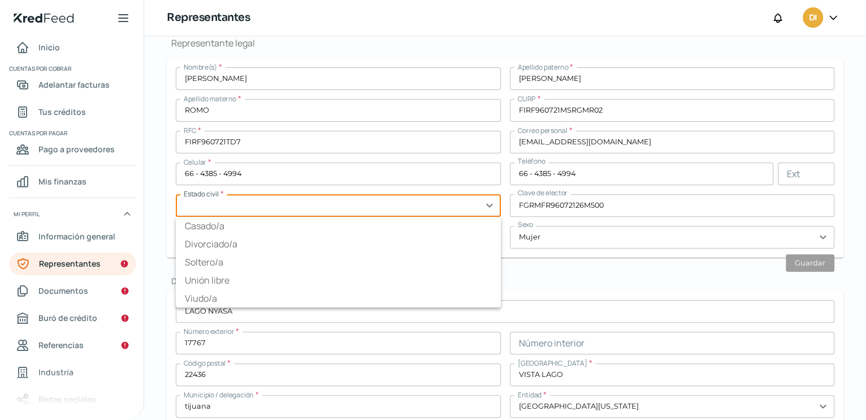
click at [487, 206] on input "text" at bounding box center [338, 205] width 325 height 23
type input "Soltero/a"
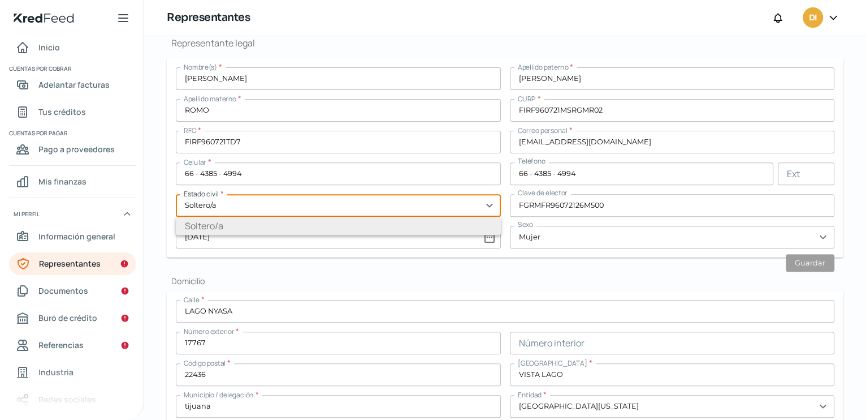
click at [237, 223] on ul "Soltero/a" at bounding box center [338, 226] width 325 height 18
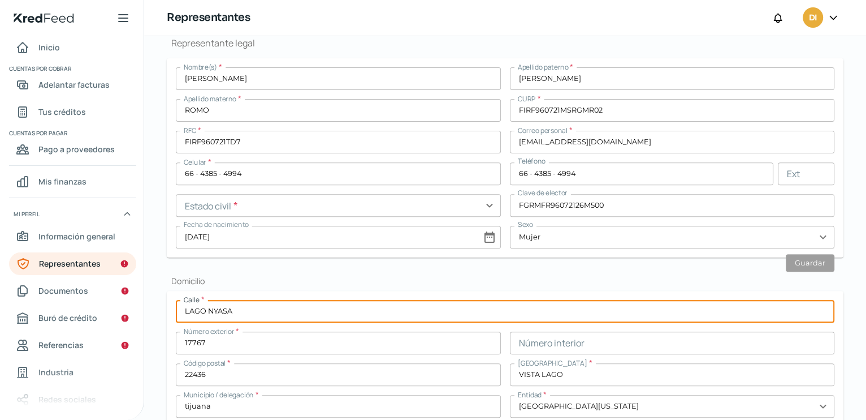
click at [632, 322] on input "LAGO NYASA" at bounding box center [505, 311] width 659 height 23
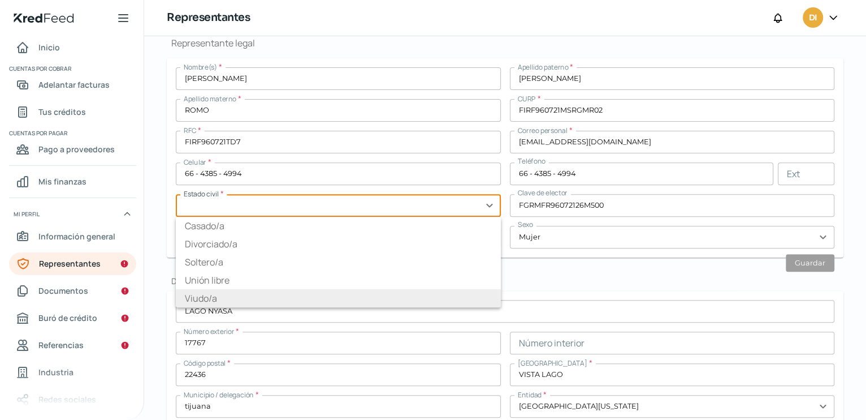
click at [487, 207] on input "text" at bounding box center [338, 205] width 325 height 23
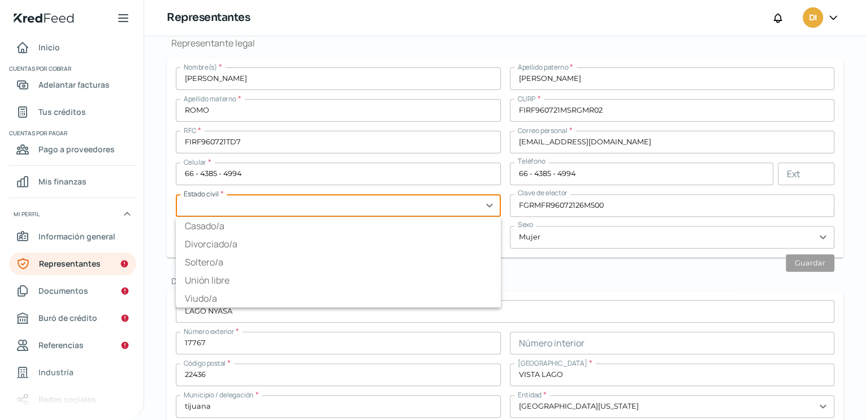
type input "Soltero/a"
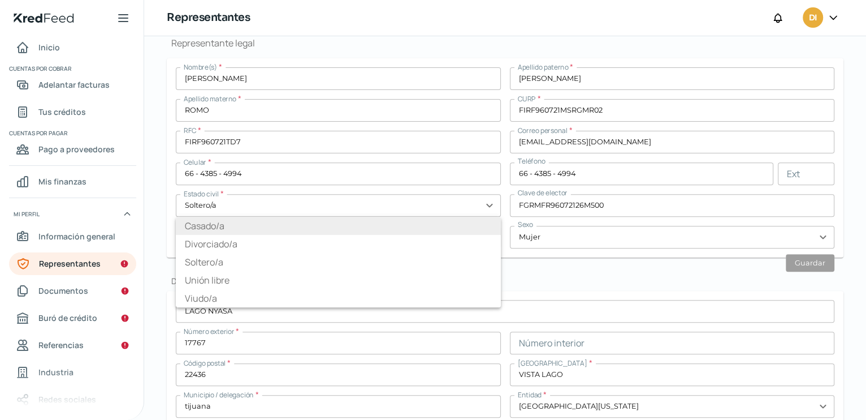
click at [214, 227] on ul "Casado/a Divorciado/a Soltero/a Unión libre Viudo/a" at bounding box center [338, 262] width 325 height 90
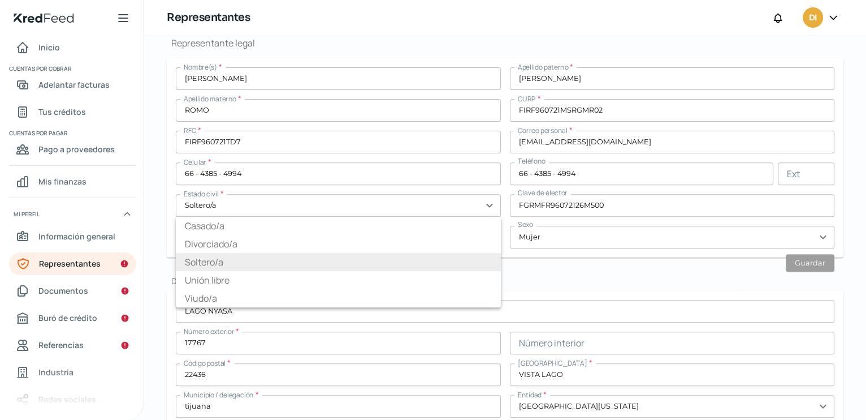
click at [213, 259] on li "Soltero/a" at bounding box center [338, 262] width 325 height 18
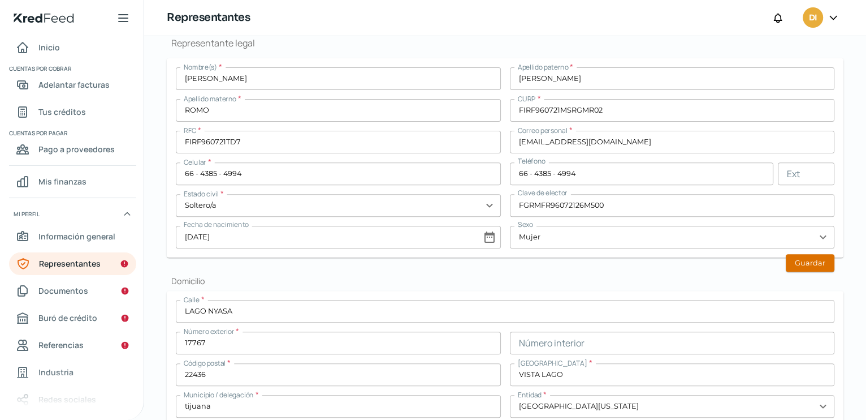
click at [806, 261] on button "Guardar" at bounding box center [810, 263] width 49 height 18
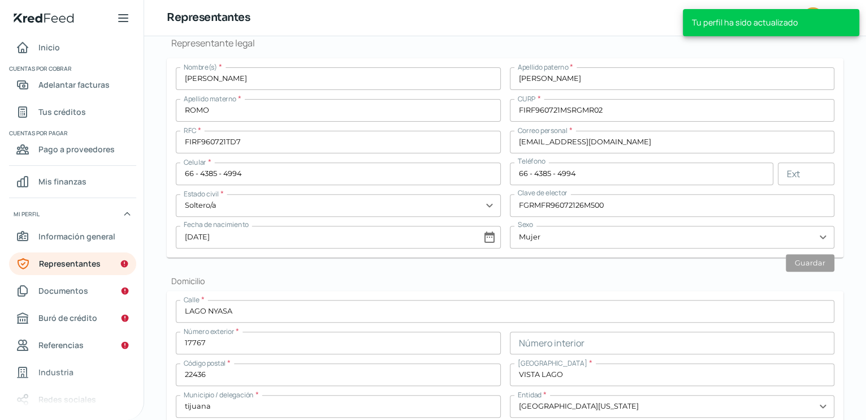
scroll to position [246, 0]
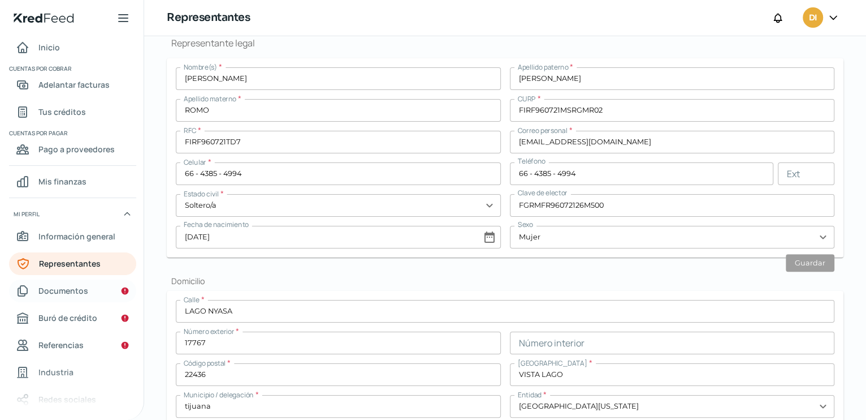
click at [124, 290] on icon "Documentos" at bounding box center [125, 290] width 7 height 7
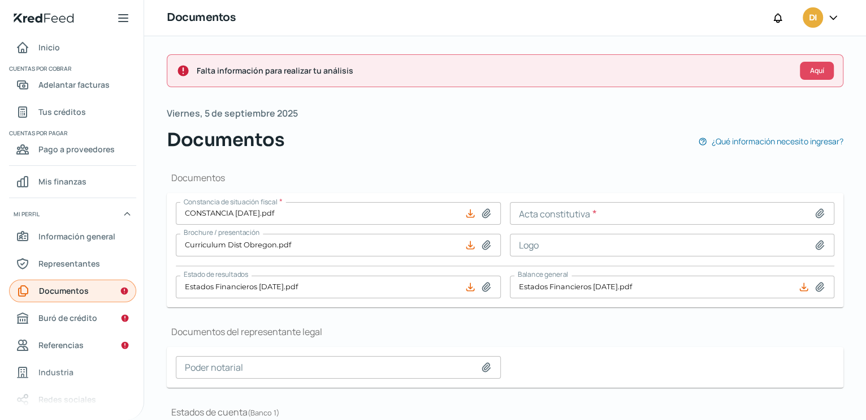
type input "CONSTANCIA [DATE].pdf"
type input "Curriculum Dist Obregon.pdf"
type input "Estados Financieros [DATE].pdf"
type input "1153465533_20250731.PDF"
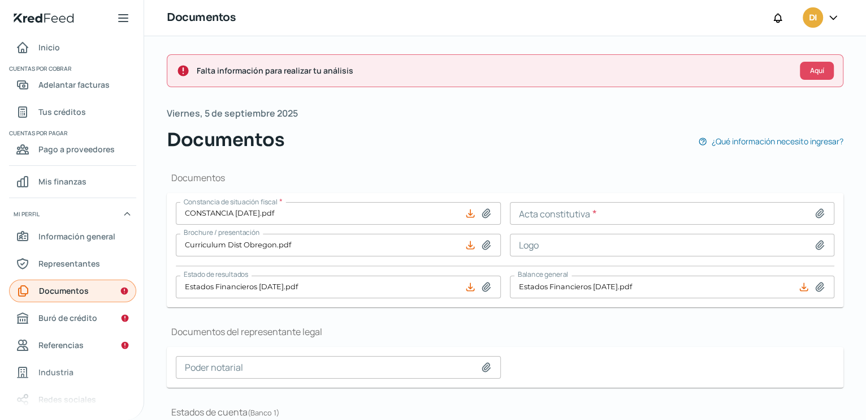
type input "1153465533_20250630.PDF"
type input "1153465533_20250531.PDF"
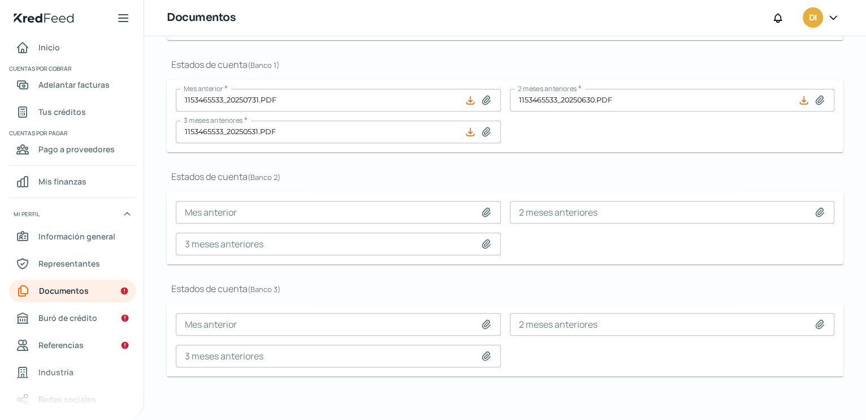
scroll to position [348, 0]
click at [482, 211] on icon at bounding box center [486, 210] width 8 height 8
type input "C:\fakepath\1153465533_20250731.PDF"
type input "1153465533_20250731.PDF"
click at [818, 207] on icon at bounding box center [820, 210] width 8 height 8
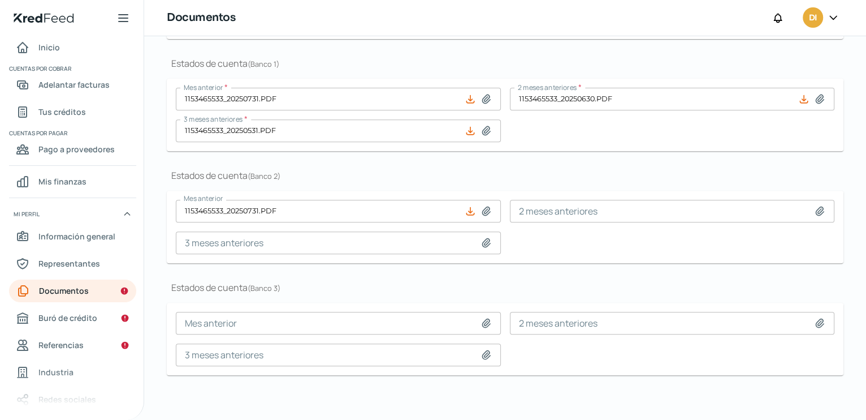
type input "C:\fakepath\1153465533_20250630.PDF"
type input "1153465533_20250630.PDF"
click at [482, 243] on icon at bounding box center [486, 242] width 8 height 8
type input "C:\fakepath\1153465533_20250531.PDF"
type input "1153465533_20250531.PDF"
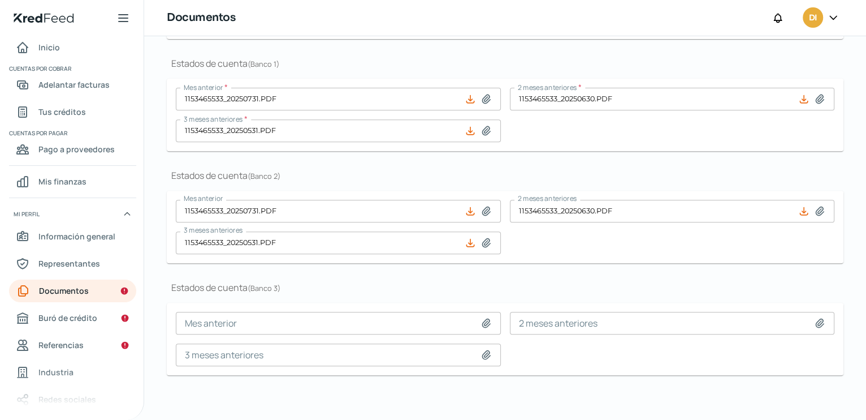
click at [466, 100] on icon at bounding box center [469, 98] width 7 height 7
click at [484, 209] on icon at bounding box center [486, 210] width 8 height 8
type input "C:\fakepath\52933200_202507_03171304.pdf"
type input "52933200_202507_03171304.pdf"
click at [800, 208] on icon at bounding box center [803, 210] width 7 height 7
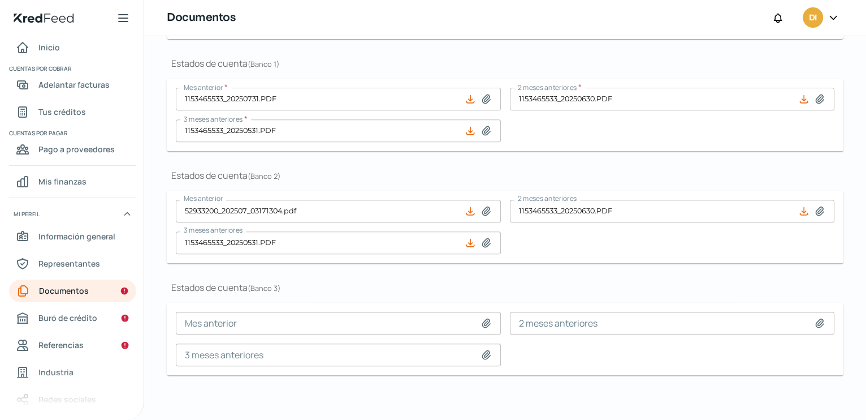
click at [816, 211] on icon at bounding box center [820, 210] width 8 height 8
type input "C:\fakepath\52933200_202506_03273544.pdf"
type input "52933200_202506_03273544.pdf"
click at [465, 243] on icon at bounding box center [470, 242] width 11 height 11
click at [549, 270] on div "Documentos Constancia de situación fiscal * CONSTANCIA [DATE].pdf Acta constitu…" at bounding box center [505, 103] width 677 height 597
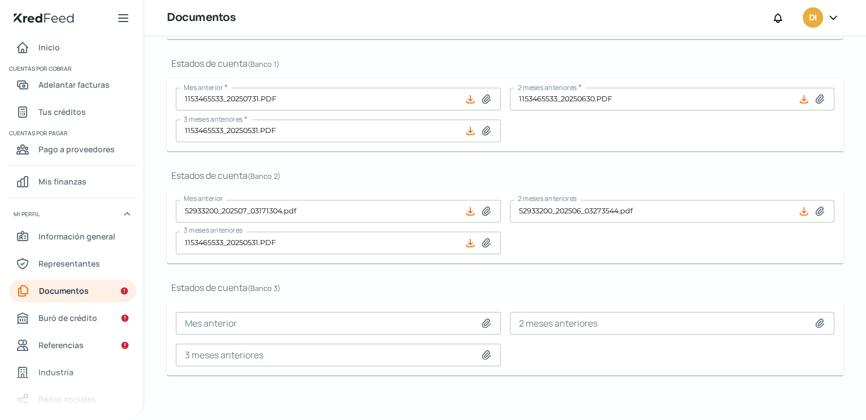
click at [482, 245] on icon at bounding box center [486, 242] width 8 height 8
type input "C:\fakepath\52933200_202505_03294646.pdf"
type input "52933200_202505_03294646.pdf"
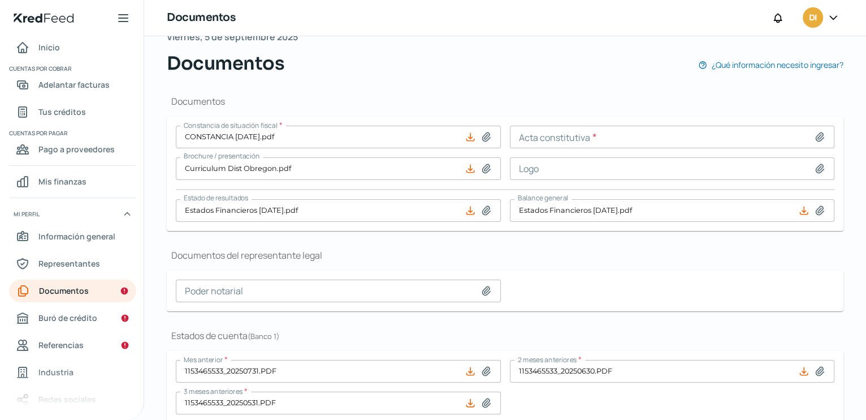
scroll to position [0, 0]
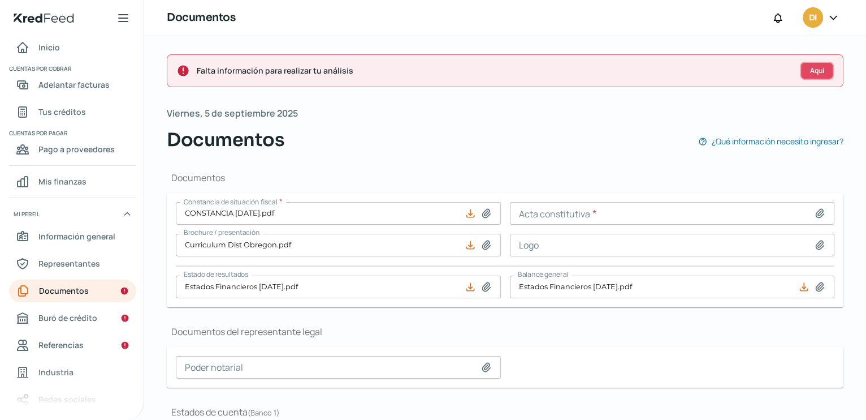
click at [800, 71] on button "Aquí" at bounding box center [817, 71] width 34 height 18
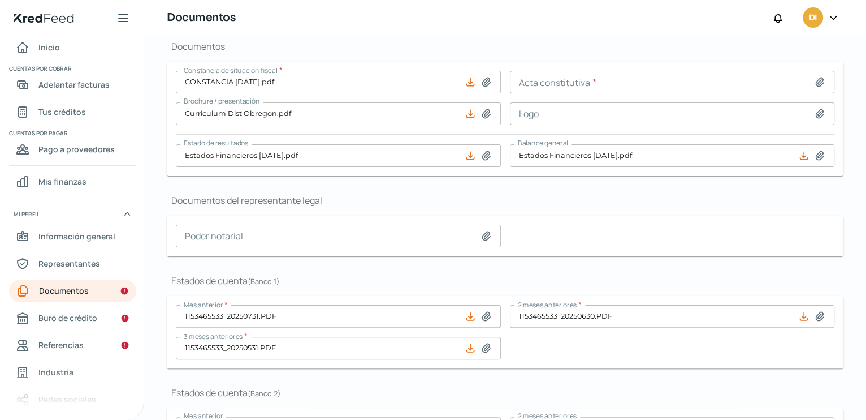
scroll to position [135, 0]
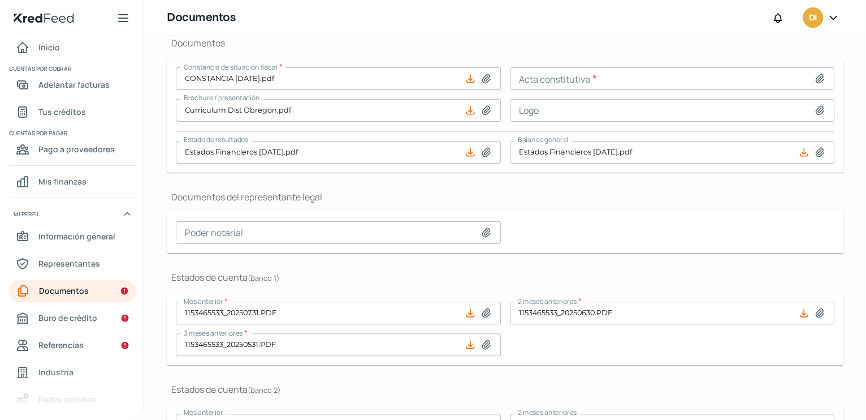
click at [485, 233] on icon at bounding box center [486, 232] width 11 height 11
type input "C:\fakepath\modificacion [DATE].pdf"
type input "modificacion [DATE].pdf"
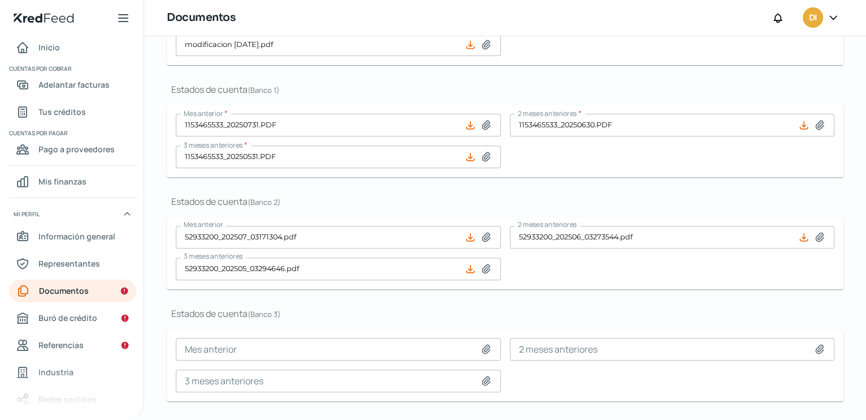
scroll to position [0, 0]
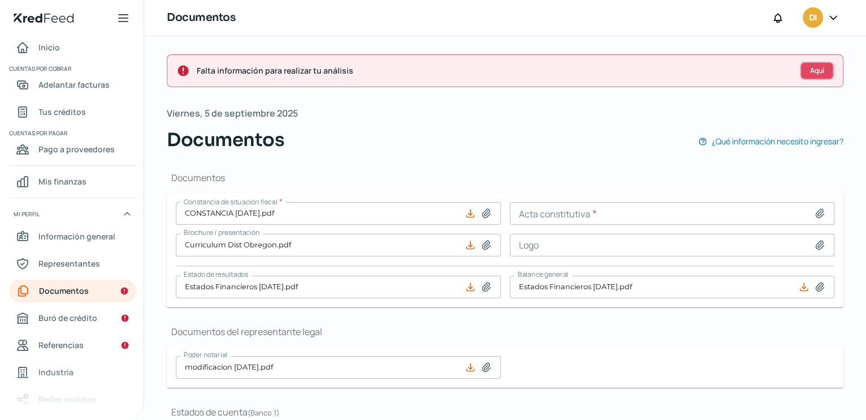
click at [817, 67] on span "Aquí" at bounding box center [817, 70] width 14 height 7
click at [810, 67] on span "Aquí" at bounding box center [817, 70] width 14 height 7
click at [774, 142] on span "¿Qué información necesito ingresar?" at bounding box center [778, 141] width 132 height 14
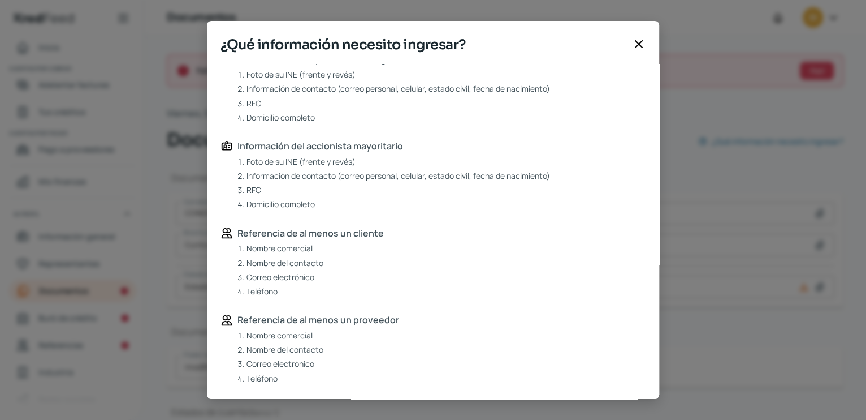
scroll to position [254, 0]
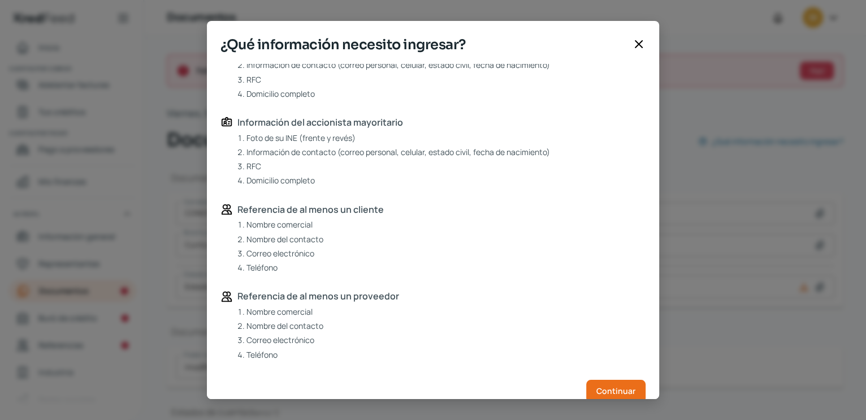
drag, startPoint x: 424, startPoint y: 40, endPoint x: 632, endPoint y: 42, distance: 207.5
click at [632, 42] on div "¿Qué información necesito ingresar?" at bounding box center [433, 48] width 452 height 29
drag, startPoint x: 654, startPoint y: 228, endPoint x: 622, endPoint y: 322, distance: 99.6
click at [650, 284] on div "Información general de la persona moral RFC Contraseña CIEC Domicilio fiscal In…" at bounding box center [433, 231] width 452 height 335
click at [604, 392] on span "Continuar" at bounding box center [616, 391] width 39 height 8
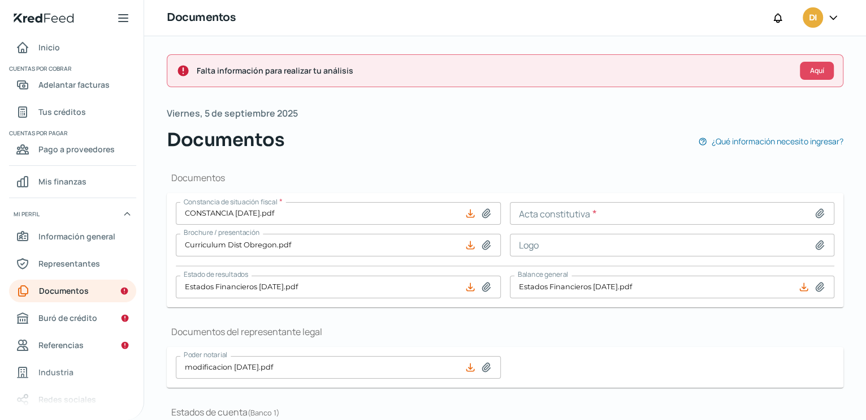
click at [817, 206] on input at bounding box center [672, 213] width 325 height 23
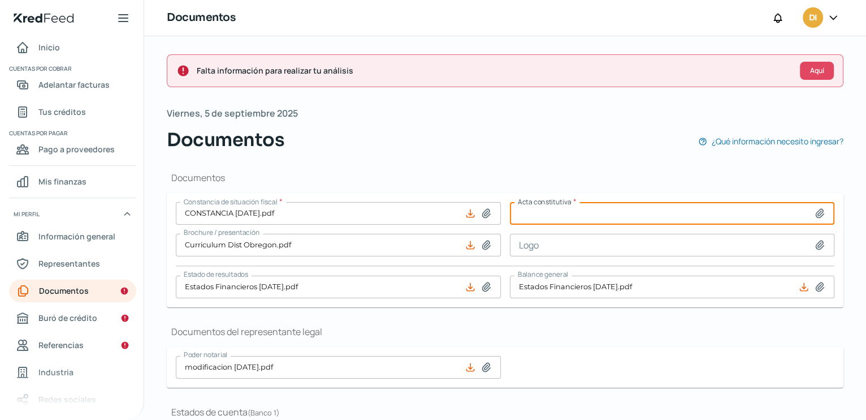
type input "C:\fakepath\modificacion [DATE].pdf"
type input "modificacion [DATE].pdf"
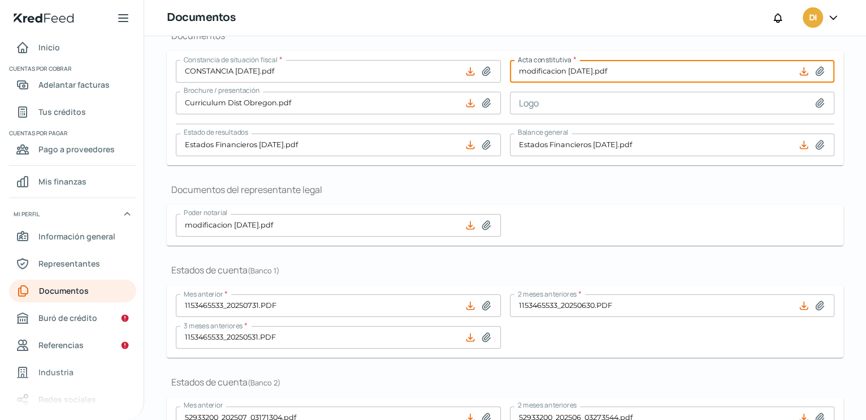
scroll to position [0, 0]
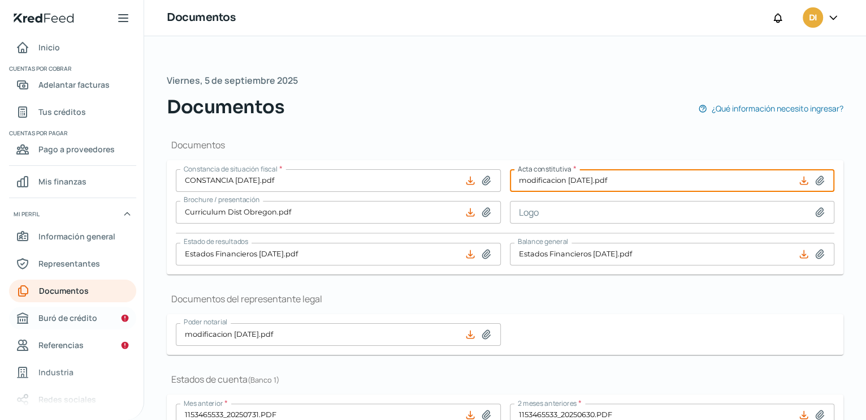
click at [72, 322] on span "Buró de crédito" at bounding box center [67, 317] width 59 height 14
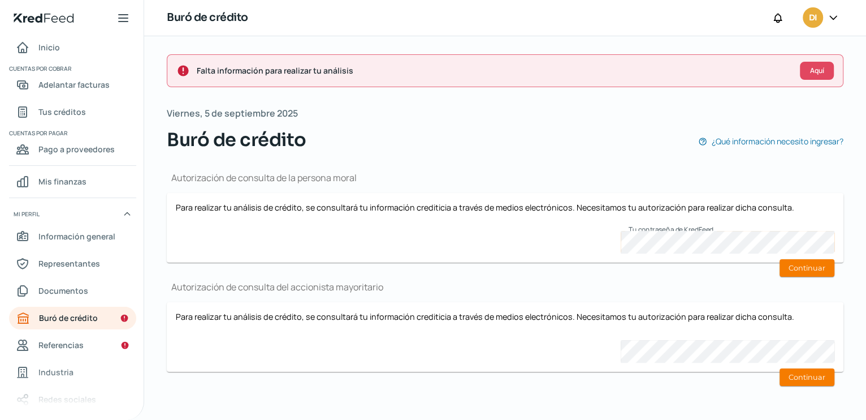
click at [565, 348] on div "Para realizar tu análisis de crédito, se consultará tu información crediticia a…" at bounding box center [505, 336] width 659 height 51
click at [636, 396] on div "Autorización de consulta de la persona moral Para realizar tu análisis de crédi…" at bounding box center [505, 275] width 677 height 245
click at [809, 265] on button "Continuar" at bounding box center [807, 268] width 55 height 18
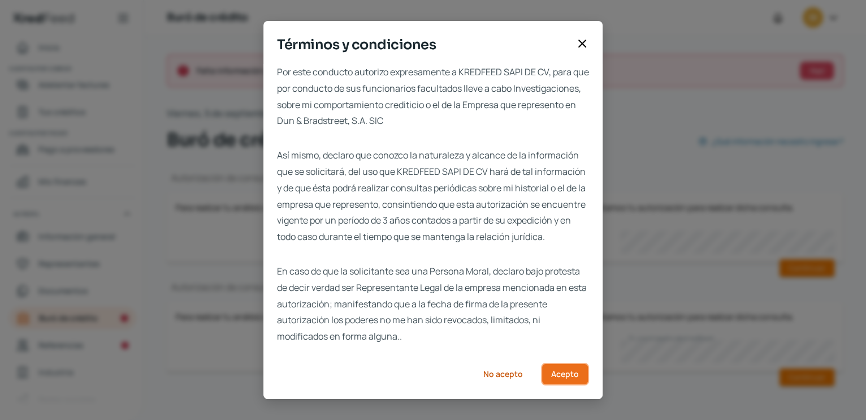
click at [558, 378] on span "Acepto" at bounding box center [565, 374] width 28 height 8
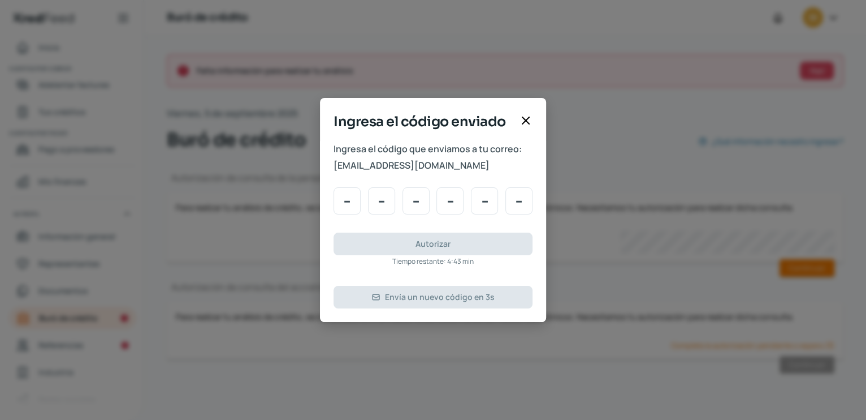
click at [530, 123] on icon at bounding box center [526, 121] width 14 height 14
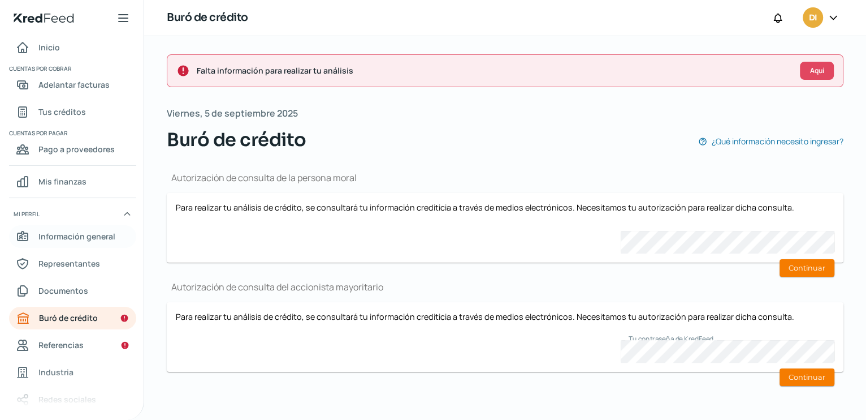
click at [82, 237] on span "Información general" at bounding box center [76, 236] width 77 height 14
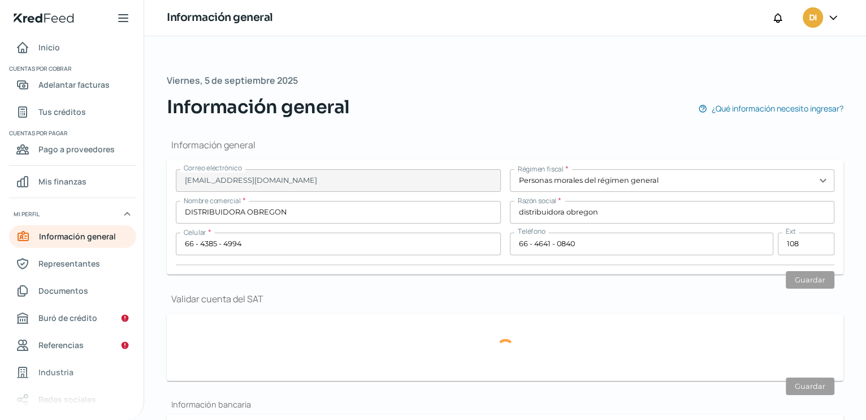
type input "DOF210427IV8"
type input "[STREET_ADDRESS][PERSON_NAME]"
type input "65 A"
type input "22115"
type input "LAS HUERTAS TERCERA SECCION"
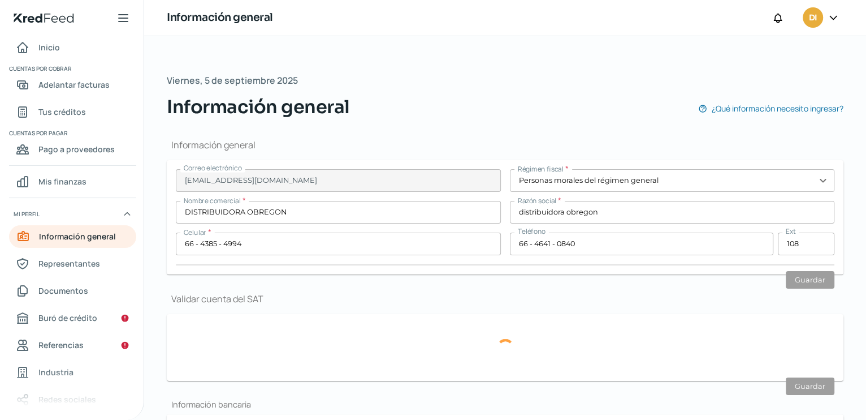
type input "TIJUANA"
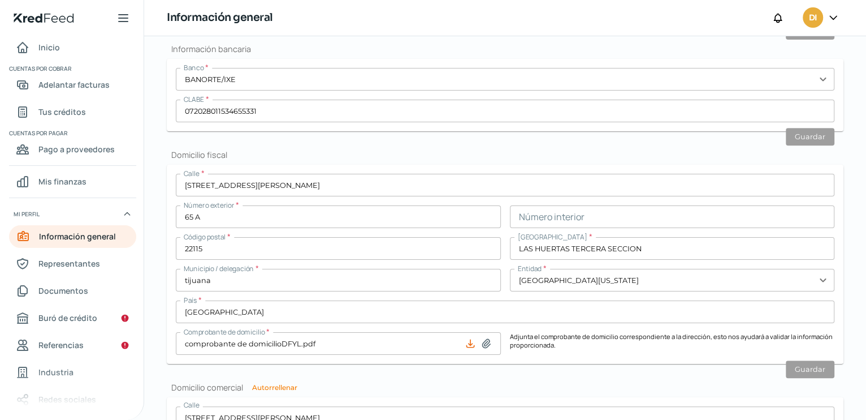
scroll to position [383, 0]
click at [64, 286] on span "Documentos" at bounding box center [63, 290] width 50 height 14
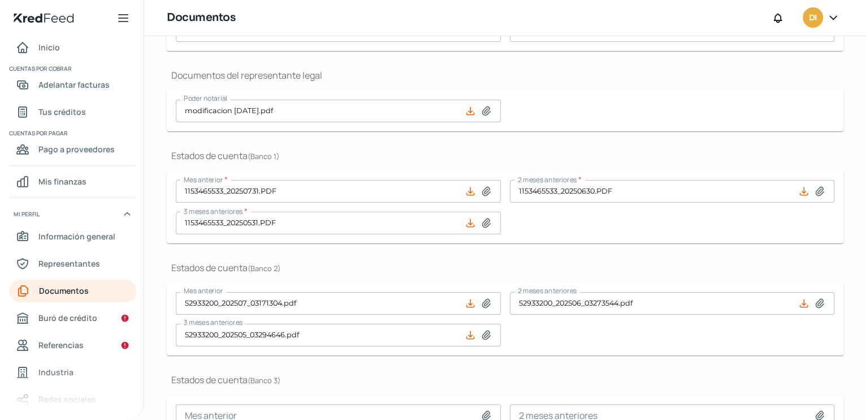
scroll to position [226, 0]
click at [59, 318] on span "Buró de crédito" at bounding box center [67, 317] width 59 height 14
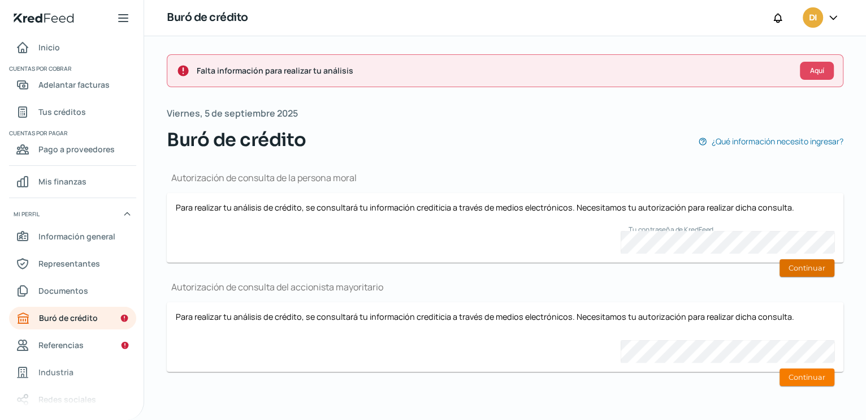
click at [813, 267] on button "Continuar" at bounding box center [807, 268] width 55 height 18
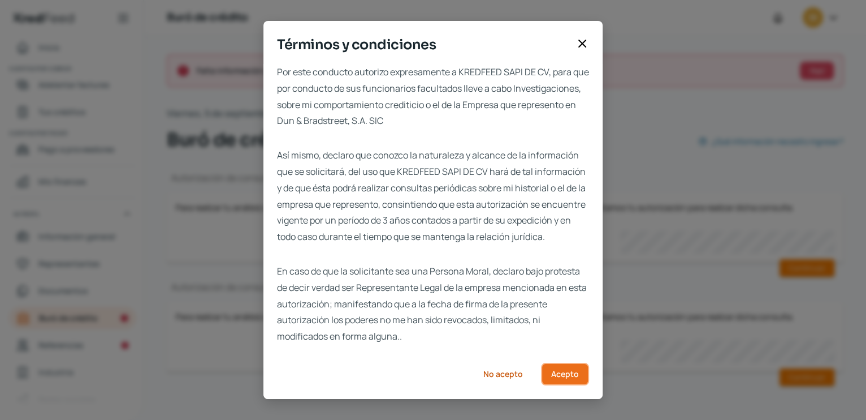
click at [565, 378] on span "Acepto" at bounding box center [565, 374] width 28 height 8
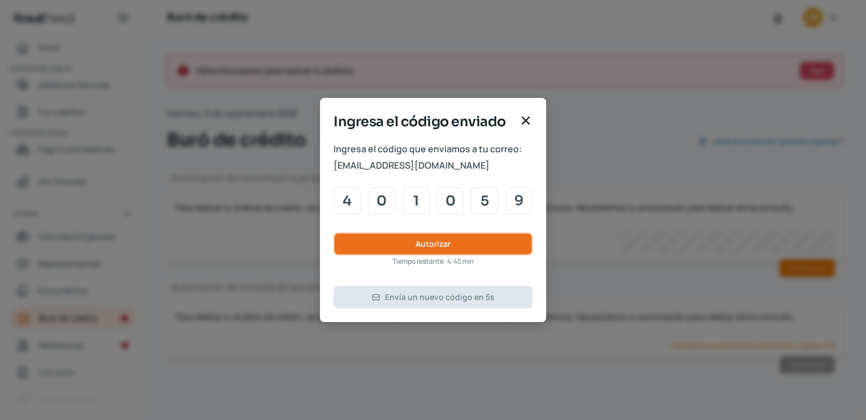
click at [407, 239] on button "Autorizar" at bounding box center [433, 243] width 199 height 23
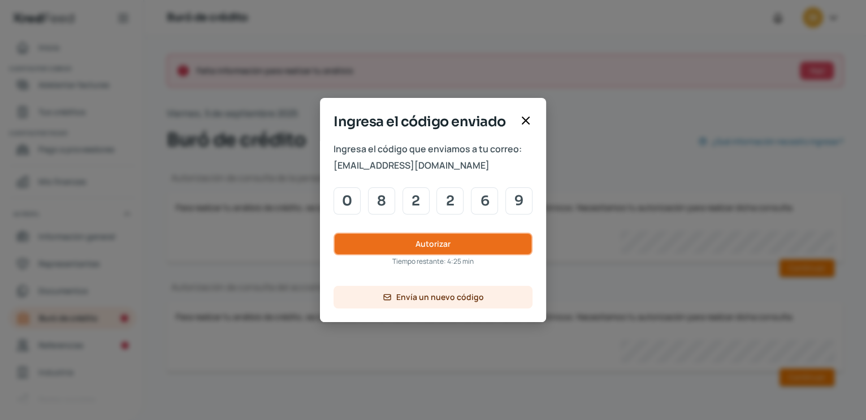
click at [447, 241] on span "Autorizar" at bounding box center [433, 244] width 35 height 8
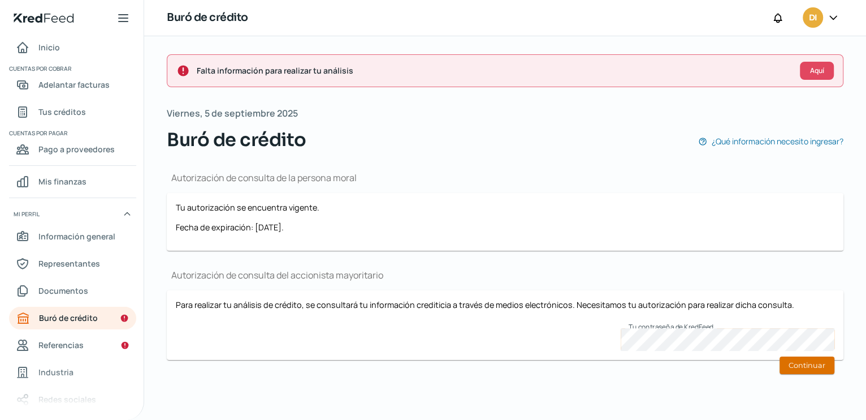
click at [802, 368] on button "Continuar" at bounding box center [807, 365] width 55 height 18
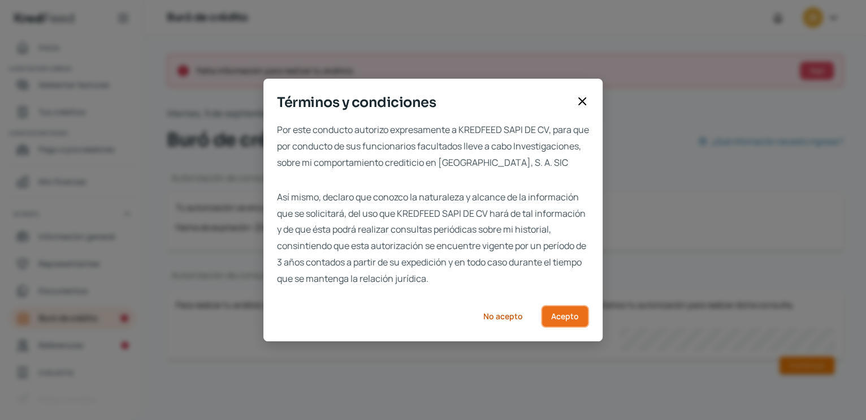
click at [578, 320] on span "Acepto" at bounding box center [565, 316] width 28 height 8
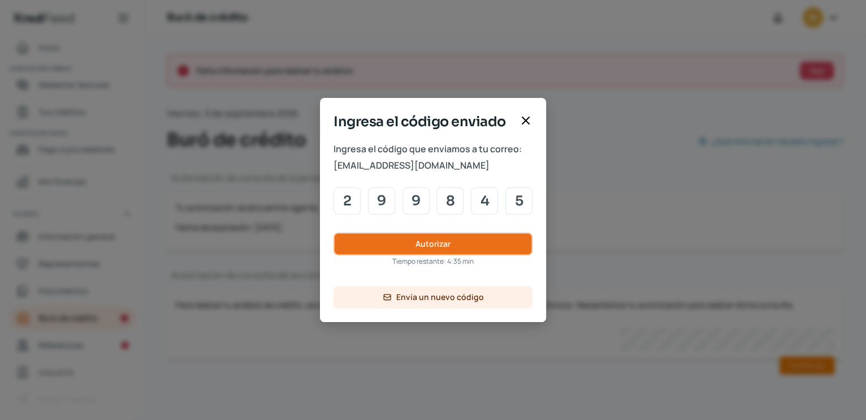
click at [402, 249] on button "Autorizar" at bounding box center [433, 243] width 199 height 23
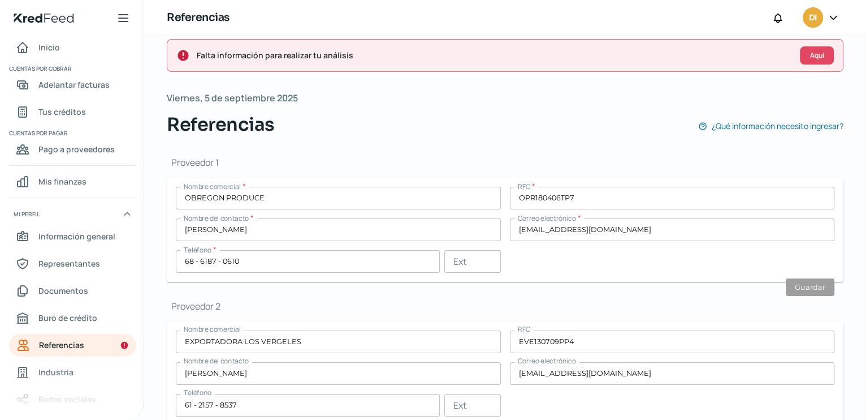
scroll to position [22, 0]
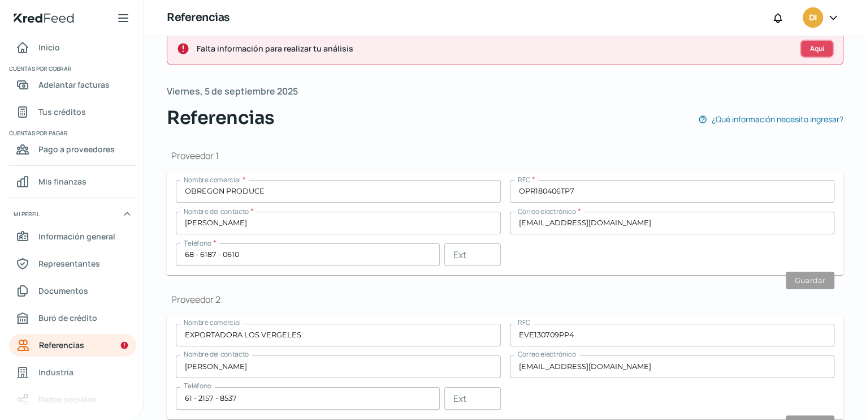
click at [820, 50] on button "Aquí" at bounding box center [817, 49] width 34 height 18
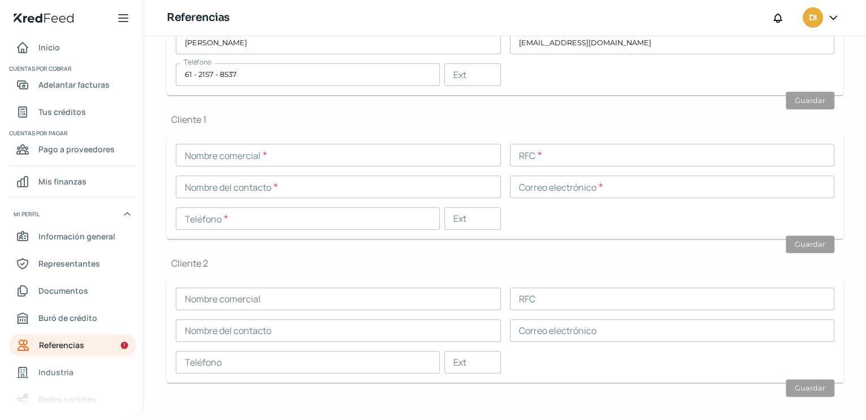
scroll to position [353, 0]
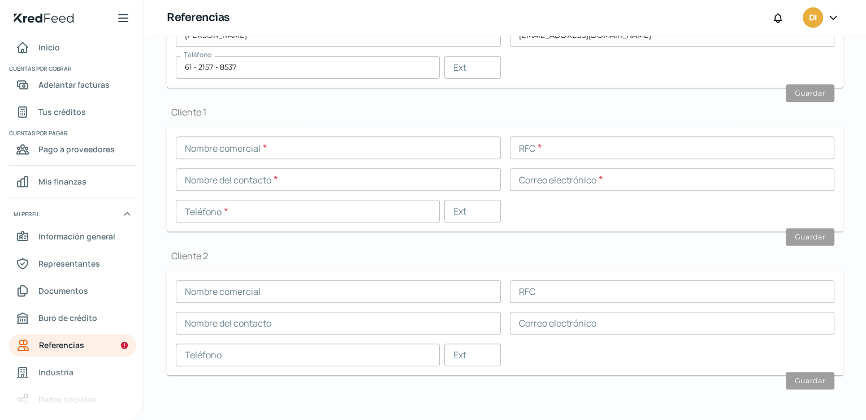
click at [202, 148] on input "text" at bounding box center [338, 147] width 325 height 23
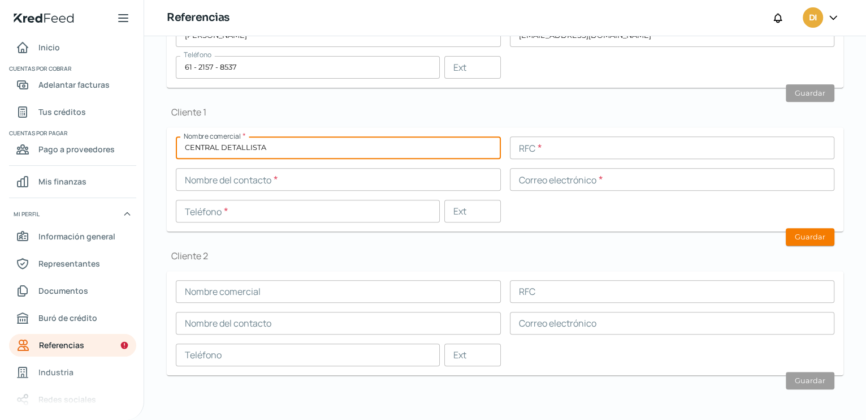
click at [561, 149] on input "text" at bounding box center [672, 147] width 325 height 23
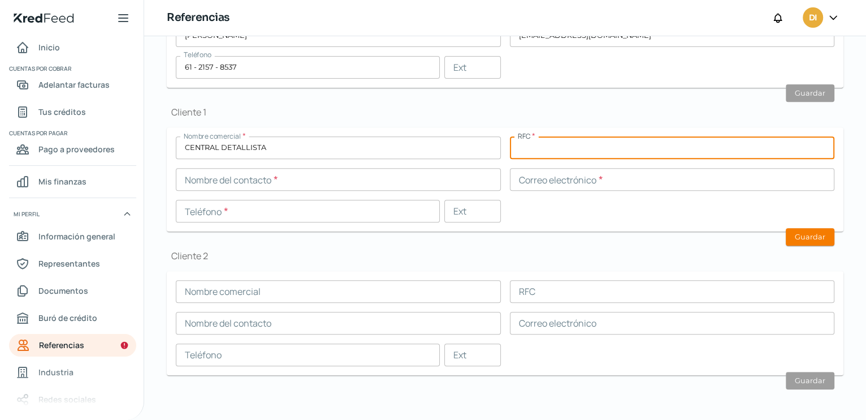
click at [526, 152] on input "text" at bounding box center [672, 147] width 325 height 23
paste input "CDE8401046V6"
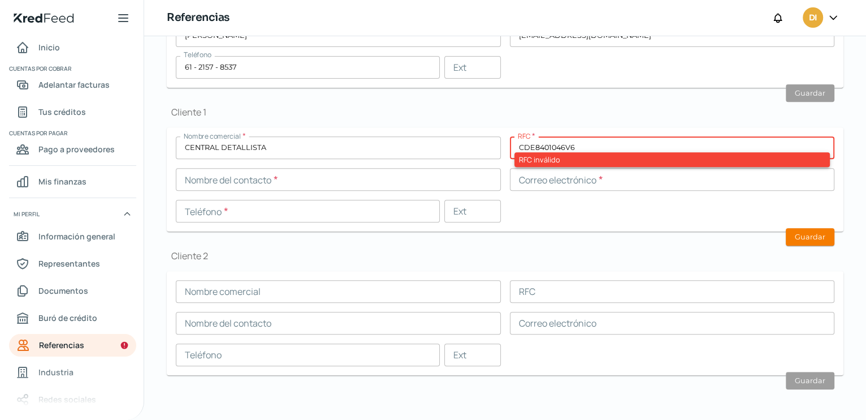
click at [520, 147] on input "CDE8401046V6" at bounding box center [672, 147] width 325 height 23
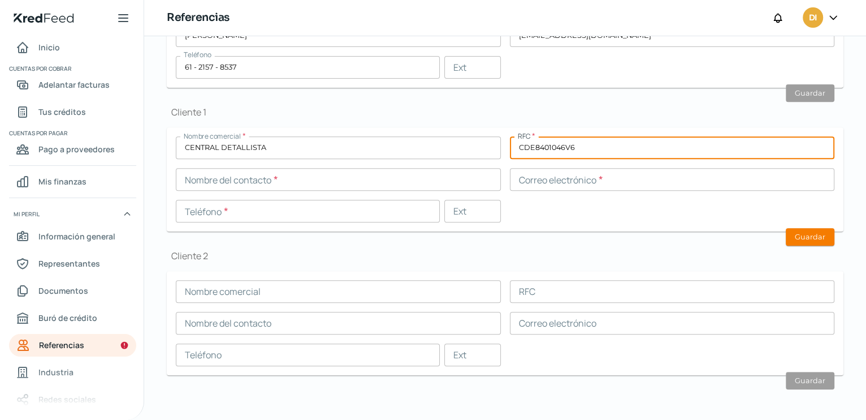
click at [240, 184] on input "text" at bounding box center [338, 179] width 325 height 23
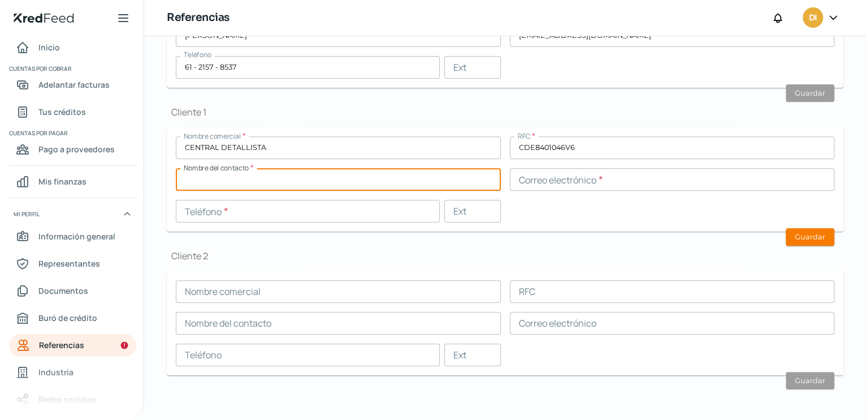
click at [193, 178] on input "text" at bounding box center [338, 179] width 325 height 23
click at [209, 180] on input "text" at bounding box center [338, 179] width 325 height 23
paste input "[EMAIL_ADDRESS][DOMAIN_NAME]"
click at [185, 178] on input "[EMAIL_ADDRESS][DOMAIN_NAME]" at bounding box center [338, 179] width 325 height 23
paste input "[PERSON_NAME].santiago"
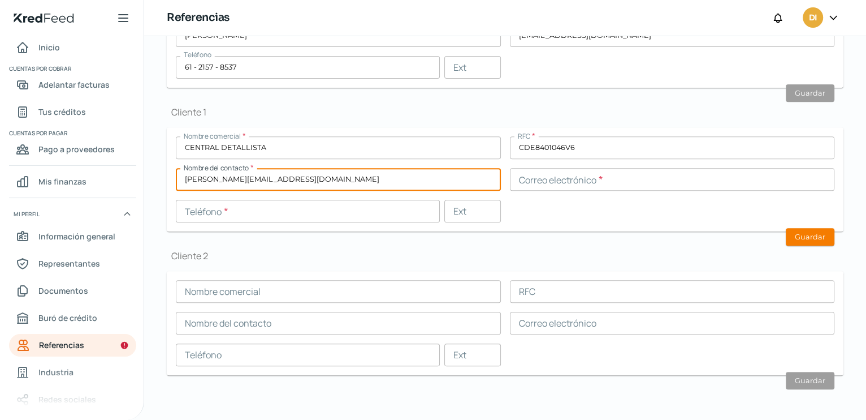
drag, startPoint x: 184, startPoint y: 179, endPoint x: 306, endPoint y: 181, distance: 122.1
click at [306, 181] on input "[PERSON_NAME][EMAIL_ADDRESS][DOMAIN_NAME]" at bounding box center [338, 179] width 325 height 23
click at [521, 180] on input "text" at bounding box center [672, 179] width 325 height 23
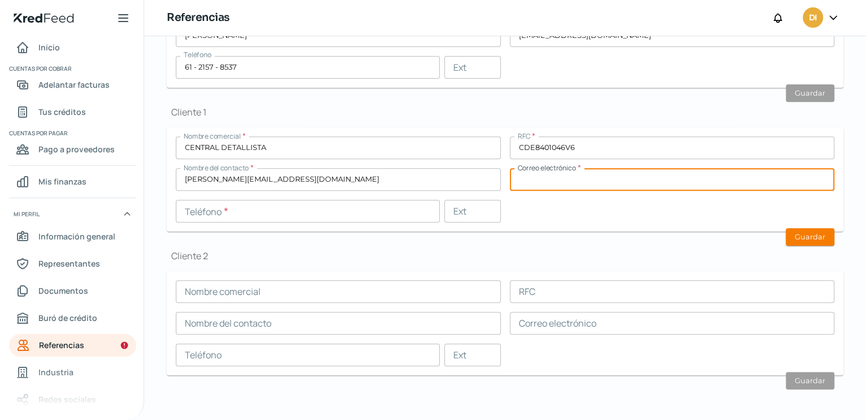
paste input "[PERSON_NAME][EMAIL_ADDRESS][DOMAIN_NAME]"
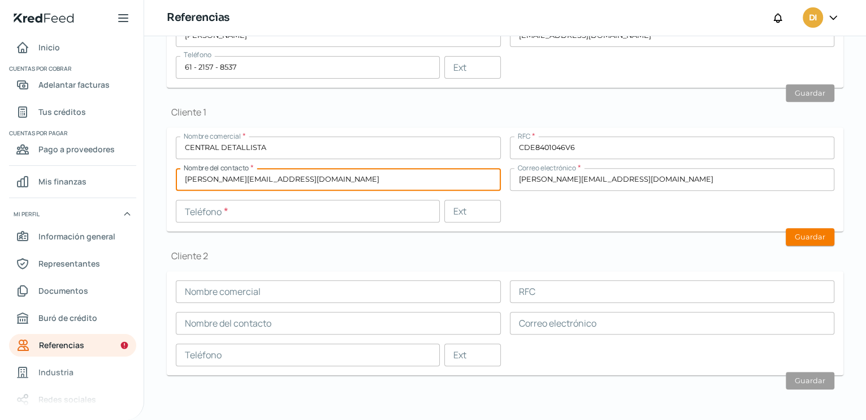
drag, startPoint x: 240, startPoint y: 179, endPoint x: 308, endPoint y: 184, distance: 67.4
click at [308, 184] on input "[PERSON_NAME][EMAIL_ADDRESS][DOMAIN_NAME]" at bounding box center [338, 179] width 325 height 23
click at [210, 211] on input "text" at bounding box center [308, 211] width 264 height 23
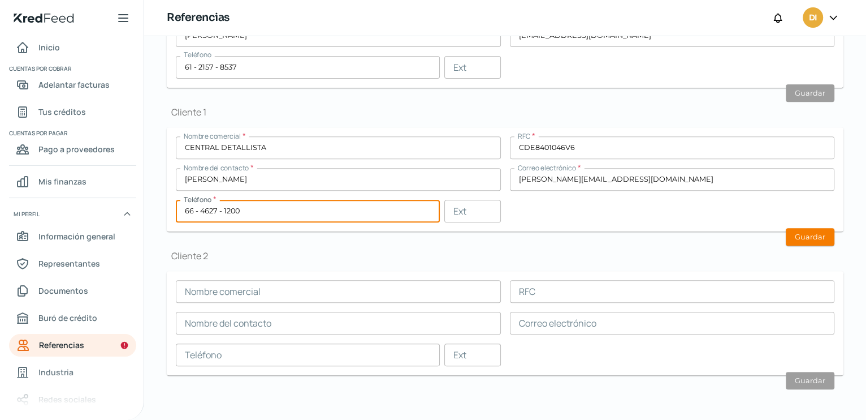
click at [665, 223] on form "Nombre comercial * CENTRAL DETALLISTA RFC * CDE8401046V6 Nombre del contacto * …" at bounding box center [505, 179] width 677 height 104
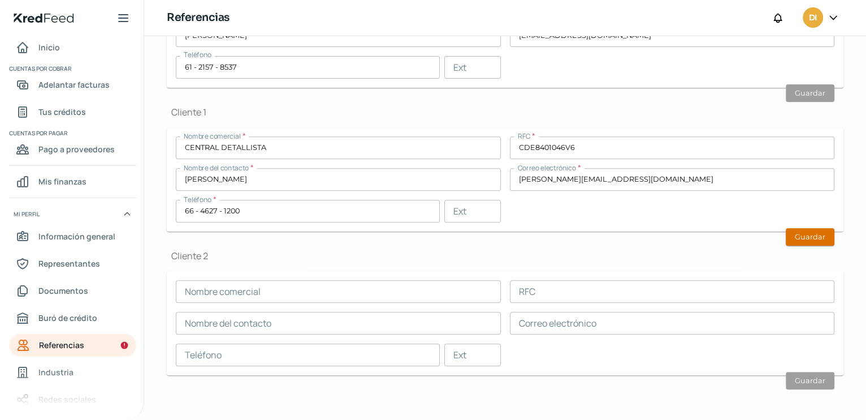
click at [799, 232] on button "Guardar" at bounding box center [810, 237] width 49 height 18
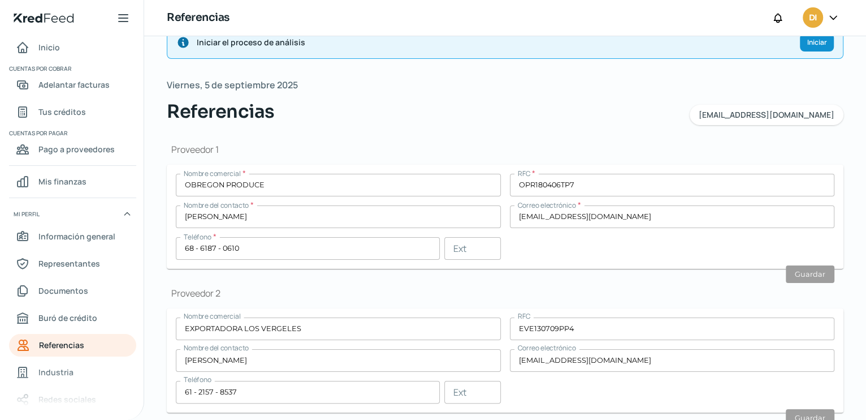
scroll to position [0, 0]
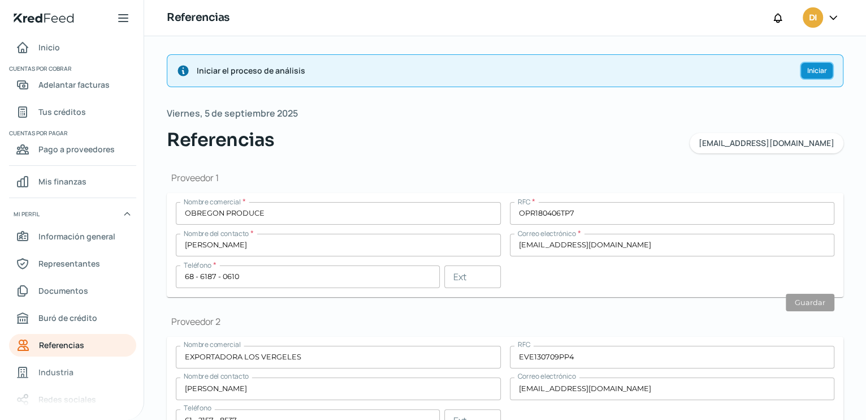
click at [810, 75] on button "Iniciar" at bounding box center [817, 71] width 34 height 18
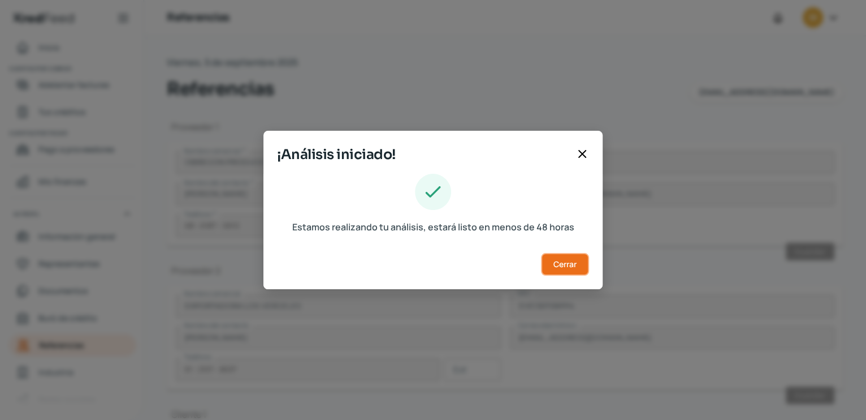
click at [562, 269] on button "Cerrar" at bounding box center [565, 264] width 48 height 23
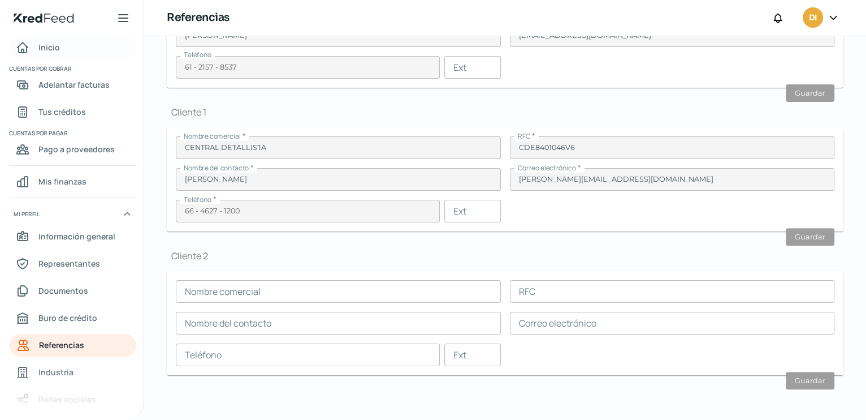
click at [50, 49] on span "Inicio" at bounding box center [48, 47] width 21 height 14
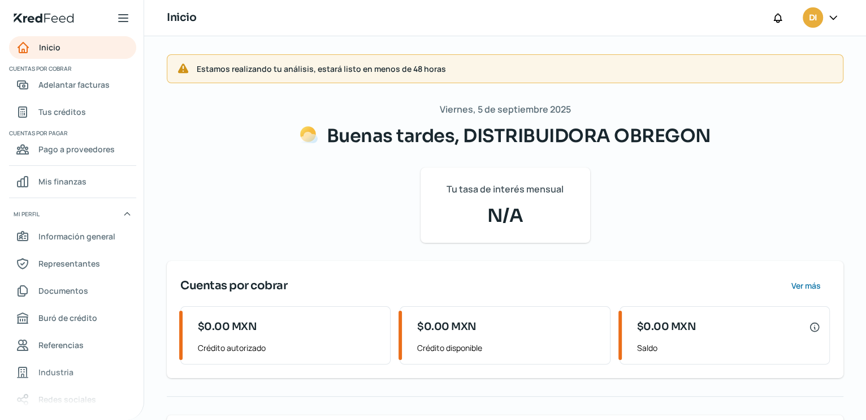
drag, startPoint x: 828, startPoint y: 7, endPoint x: 834, endPoint y: 14, distance: 8.4
click at [834, 13] on div at bounding box center [833, 17] width 20 height 21
click at [837, 15] on icon at bounding box center [833, 17] width 11 height 11
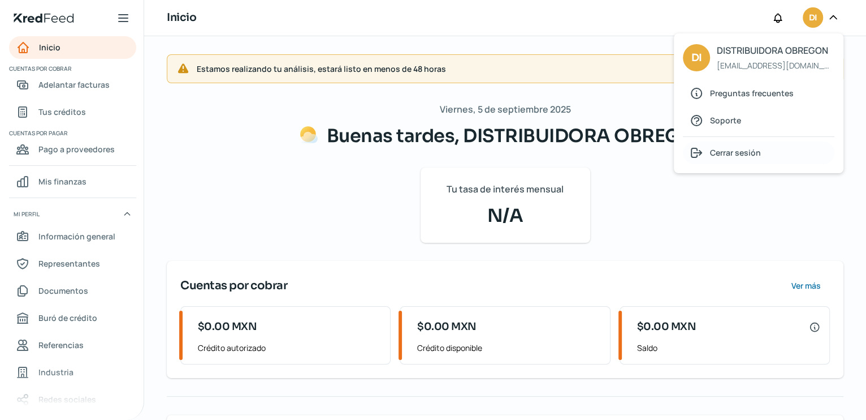
click at [707, 154] on div at bounding box center [700, 153] width 20 height 14
